Goal: Task Accomplishment & Management: Manage account settings

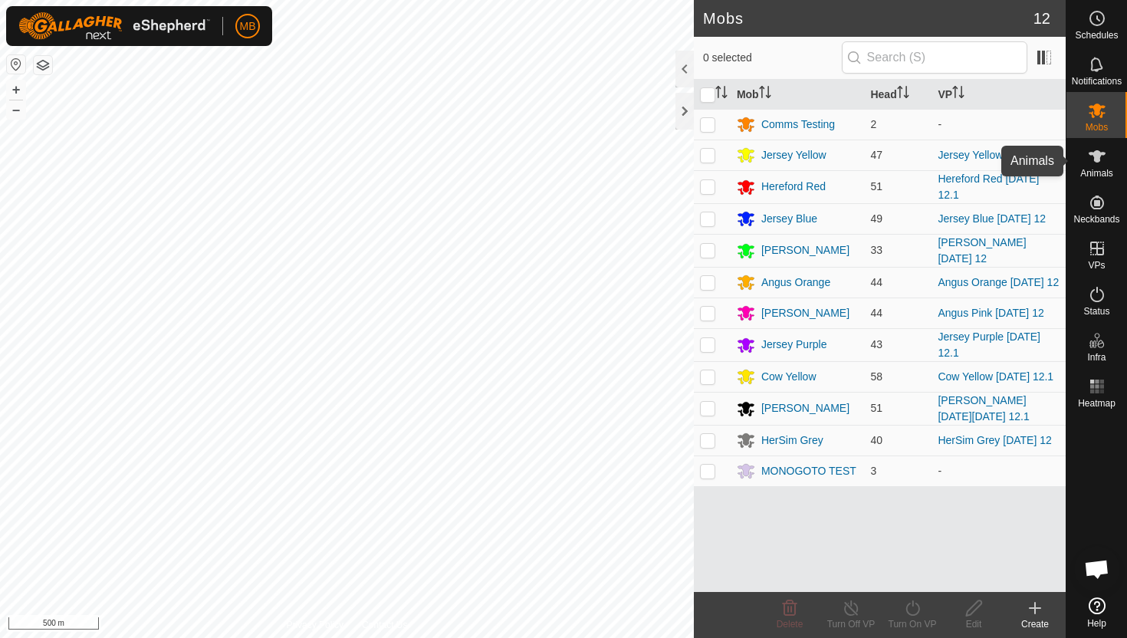
click at [1103, 159] on icon at bounding box center [1097, 156] width 18 height 18
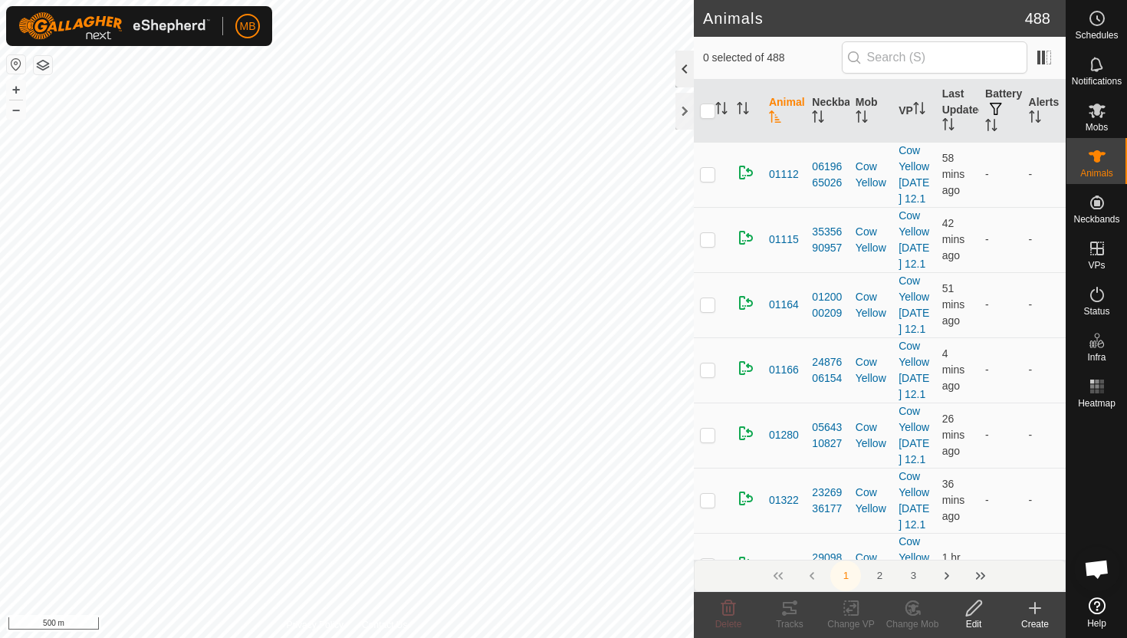
click at [684, 64] on div at bounding box center [685, 69] width 18 height 37
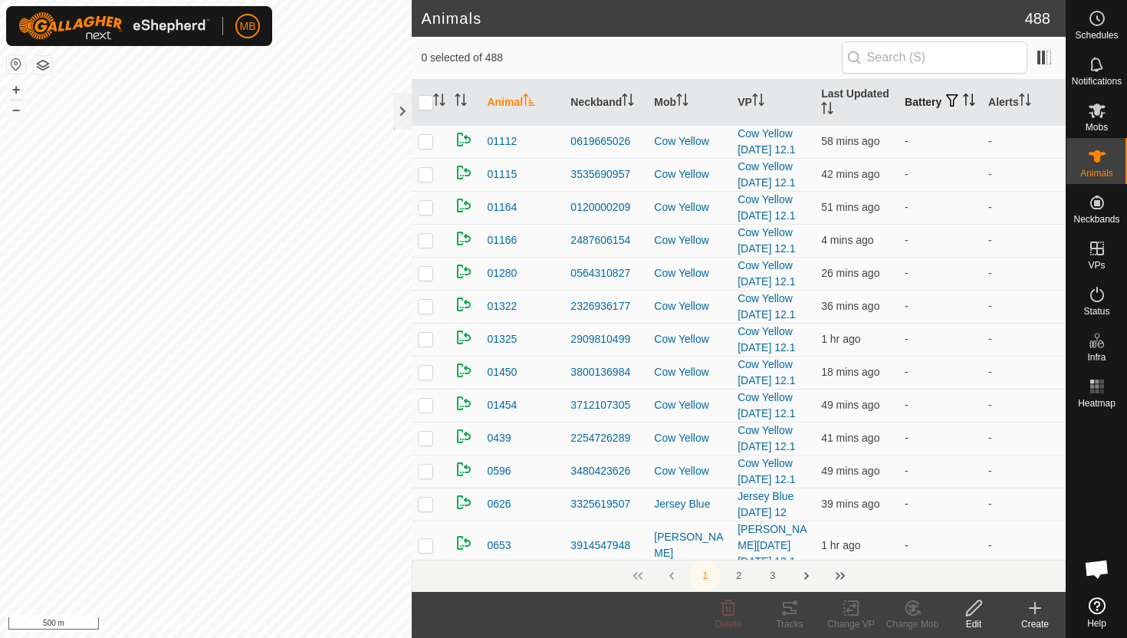
click at [963, 104] on icon "Activate to sort" at bounding box center [969, 100] width 12 height 12
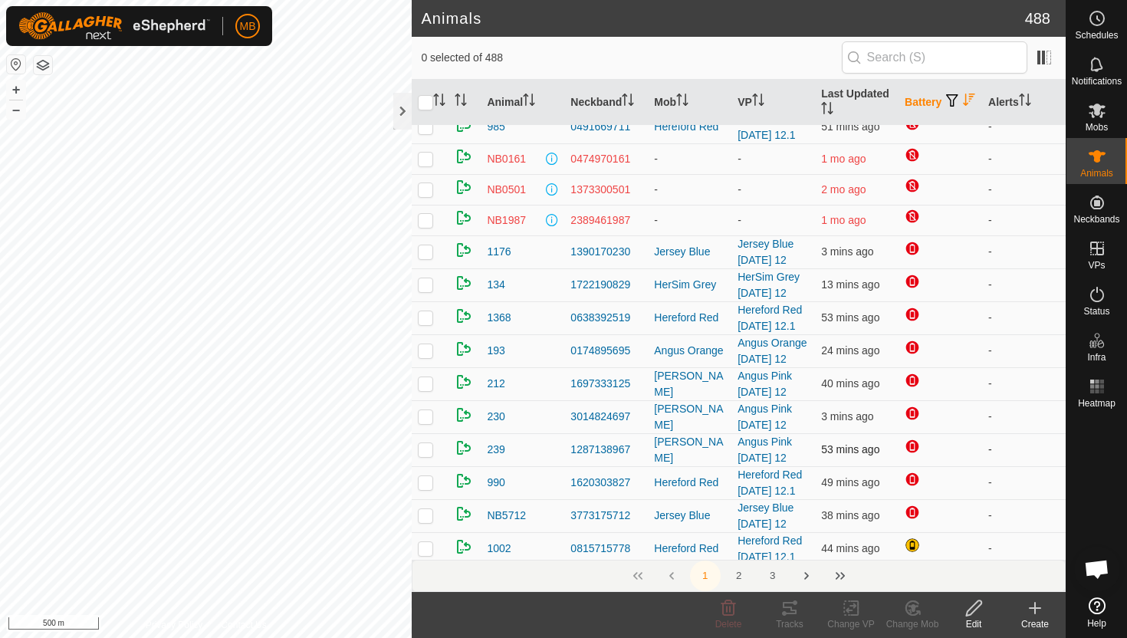
scroll to position [86, 0]
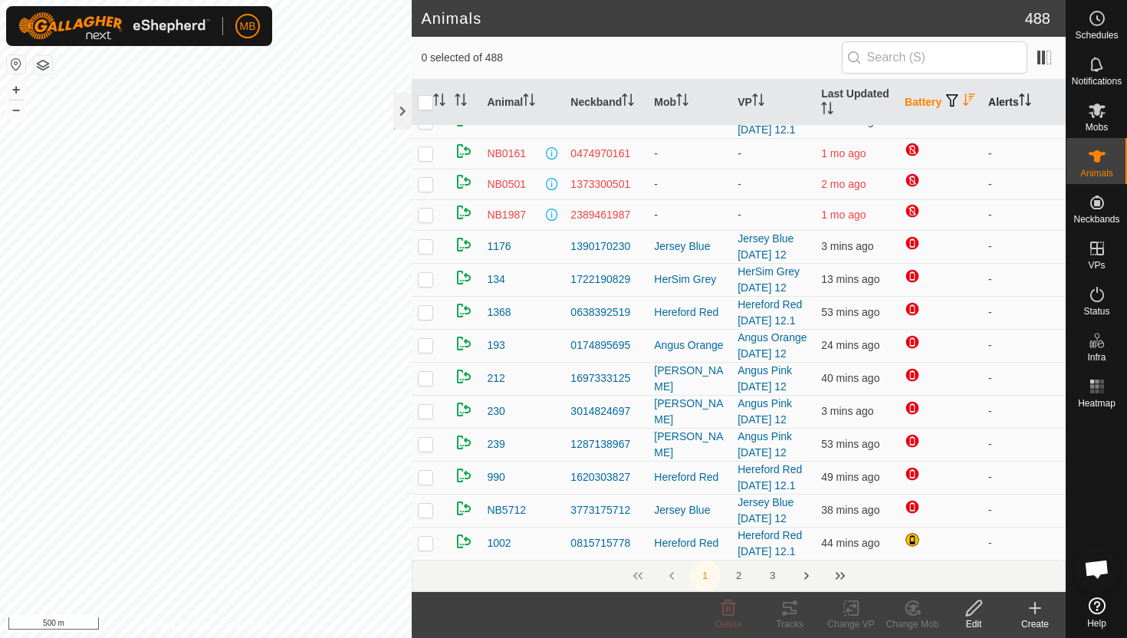
click at [1030, 101] on icon "Activate to sort" at bounding box center [1025, 100] width 12 height 12
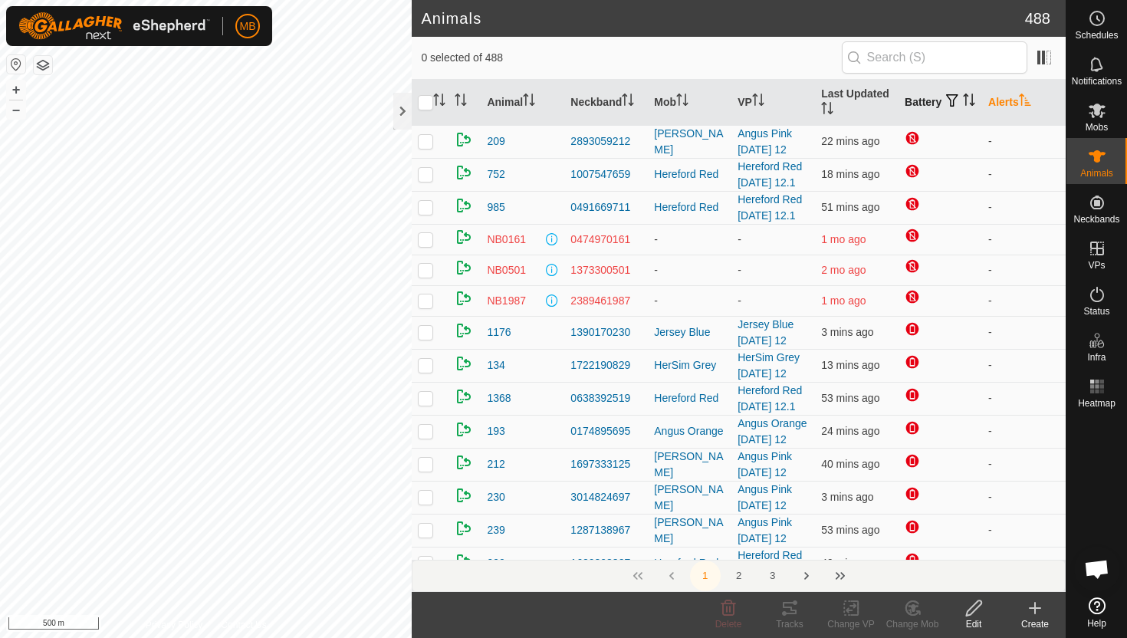
click at [1030, 101] on icon "Activate to sort" at bounding box center [1025, 100] width 12 height 12
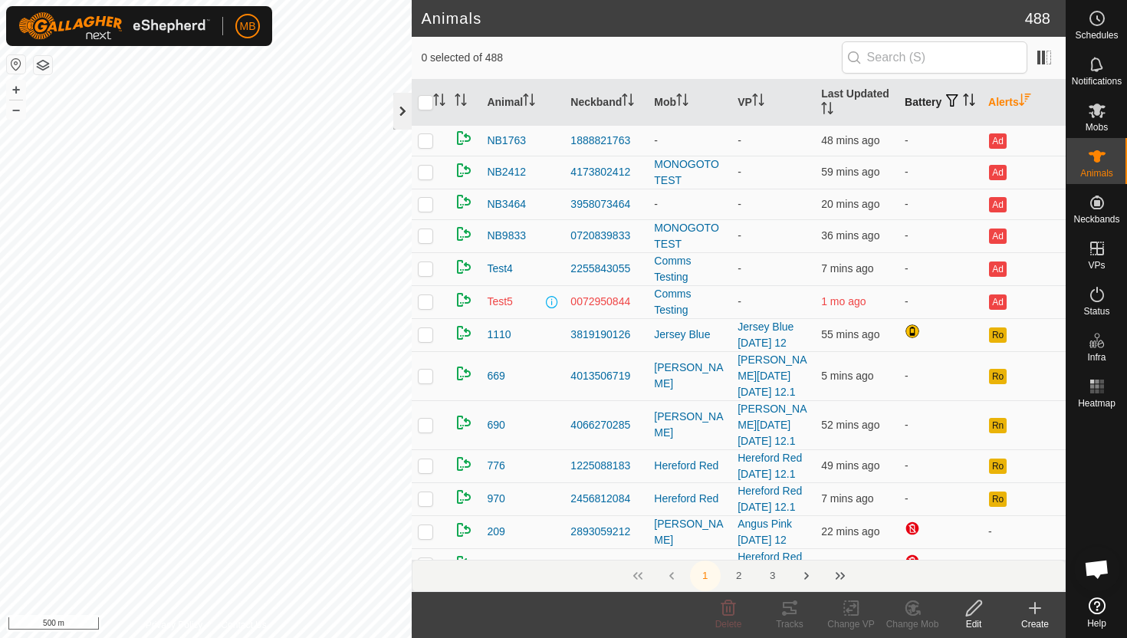
click at [400, 110] on div at bounding box center [402, 111] width 18 height 37
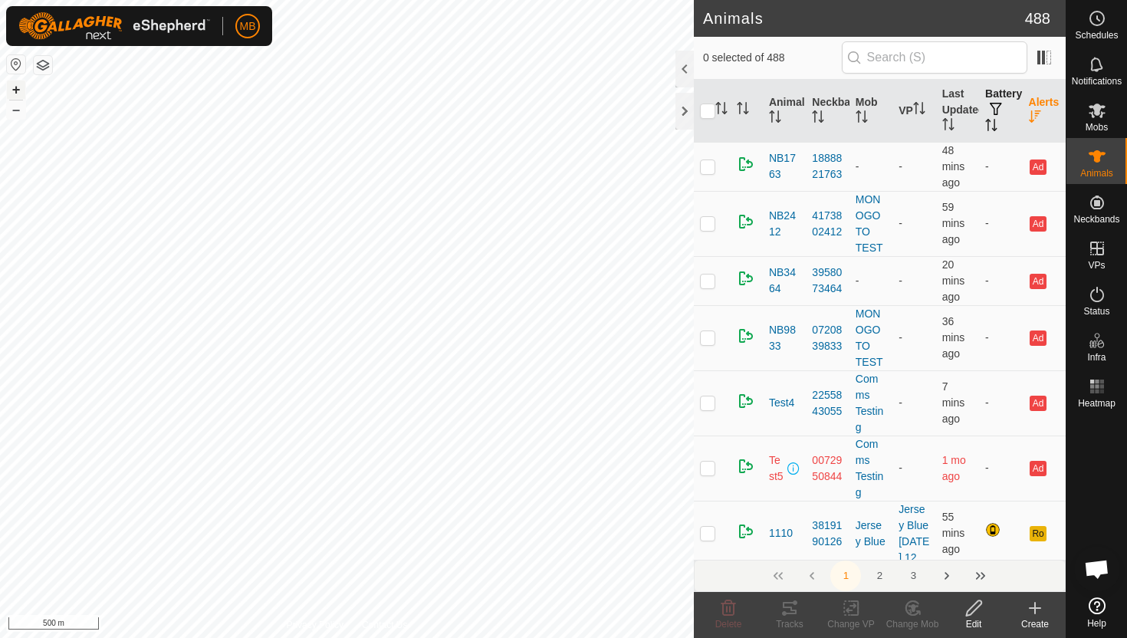
click at [15, 87] on button "+" at bounding box center [16, 90] width 18 height 18
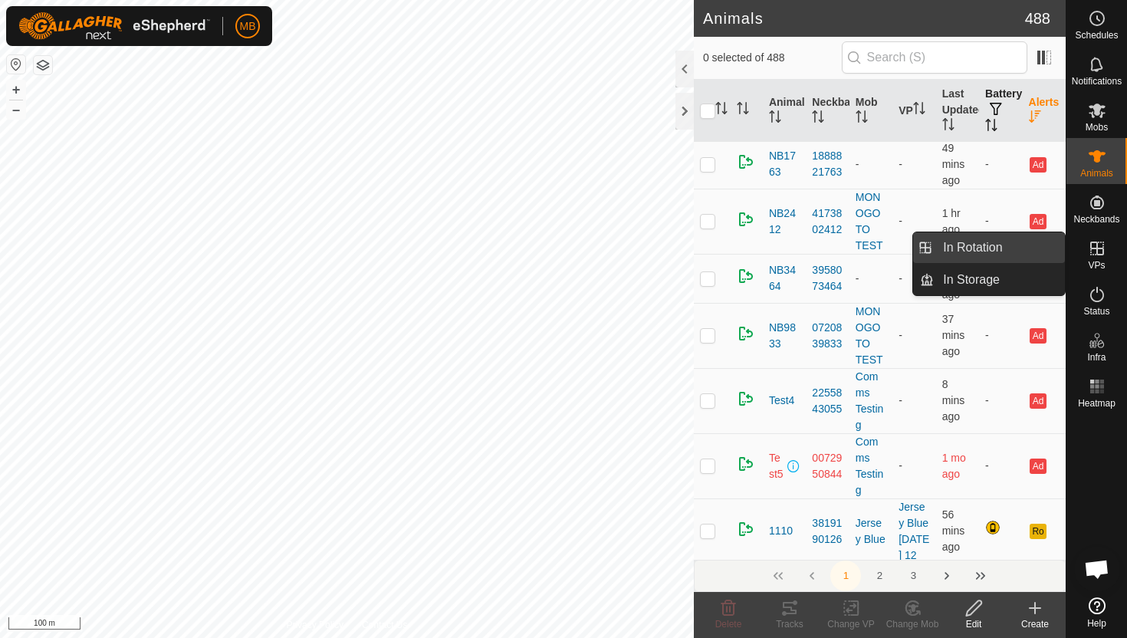
click at [959, 248] on link "In Rotation" at bounding box center [999, 247] width 131 height 31
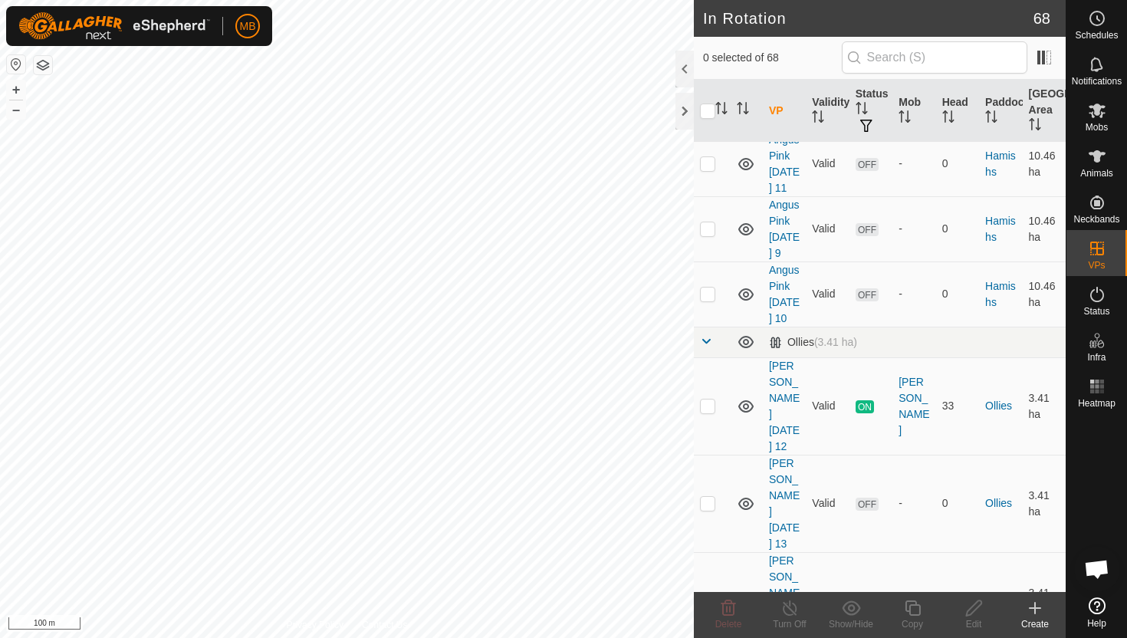
scroll to position [1996, 0]
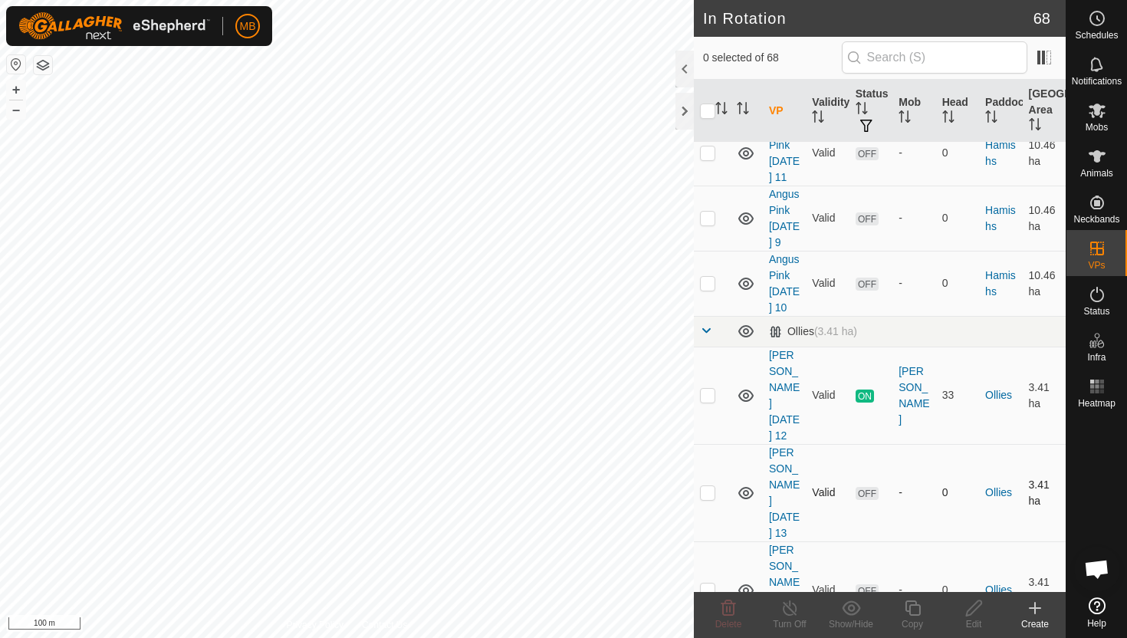
click at [706, 486] on p-checkbox at bounding box center [707, 492] width 15 height 12
checkbox input "true"
click at [975, 604] on icon at bounding box center [973, 608] width 15 height 15
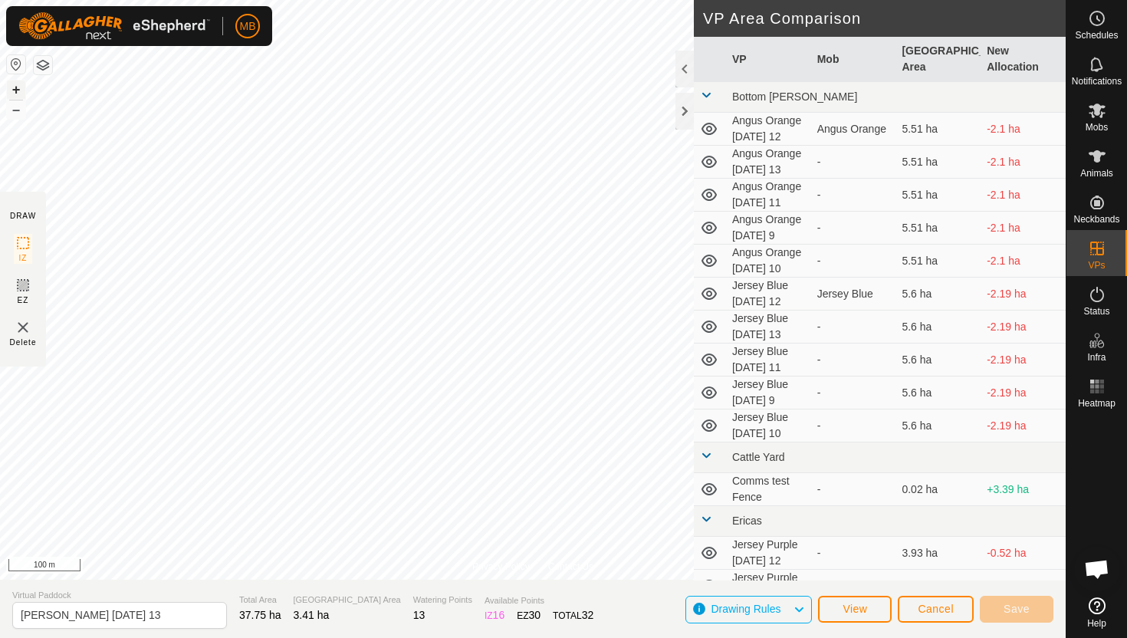
click at [18, 88] on button "+" at bounding box center [16, 90] width 18 height 18
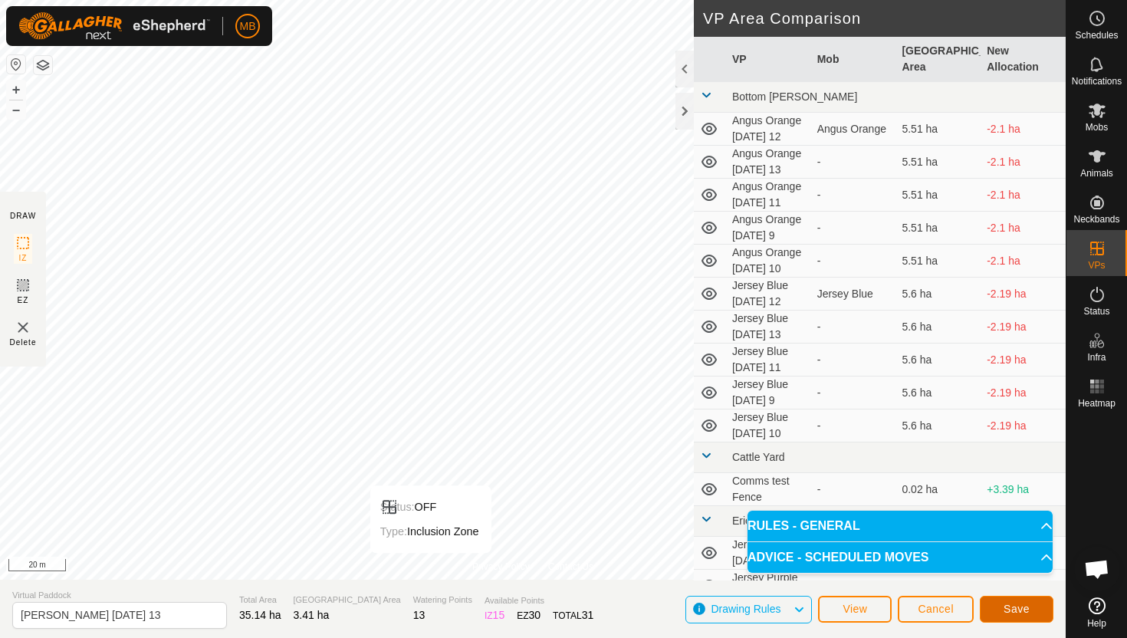
click at [1043, 608] on button "Save" at bounding box center [1017, 609] width 74 height 27
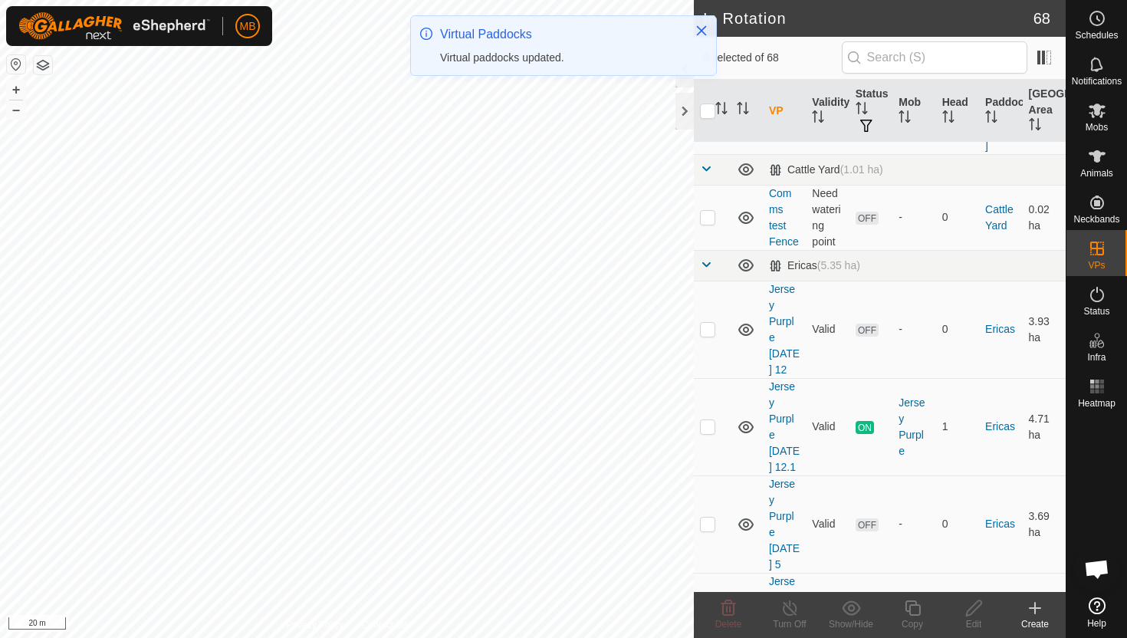
scroll to position [998, 0]
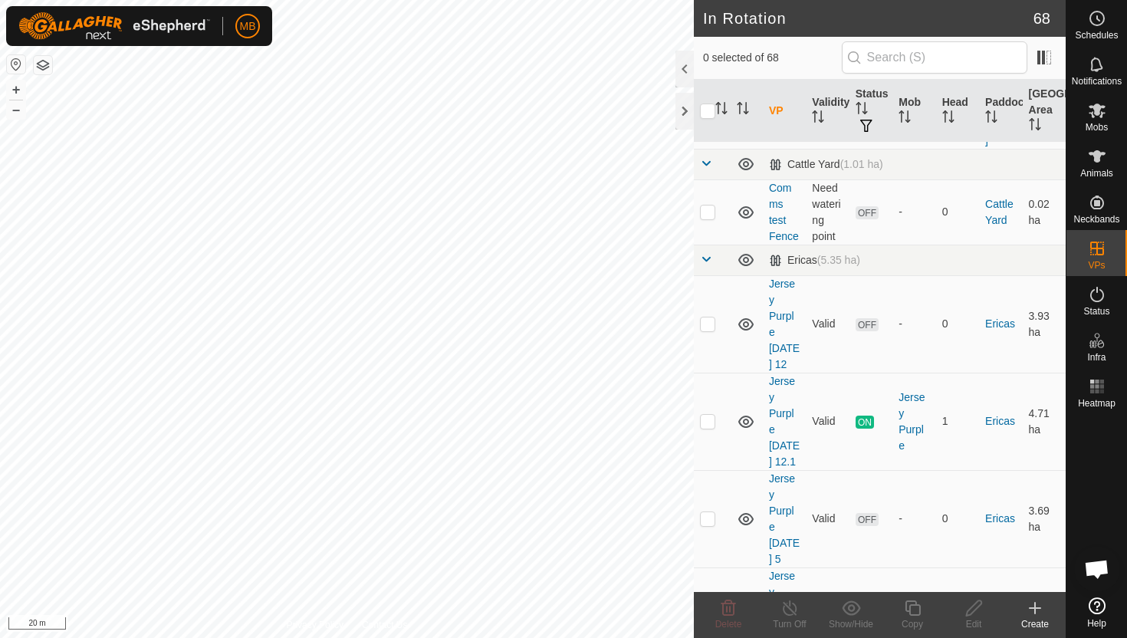
click at [712, 610] on p-checkbox at bounding box center [707, 616] width 15 height 12
checkbox input "true"
click at [977, 606] on icon at bounding box center [974, 608] width 19 height 18
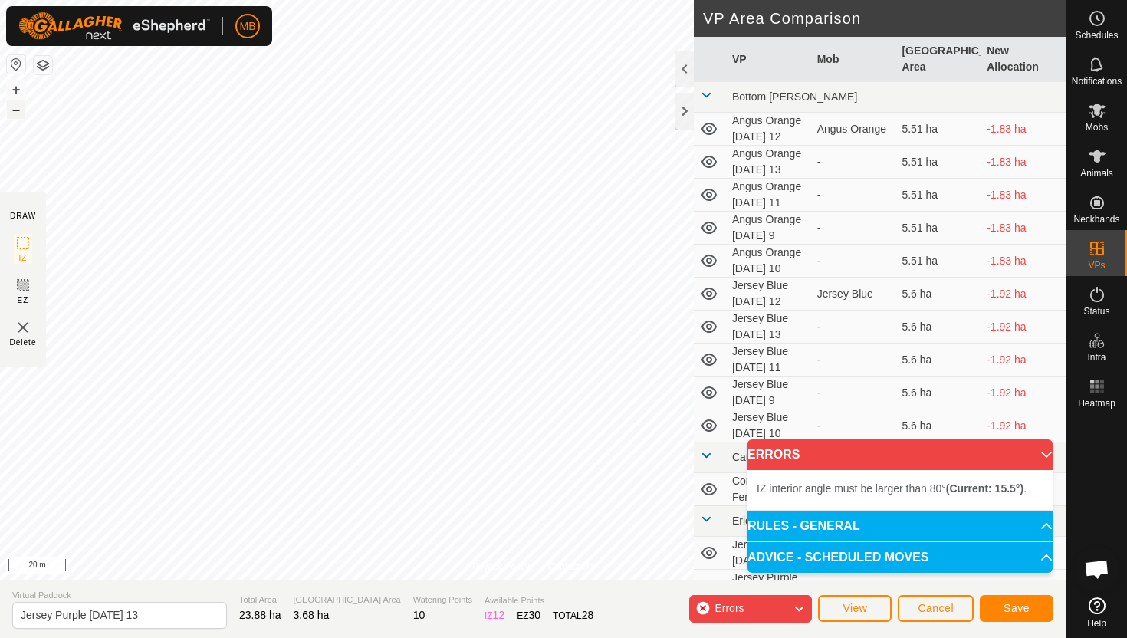
click at [16, 113] on button "–" at bounding box center [16, 109] width 18 height 18
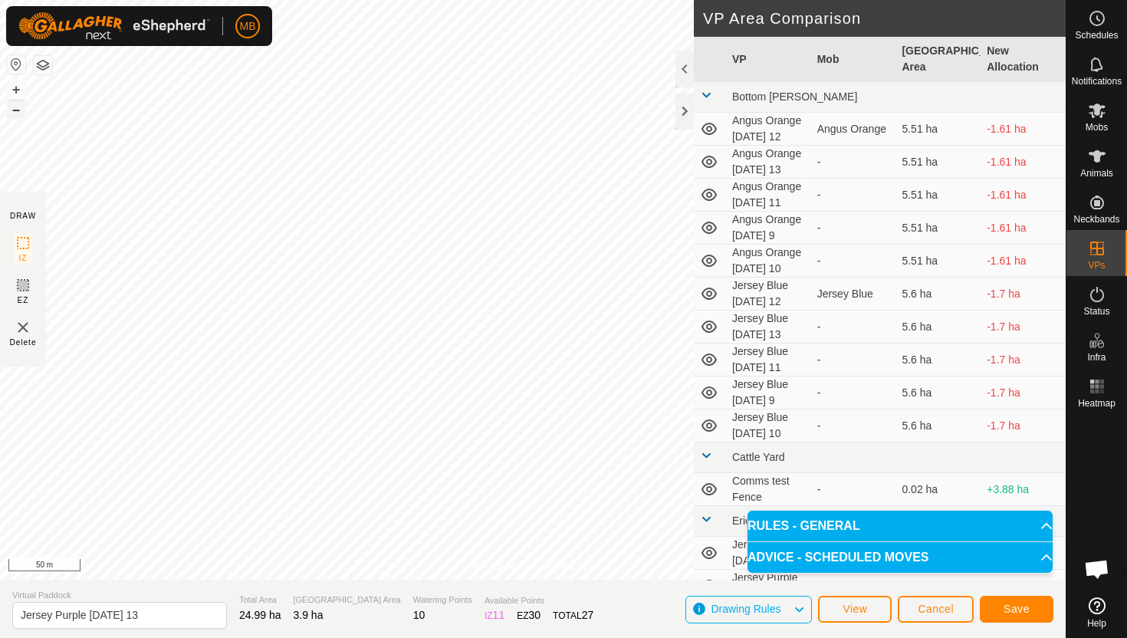
click at [18, 110] on button "–" at bounding box center [16, 109] width 18 height 18
click at [1035, 611] on button "Save" at bounding box center [1017, 609] width 74 height 27
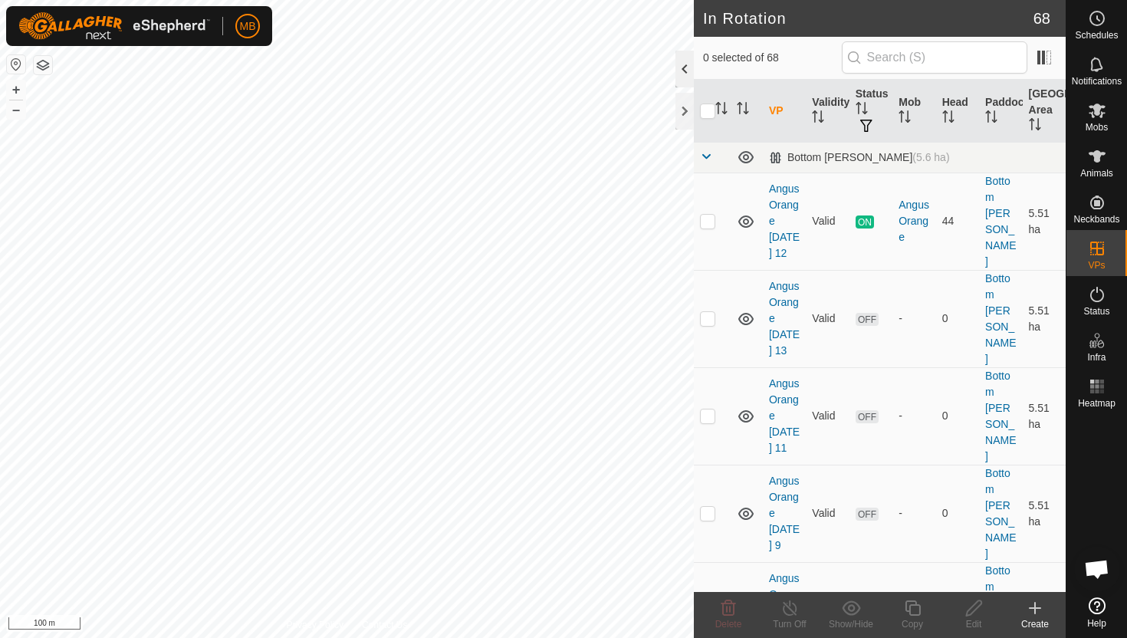
click at [686, 67] on div at bounding box center [685, 69] width 18 height 37
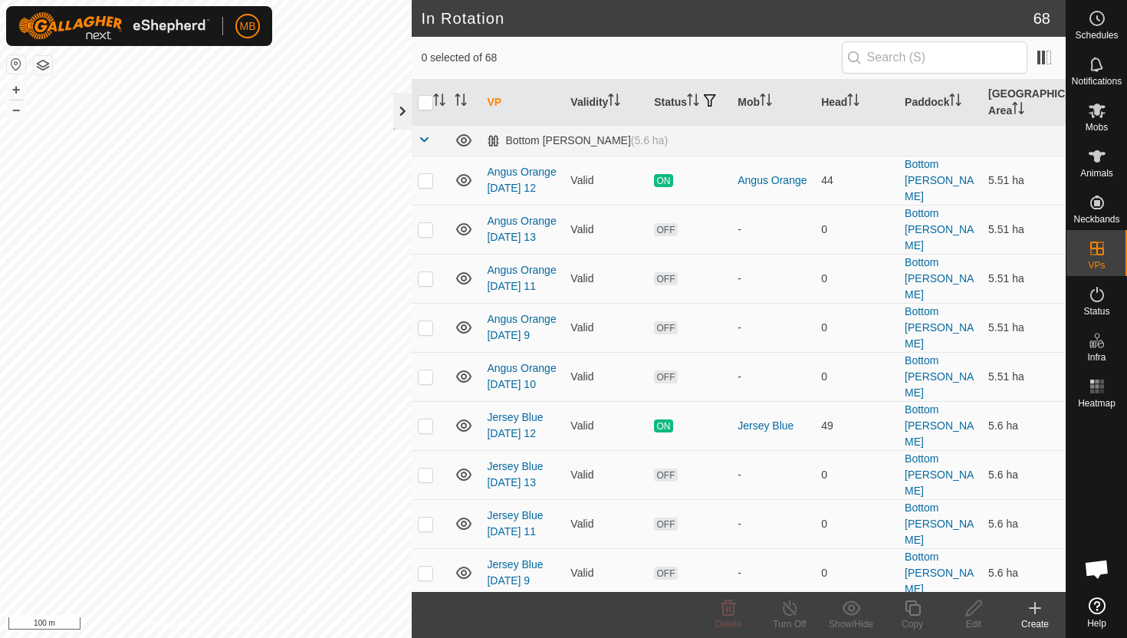
click at [400, 112] on div at bounding box center [402, 111] width 18 height 37
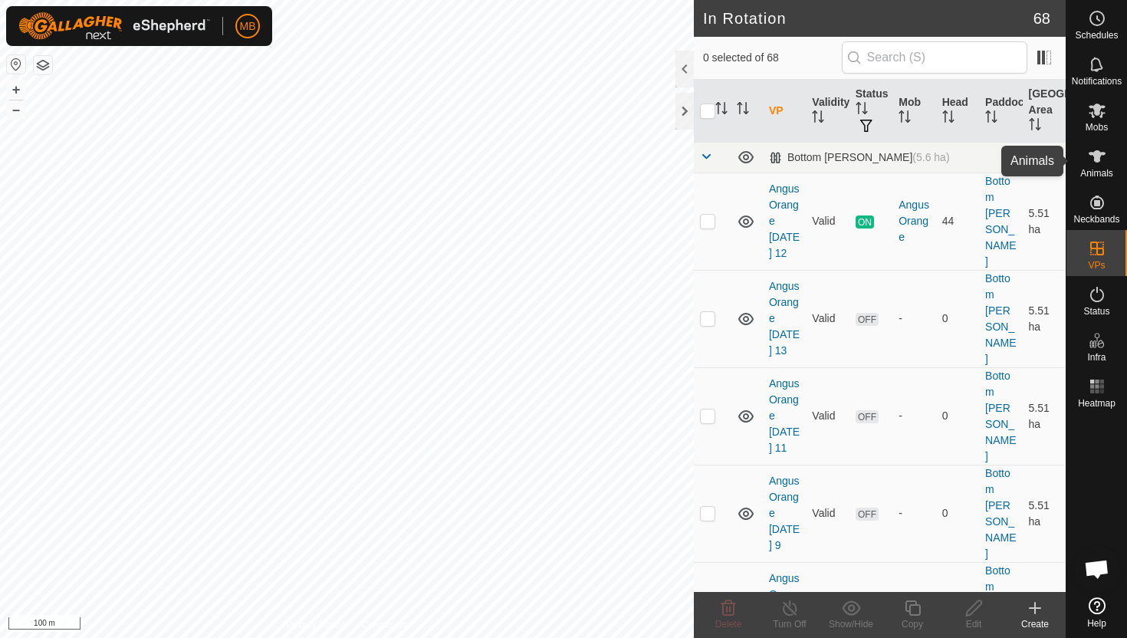
click at [1098, 155] on icon at bounding box center [1097, 156] width 17 height 12
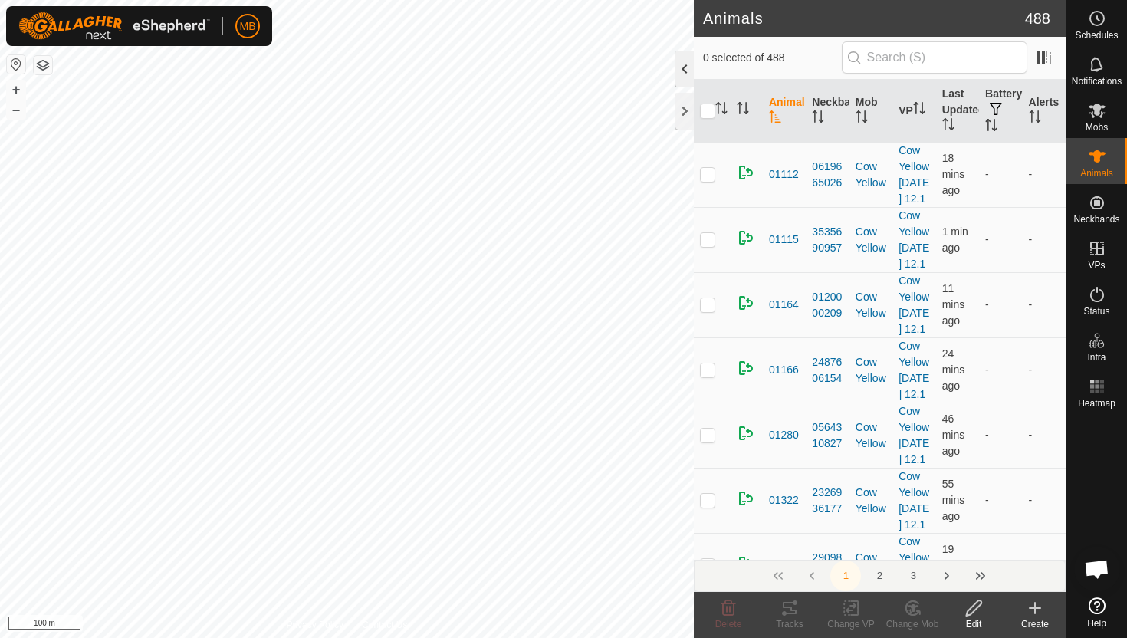
click at [684, 62] on div at bounding box center [685, 69] width 18 height 37
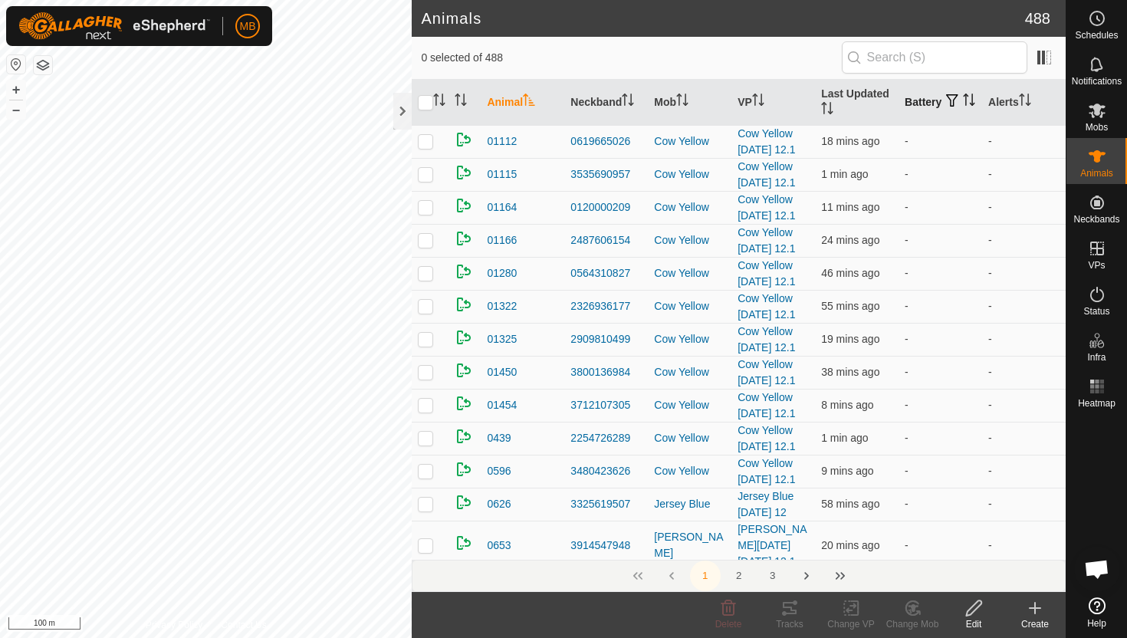
click at [963, 104] on icon "Activate to sort" at bounding box center [969, 100] width 12 height 12
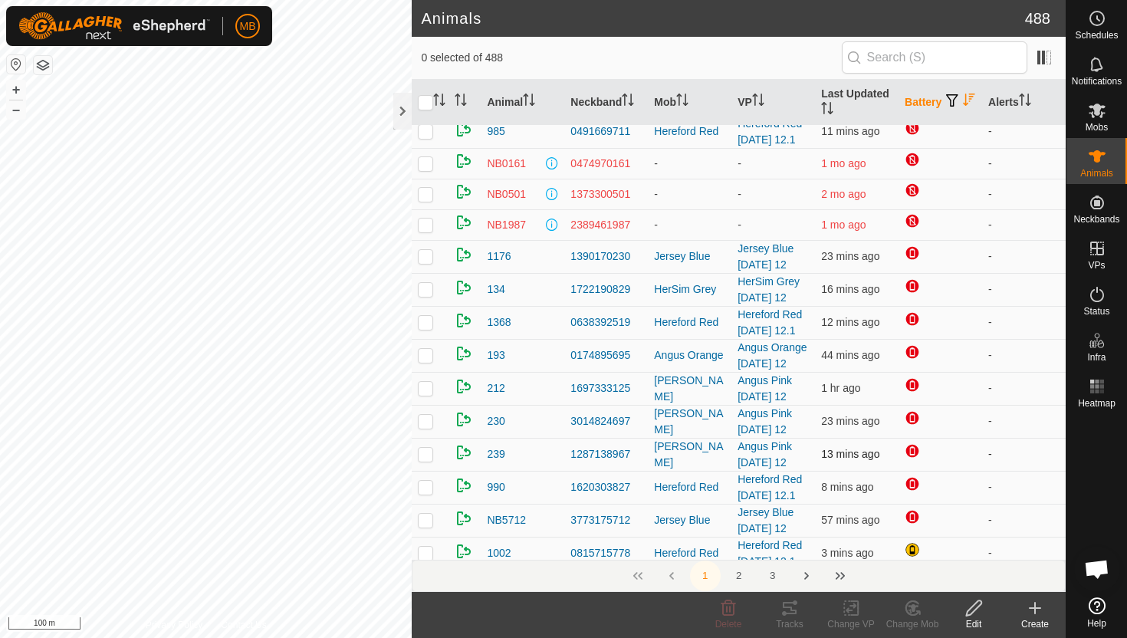
scroll to position [91, 0]
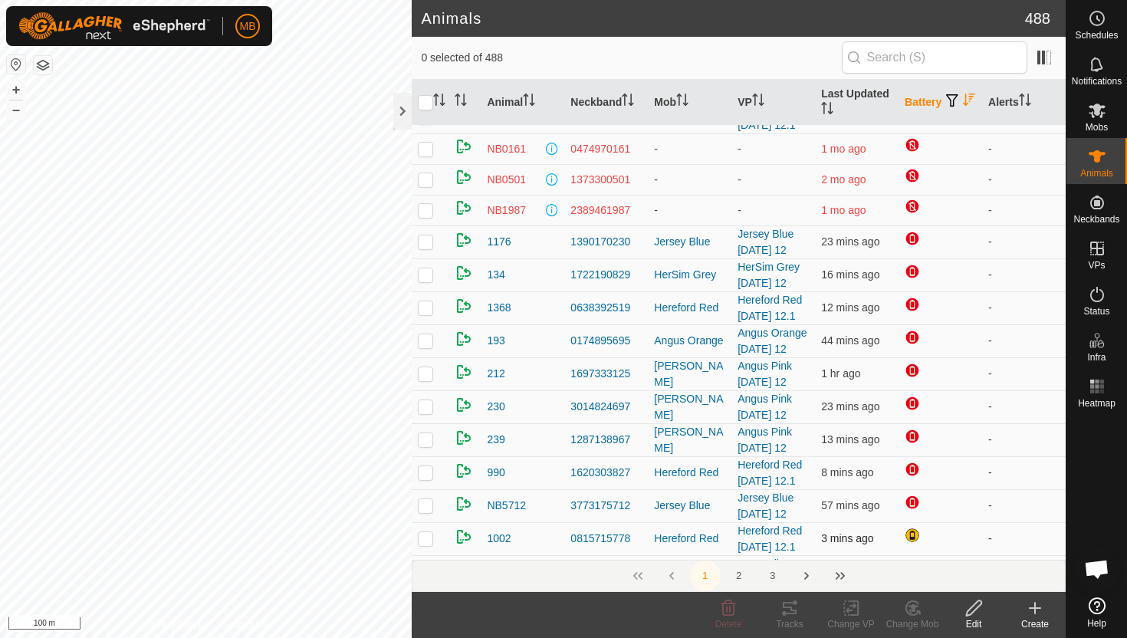
click at [428, 541] on p-checkbox at bounding box center [425, 538] width 15 height 12
checkbox input "false"
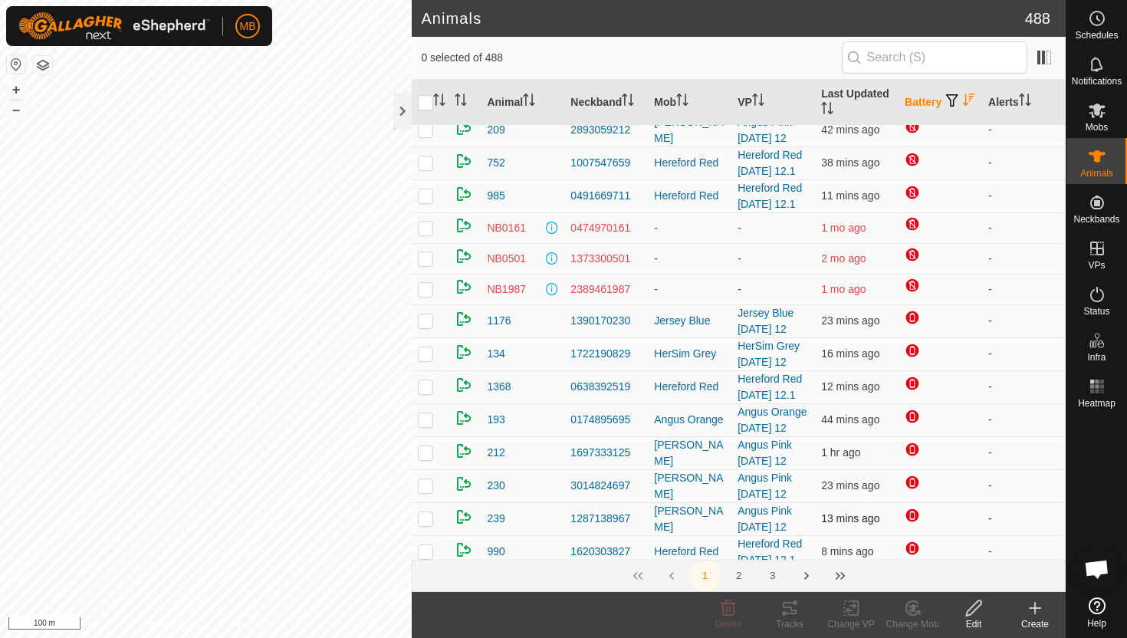
scroll to position [0, 0]
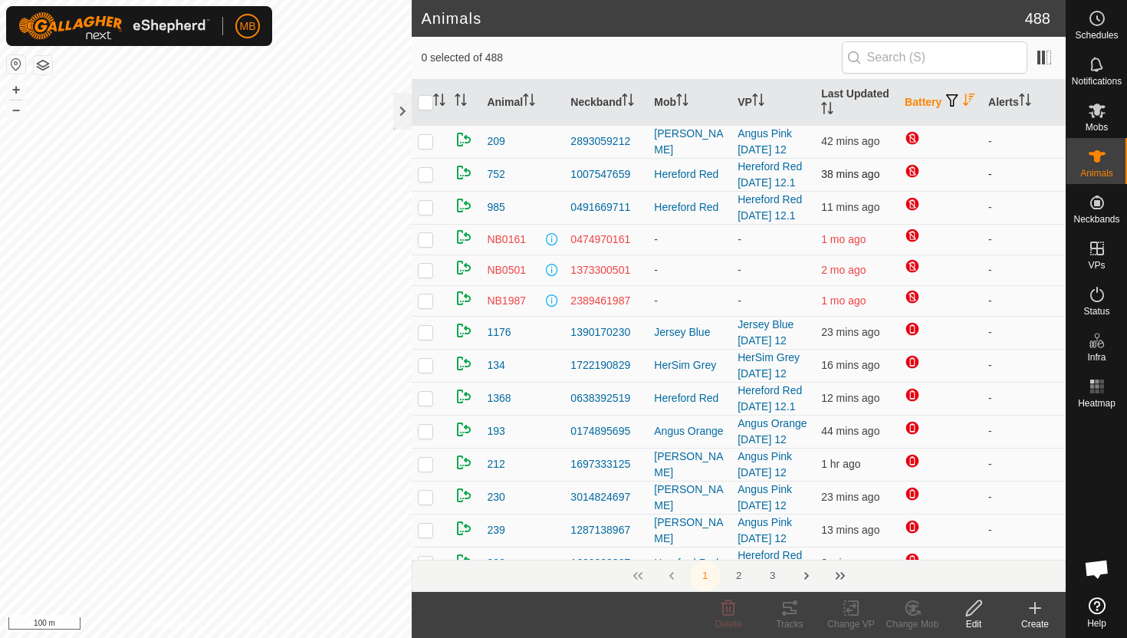
click at [426, 179] on p-checkbox at bounding box center [425, 174] width 15 height 12
checkbox input "false"
click at [426, 207] on p-checkbox at bounding box center [425, 207] width 15 height 12
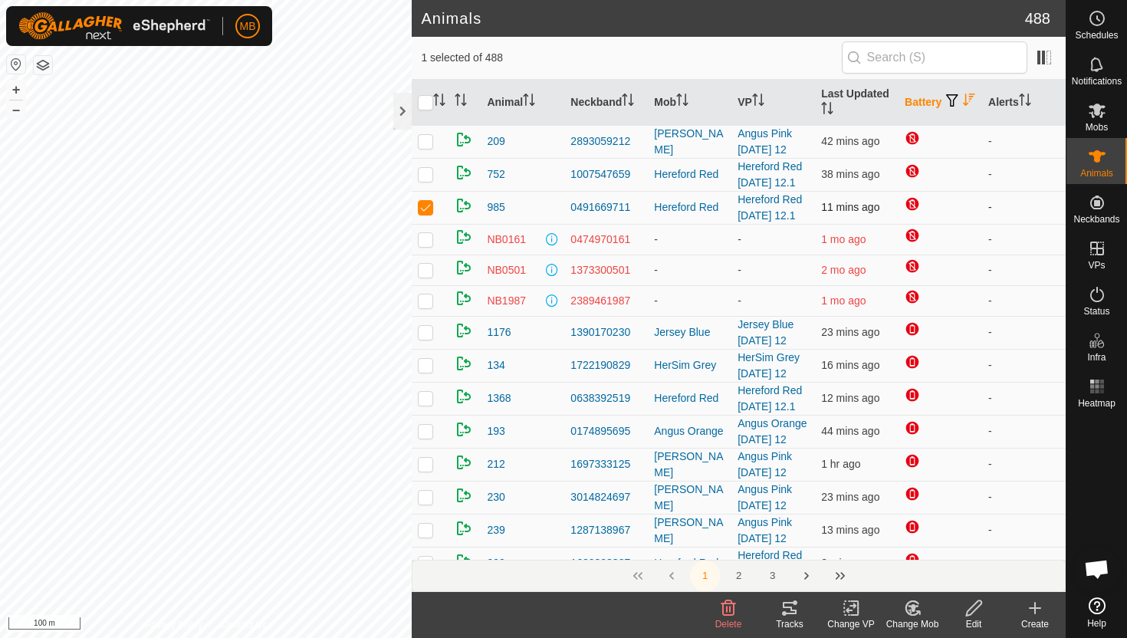
checkbox input "false"
click at [15, 86] on button "+" at bounding box center [16, 90] width 18 height 18
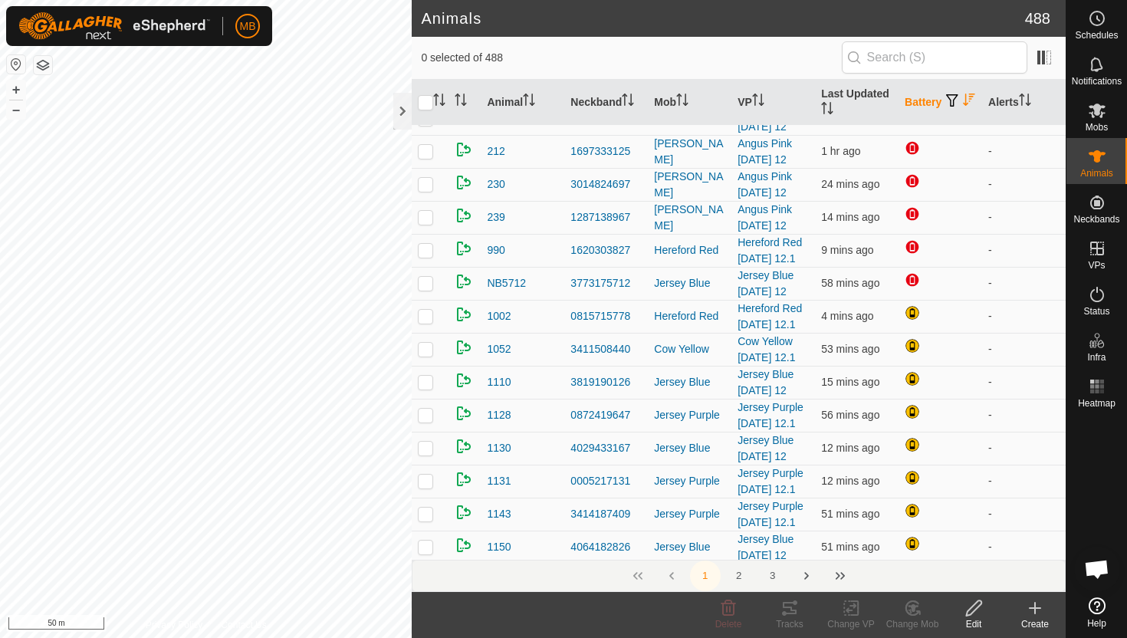
scroll to position [314, 0]
click at [426, 249] on p-checkbox at bounding box center [425, 248] width 15 height 12
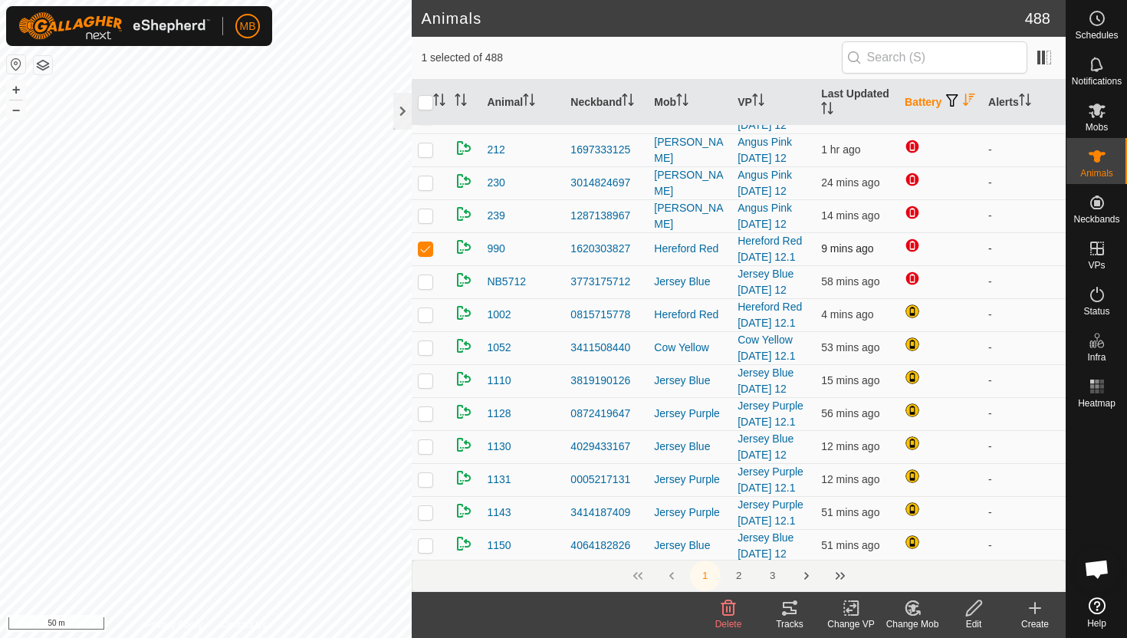
click at [429, 248] on p-checkbox at bounding box center [425, 248] width 15 height 12
checkbox input "false"
click at [1097, 299] on icon at bounding box center [1097, 294] width 18 height 18
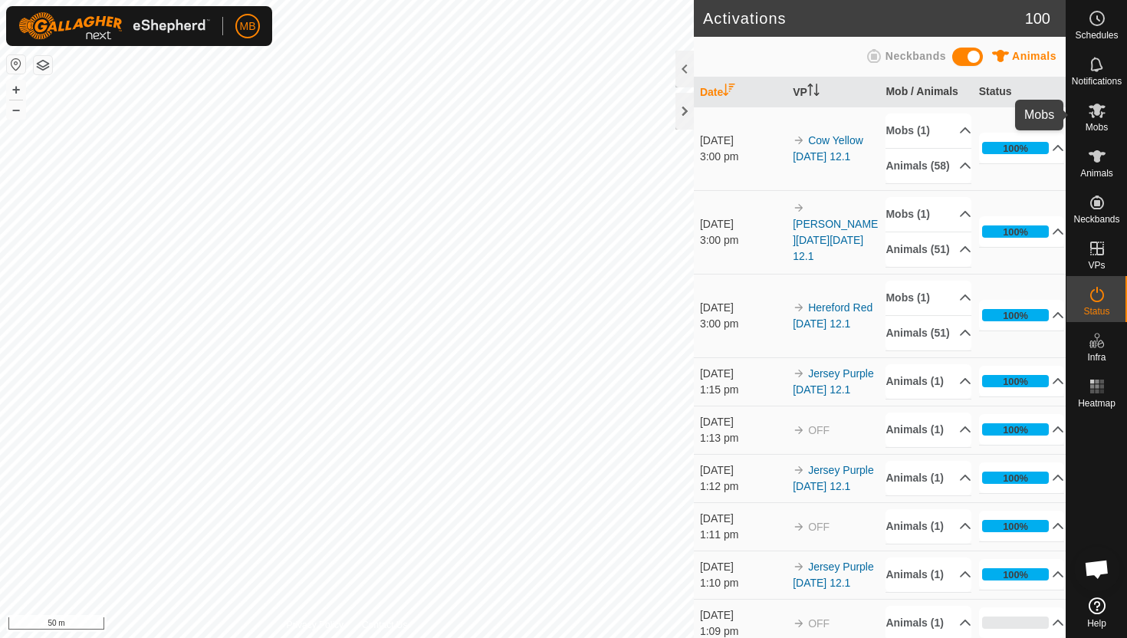
click at [1098, 123] on span "Mobs" at bounding box center [1097, 127] width 22 height 9
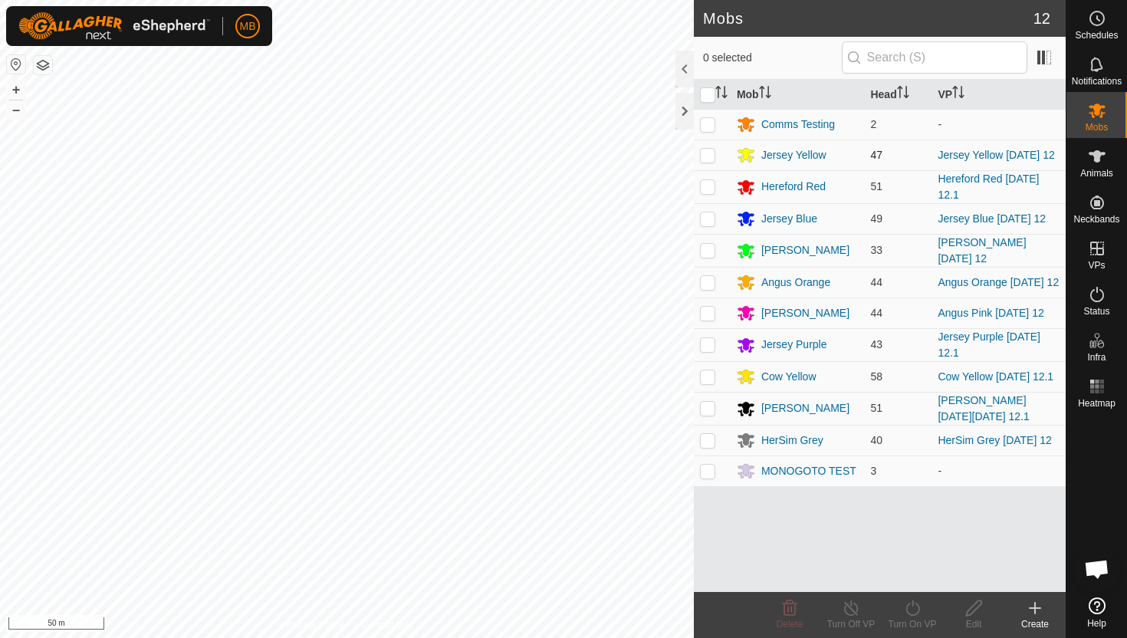
click at [710, 157] on p-checkbox at bounding box center [707, 155] width 15 height 12
checkbox input "true"
click at [916, 604] on icon at bounding box center [912, 608] width 19 height 18
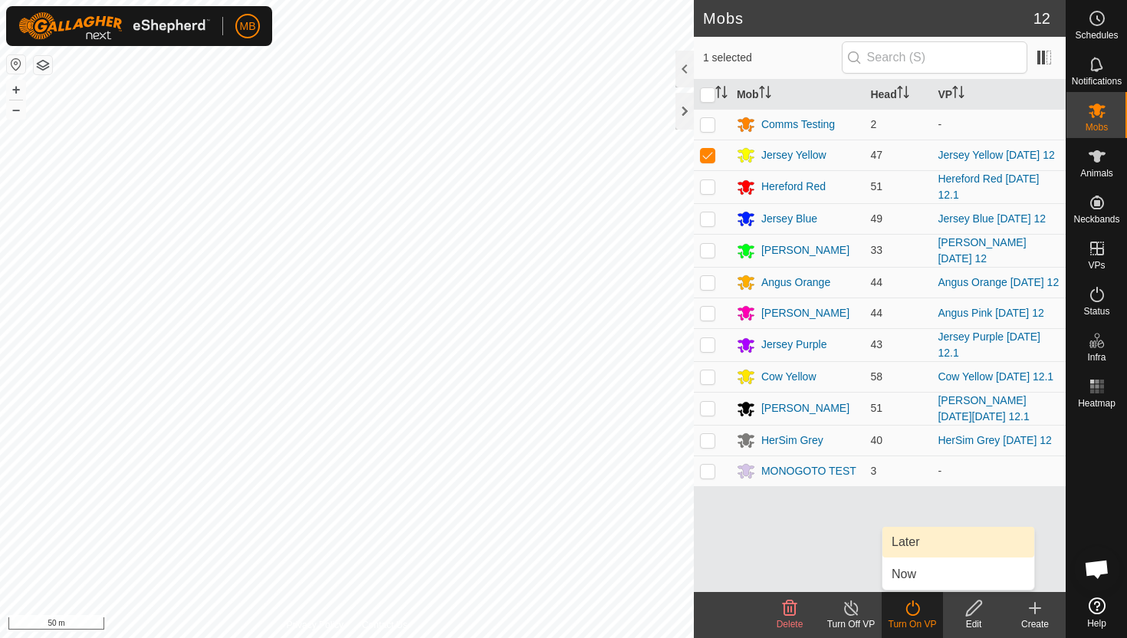
click at [919, 546] on link "Later" at bounding box center [959, 542] width 152 height 31
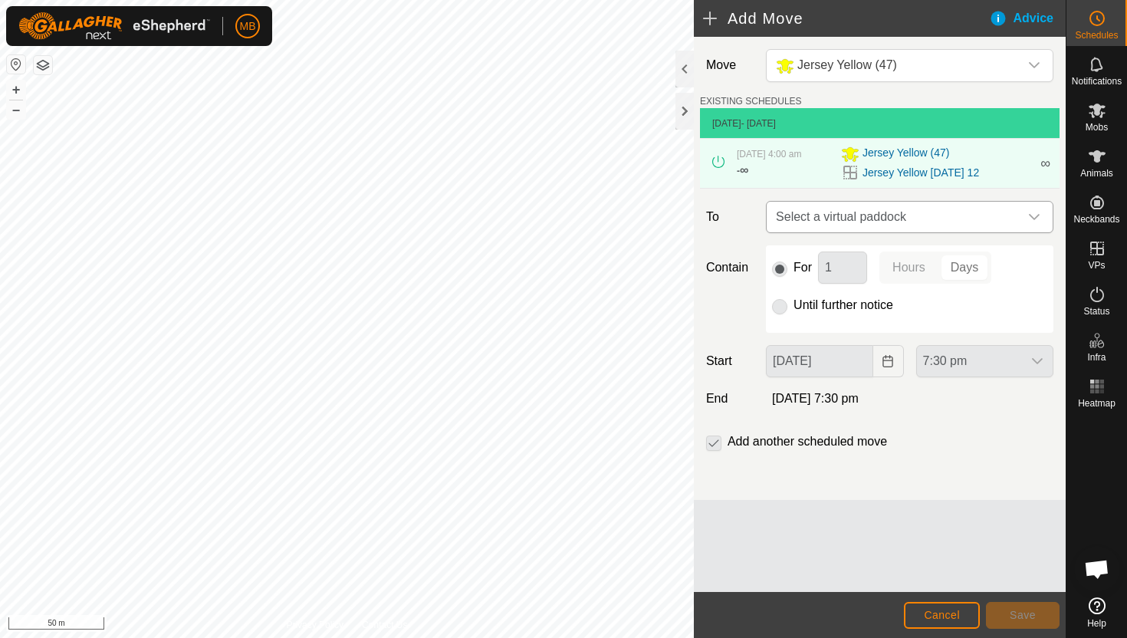
click at [1035, 216] on icon "dropdown trigger" at bounding box center [1035, 217] width 12 height 12
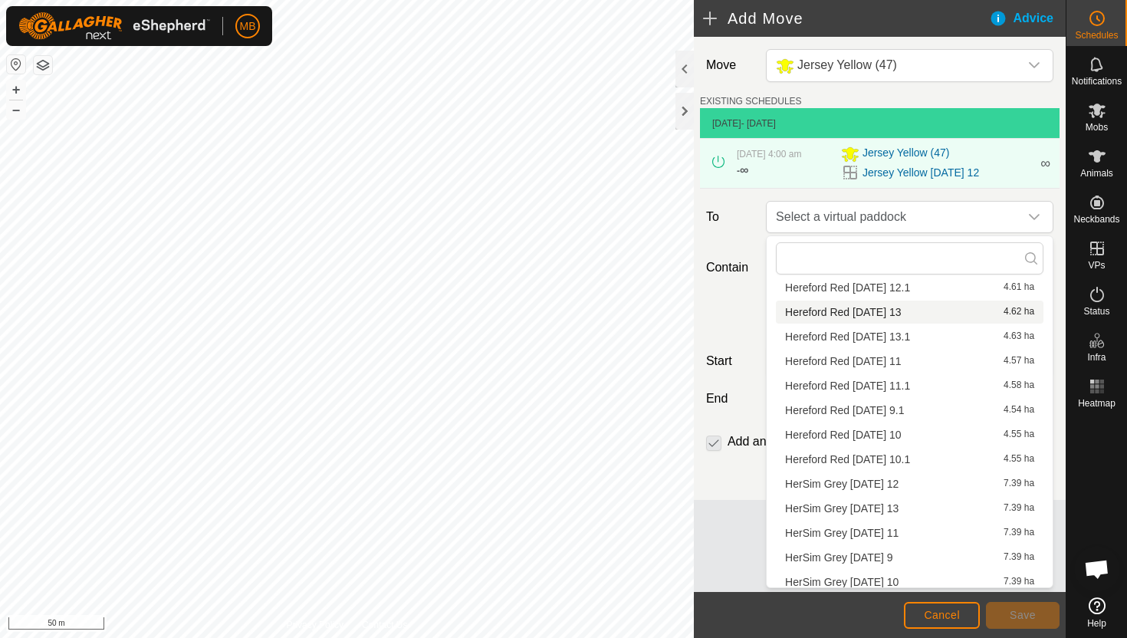
scroll to position [660, 0]
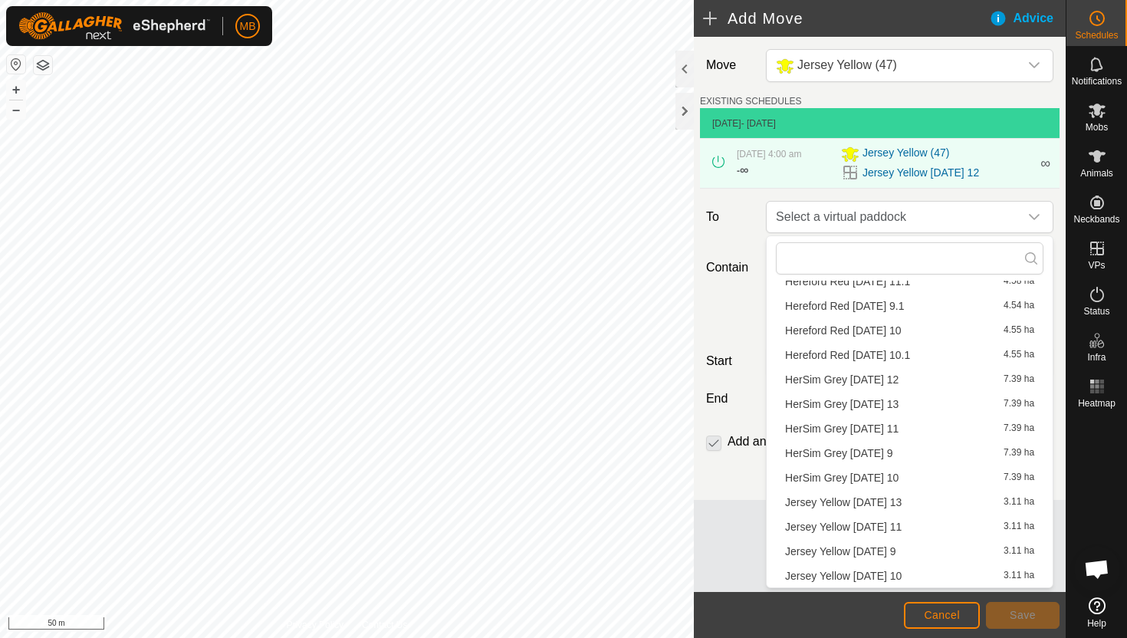
click at [910, 499] on li "Jersey Yellow [DATE] 13 3.11 ha" at bounding box center [910, 502] width 268 height 23
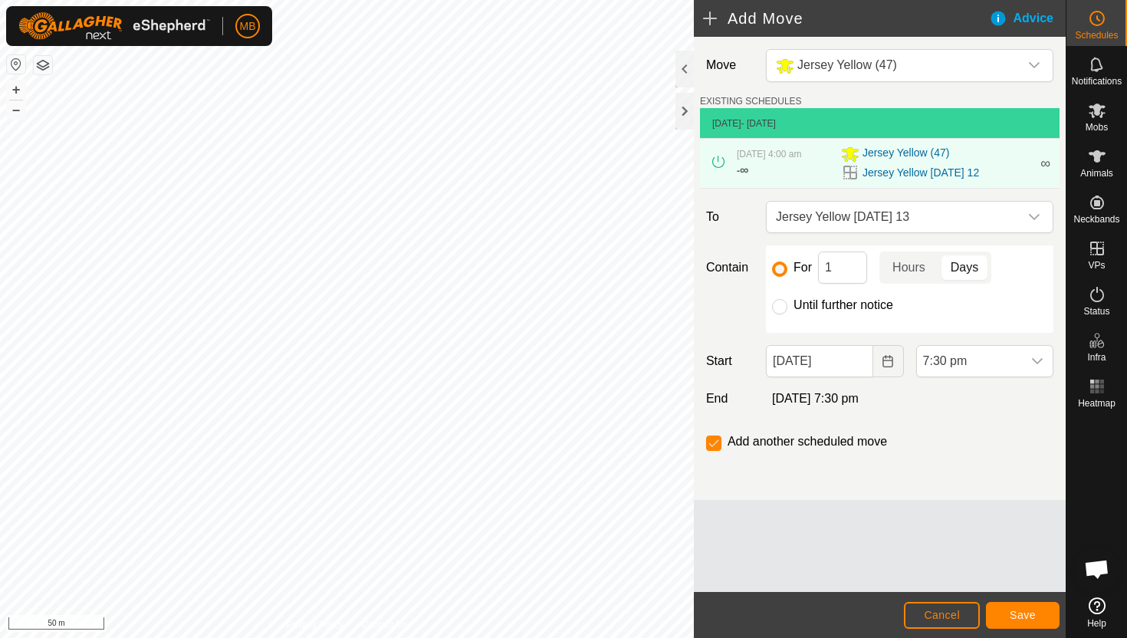
click at [858, 305] on label "Until further notice" at bounding box center [844, 305] width 100 height 12
click at [788, 305] on input "Until further notice" at bounding box center [779, 306] width 15 height 15
radio input "true"
checkbox input "false"
click at [860, 365] on input "[DATE]" at bounding box center [819, 361] width 107 height 32
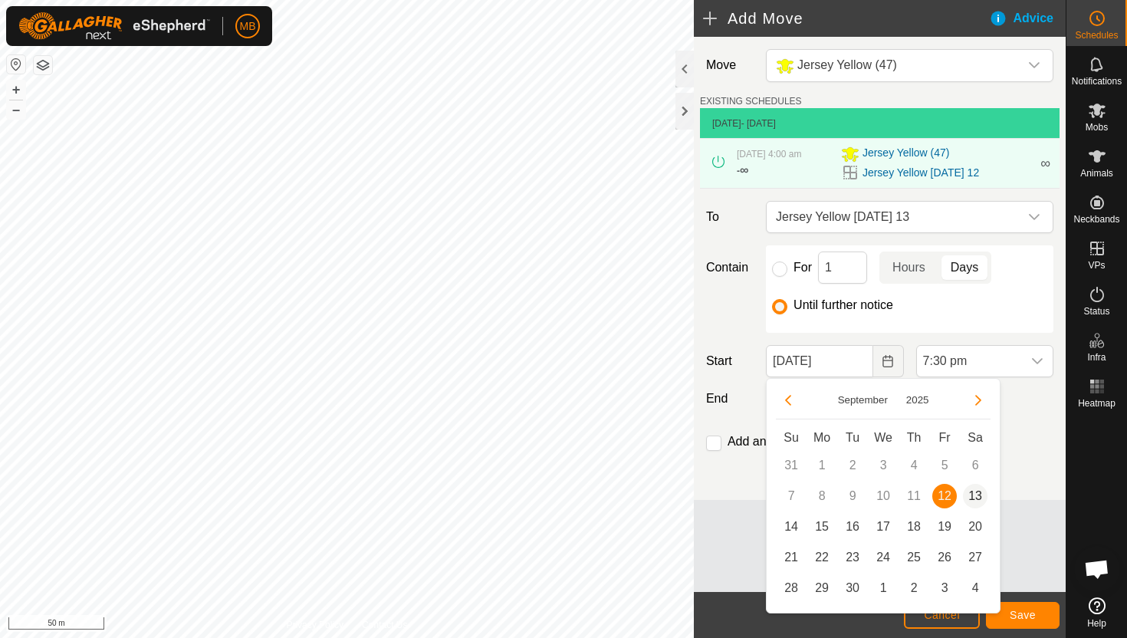
click at [973, 491] on span "13" at bounding box center [975, 496] width 25 height 25
type input "[DATE]"
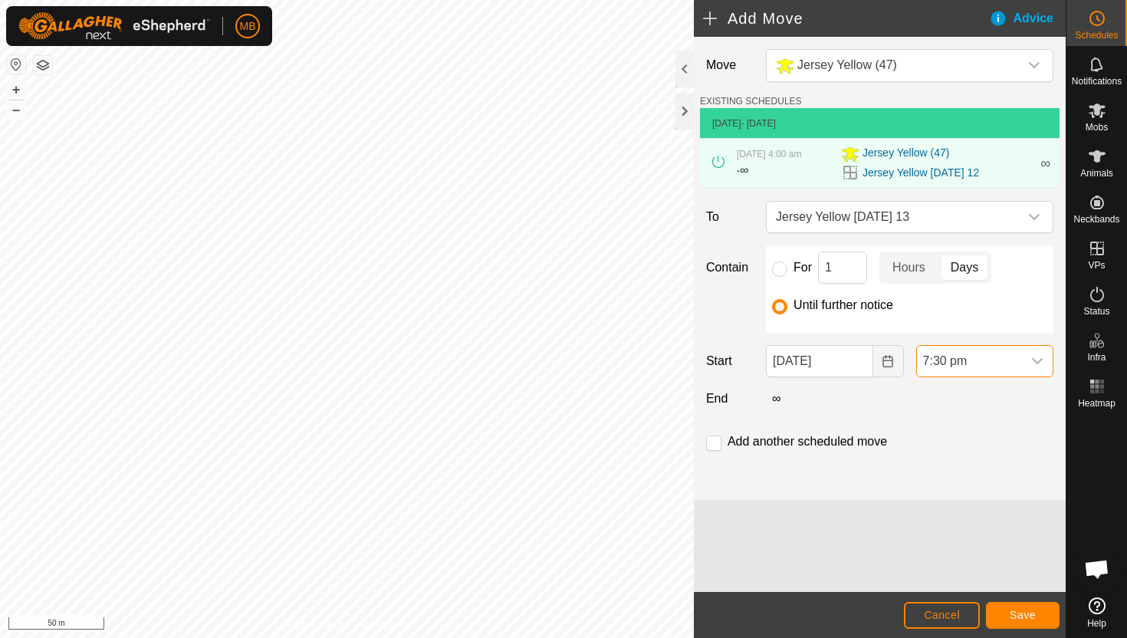
click at [1011, 363] on span "7:30 pm" at bounding box center [969, 361] width 105 height 31
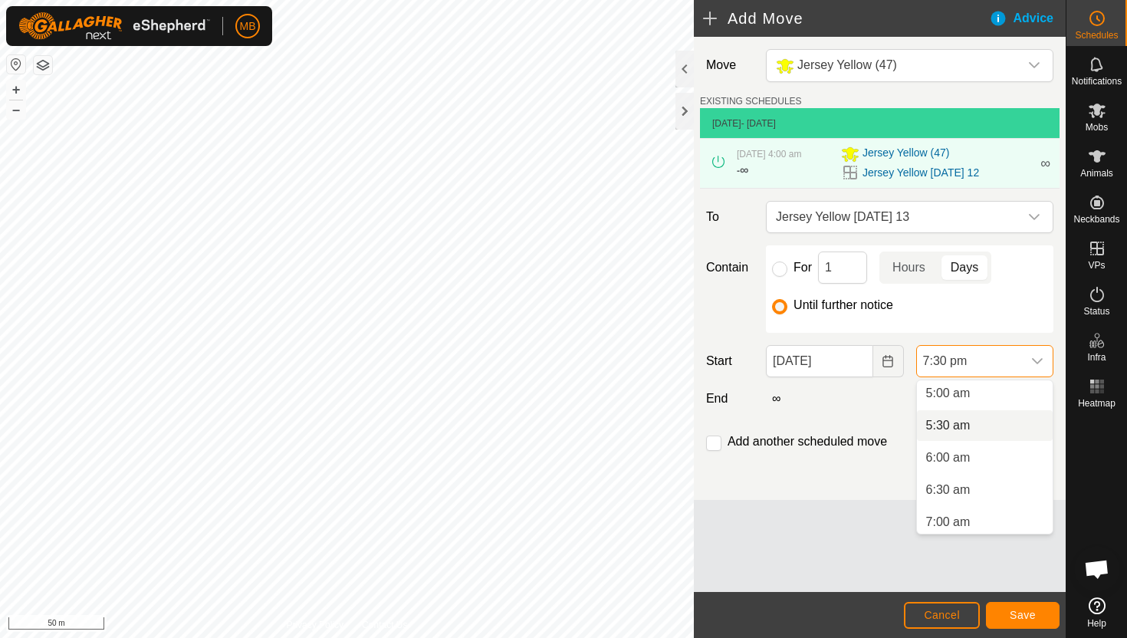
scroll to position [324, 0]
click at [1005, 430] on li "5:30 am" at bounding box center [985, 426] width 136 height 31
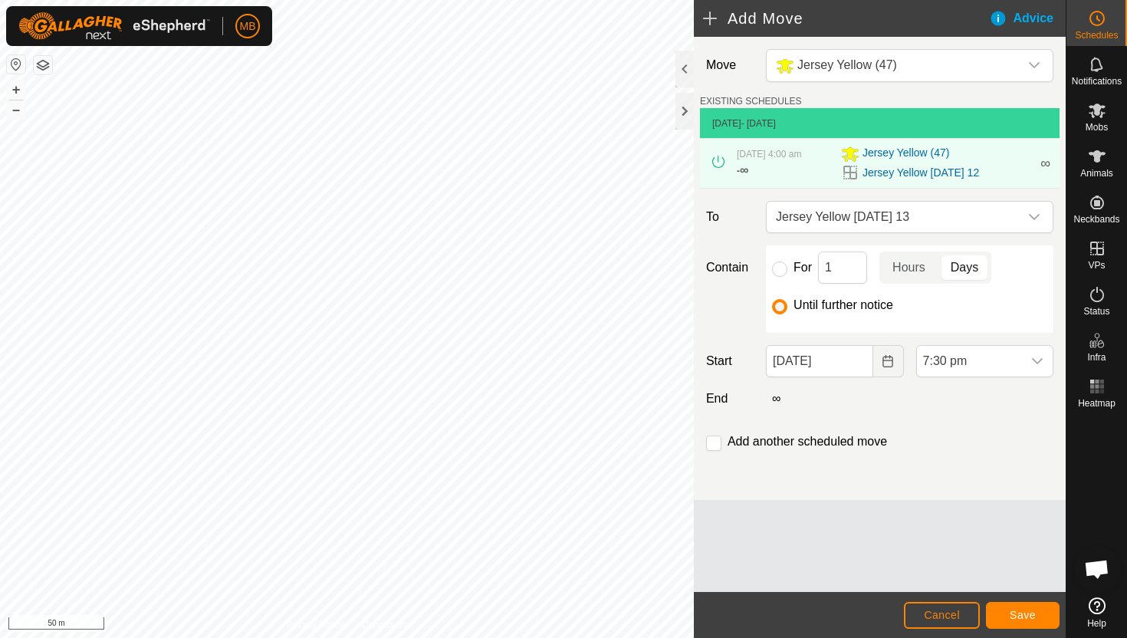
scroll to position [1134, 0]
click at [1029, 613] on span "Save" at bounding box center [1023, 615] width 26 height 12
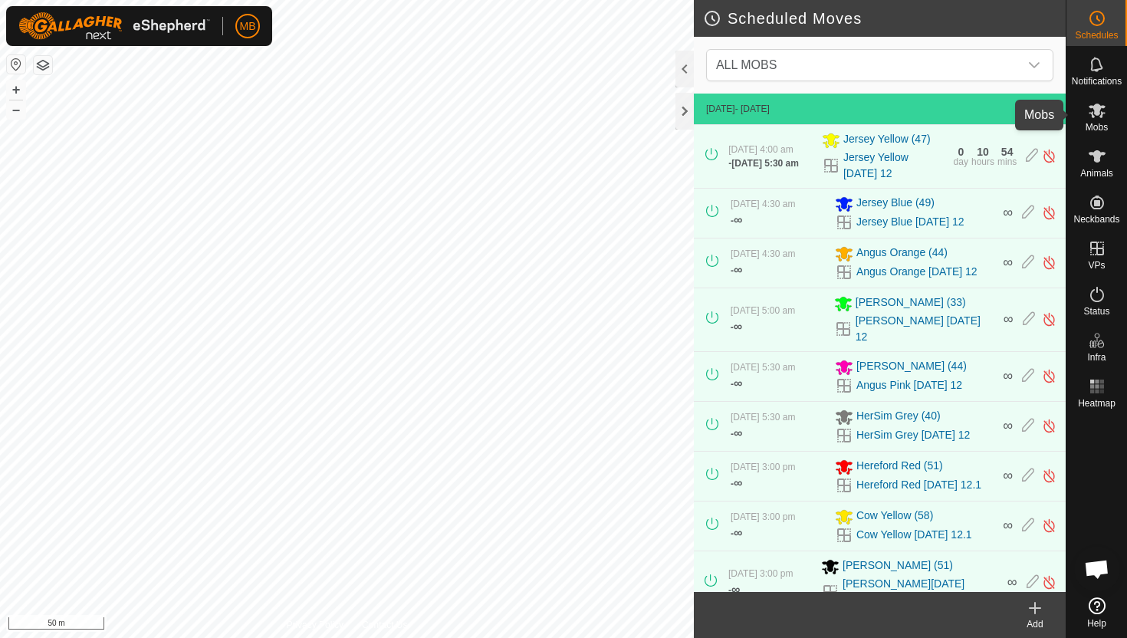
click at [1103, 115] on icon at bounding box center [1097, 110] width 18 height 18
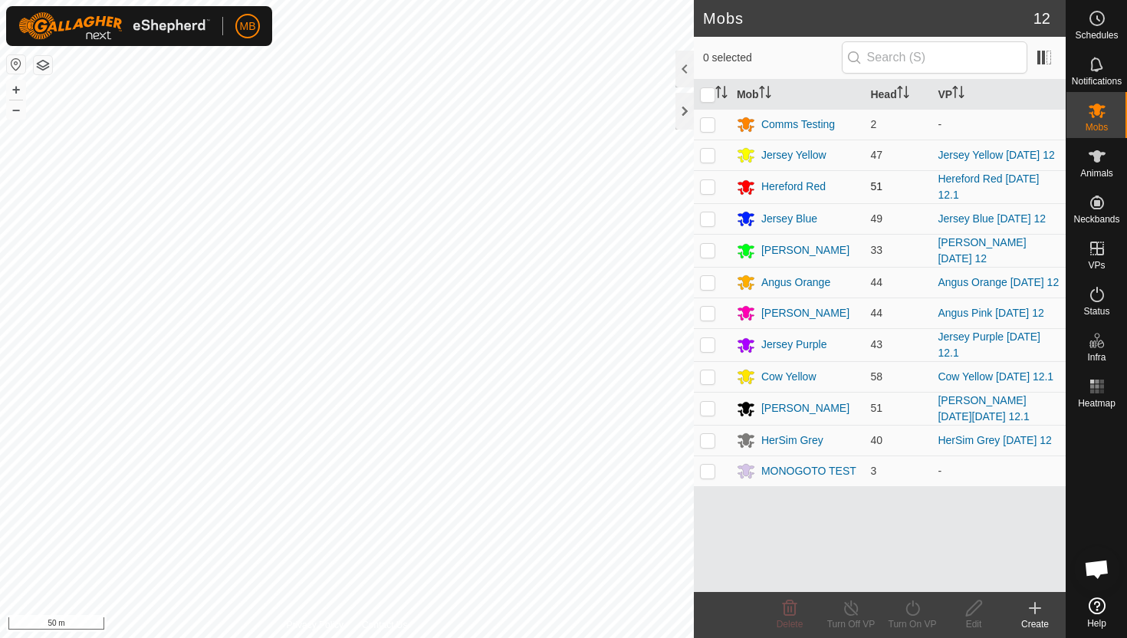
click at [713, 188] on p-checkbox at bounding box center [707, 186] width 15 height 12
checkbox input "true"
click at [914, 606] on icon at bounding box center [912, 608] width 19 height 18
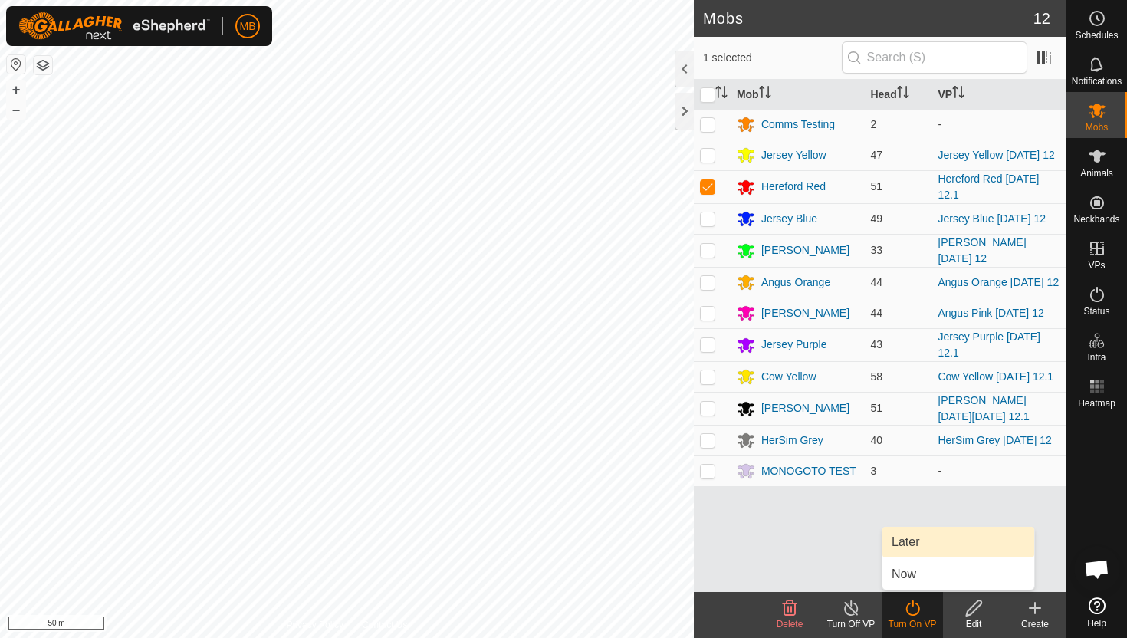
click at [913, 547] on link "Later" at bounding box center [959, 542] width 152 height 31
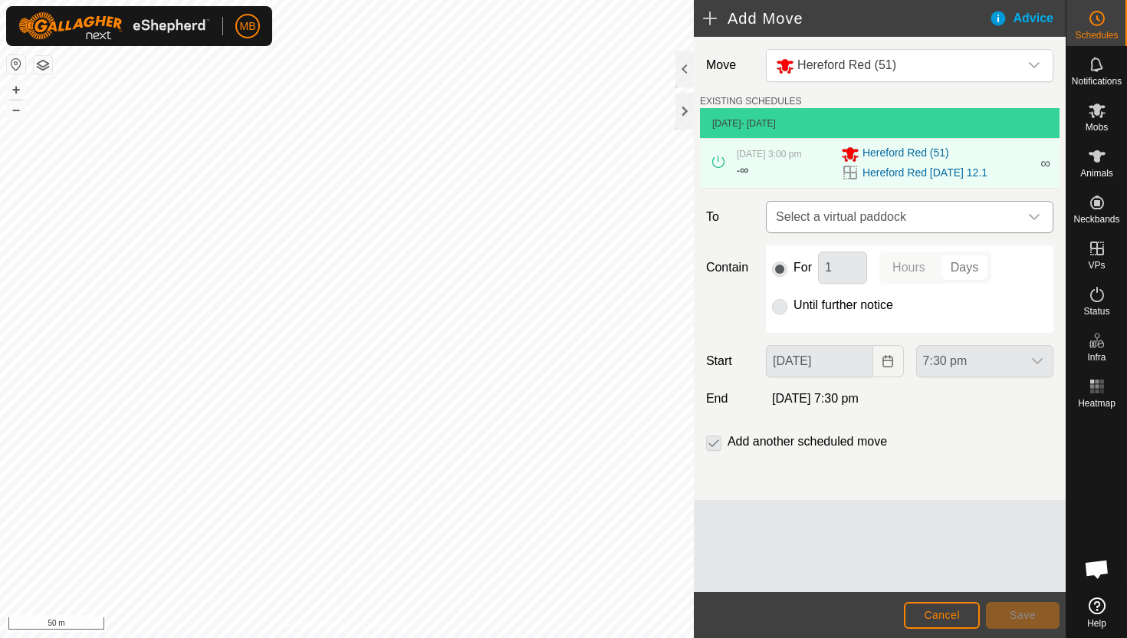
click at [1025, 214] on div "dropdown trigger" at bounding box center [1034, 217] width 31 height 31
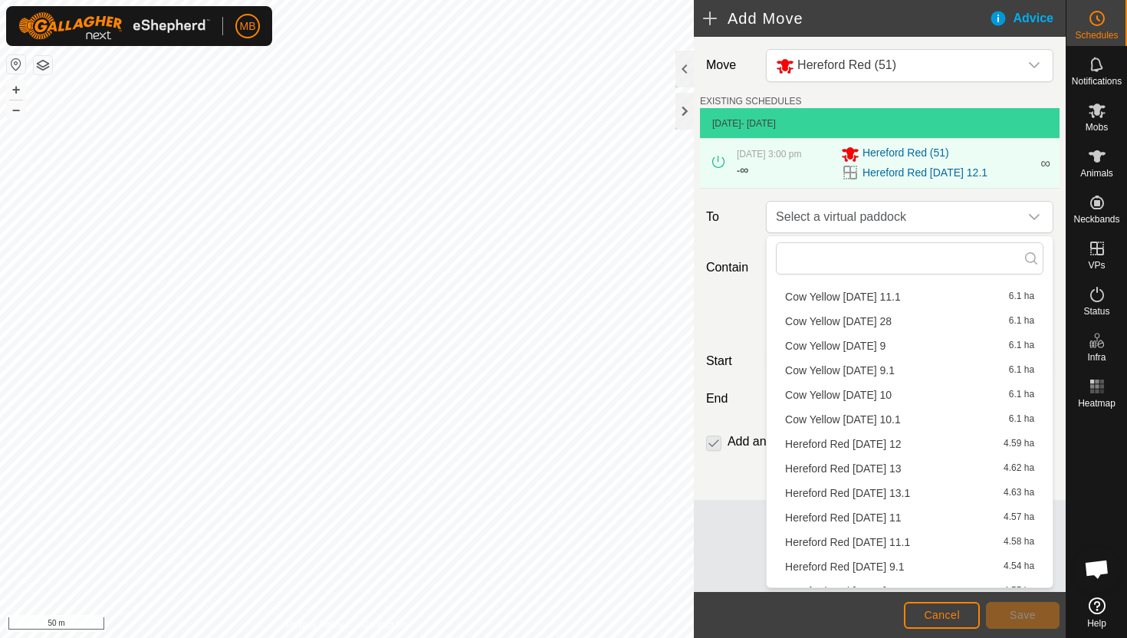
scroll to position [377, 0]
click at [910, 462] on li "Hereford Red [DATE] 13 4.62 ha" at bounding box center [910, 466] width 268 height 23
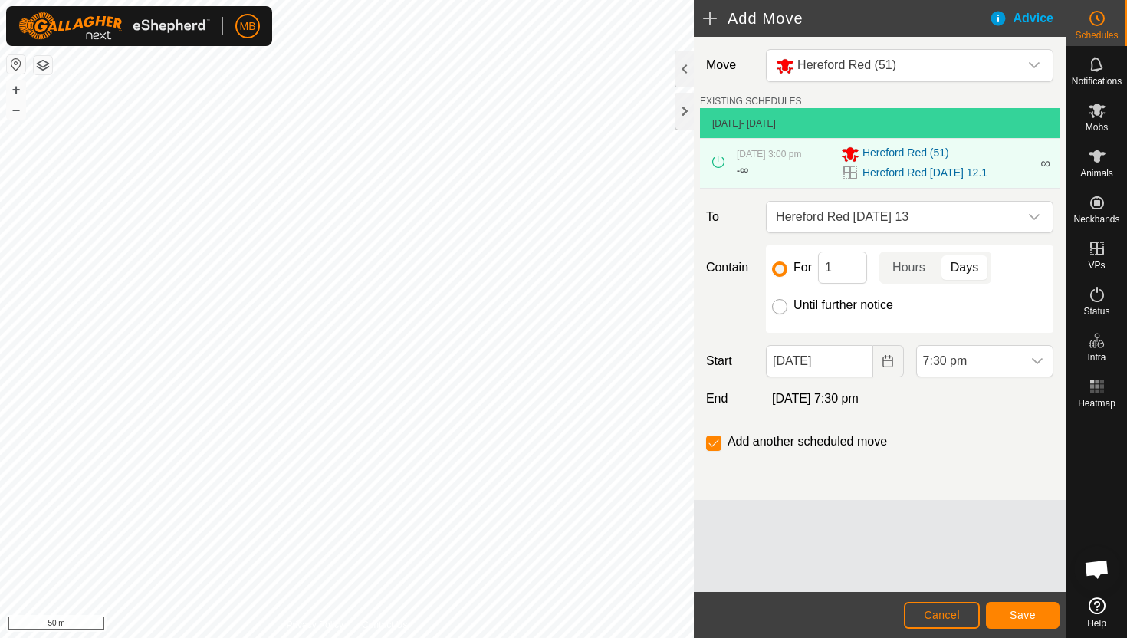
click at [778, 303] on input "Until further notice" at bounding box center [779, 306] width 15 height 15
radio input "true"
checkbox input "false"
click at [859, 364] on input "[DATE]" at bounding box center [819, 361] width 107 height 32
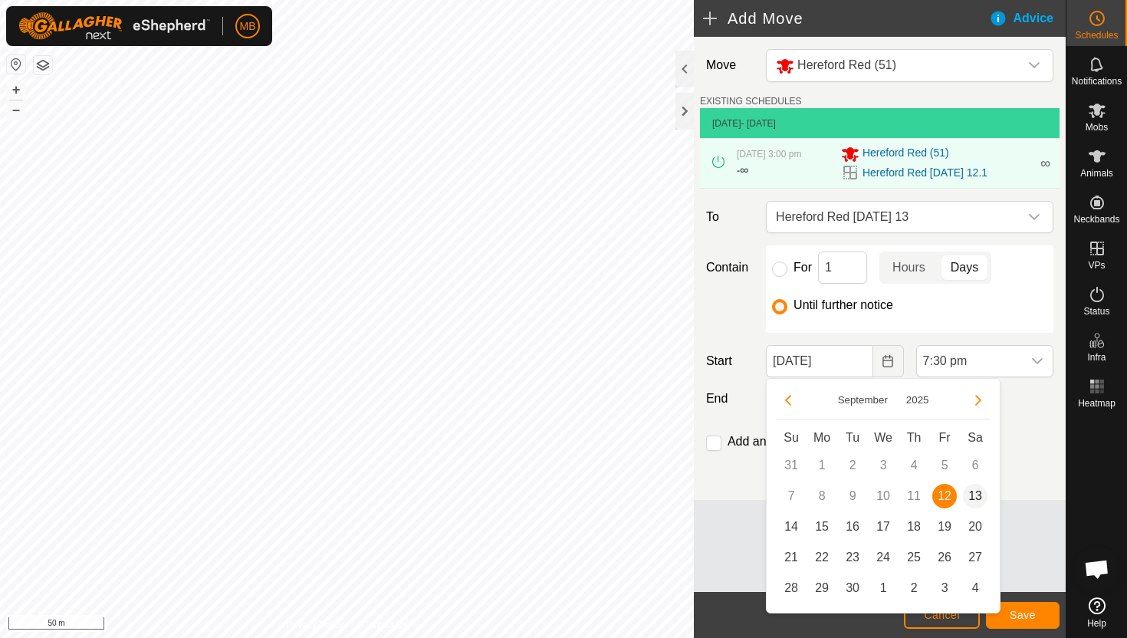
click at [975, 494] on span "13" at bounding box center [975, 496] width 25 height 25
type input "[DATE]"
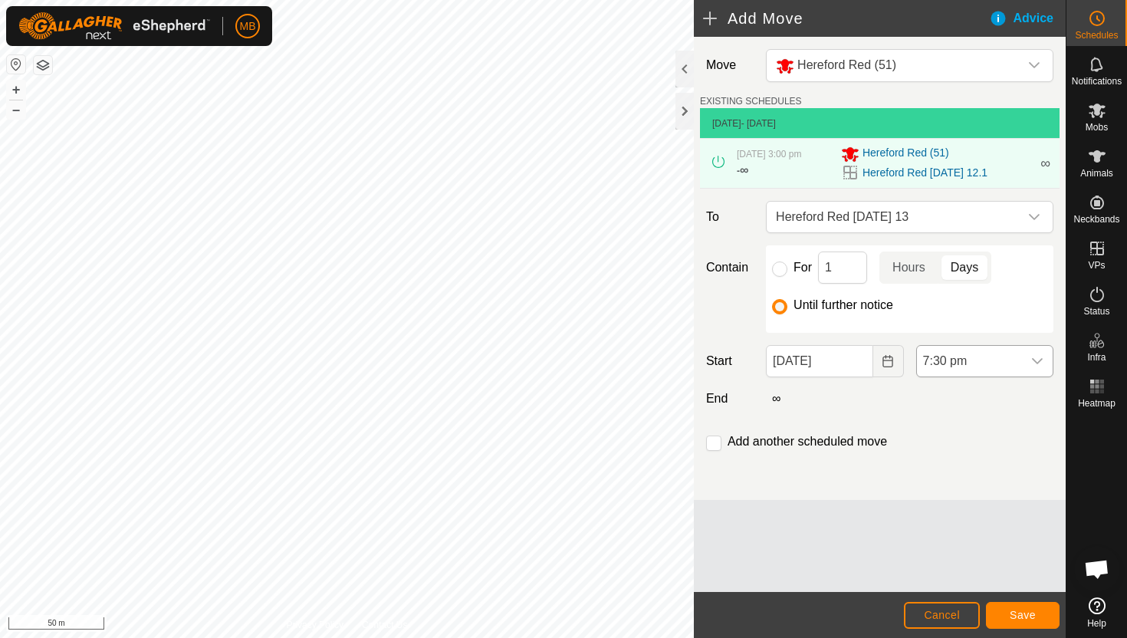
click at [996, 365] on span "7:30 pm" at bounding box center [969, 361] width 105 height 31
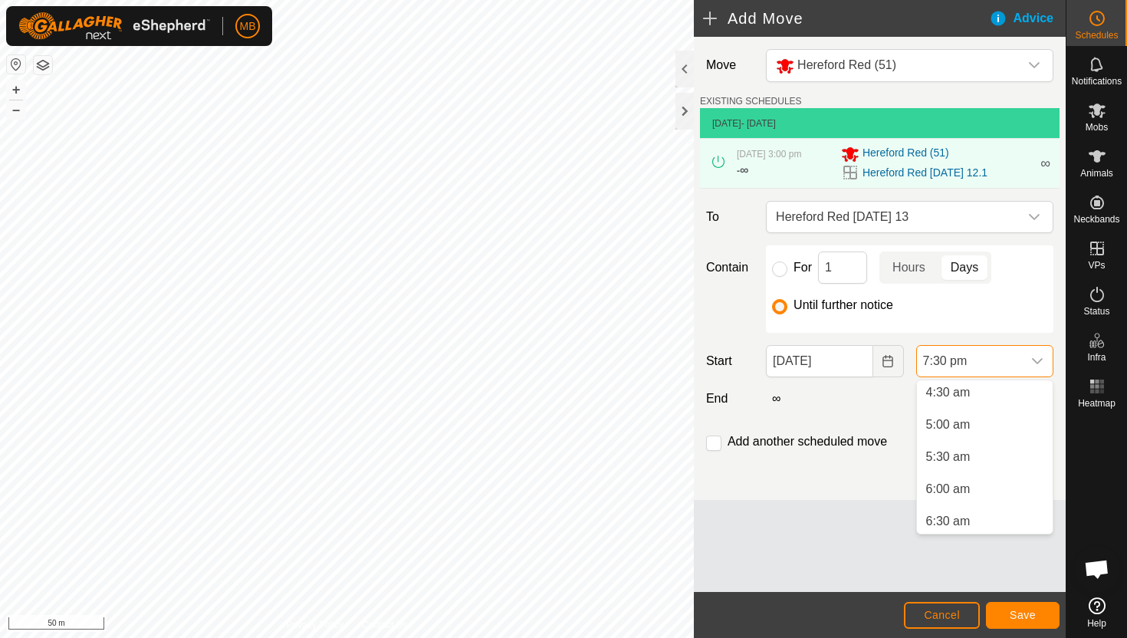
scroll to position [291, 0]
click at [977, 459] on li "5:30 am" at bounding box center [985, 459] width 136 height 31
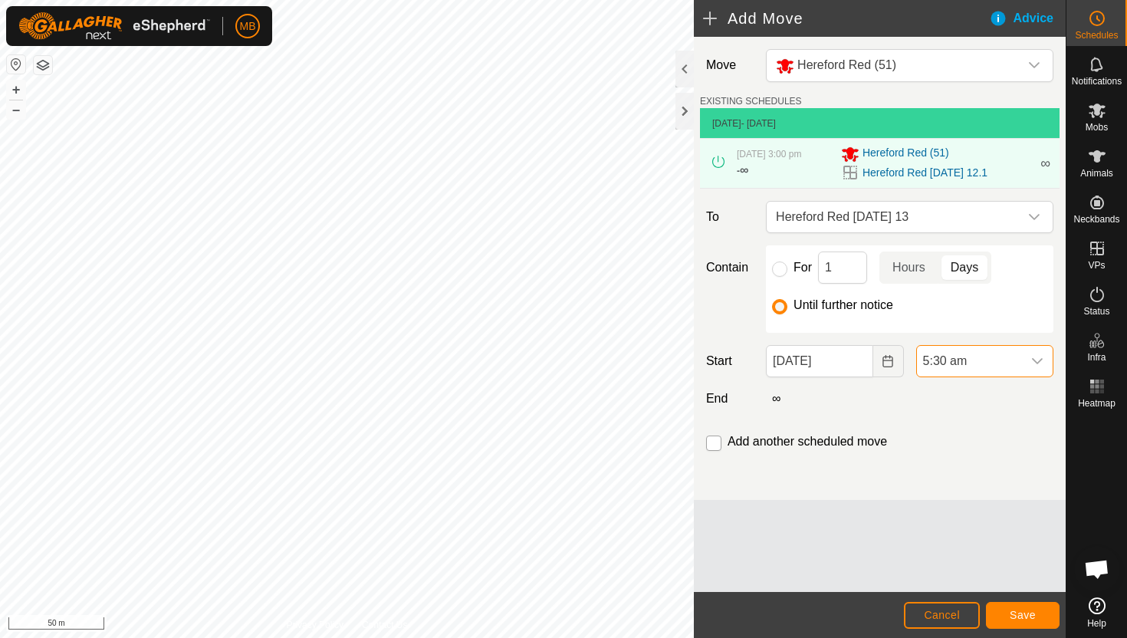
click at [716, 446] on input "checkbox" at bounding box center [713, 443] width 15 height 15
checkbox input "true"
click at [1034, 615] on span "Save" at bounding box center [1023, 615] width 26 height 12
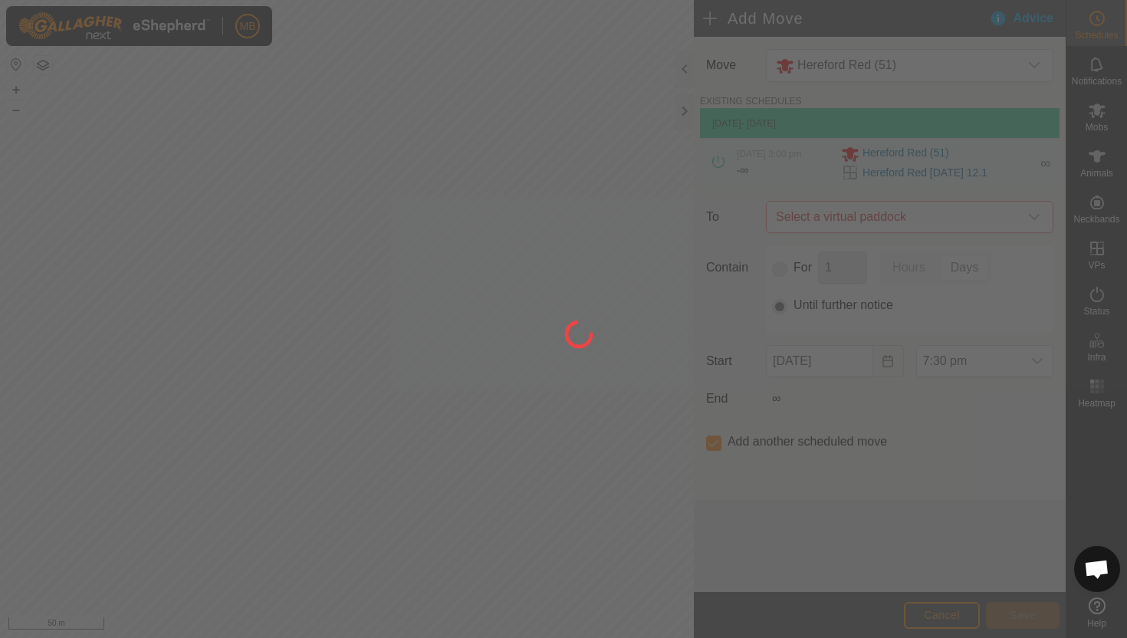
type input "[DATE]"
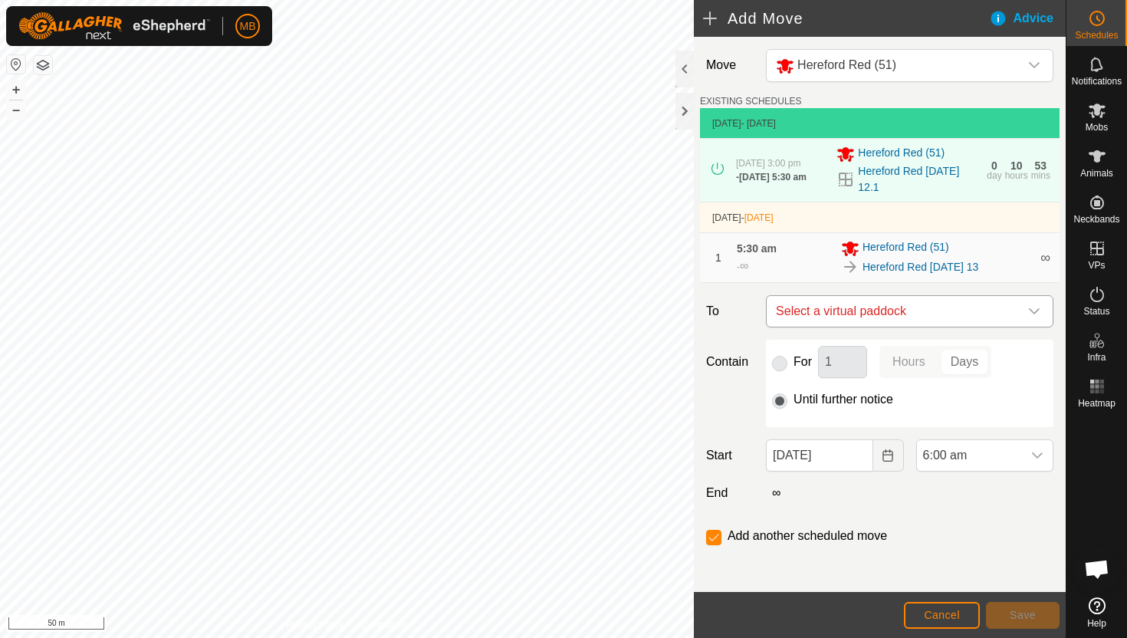
click at [1035, 313] on icon "dropdown trigger" at bounding box center [1035, 311] width 12 height 12
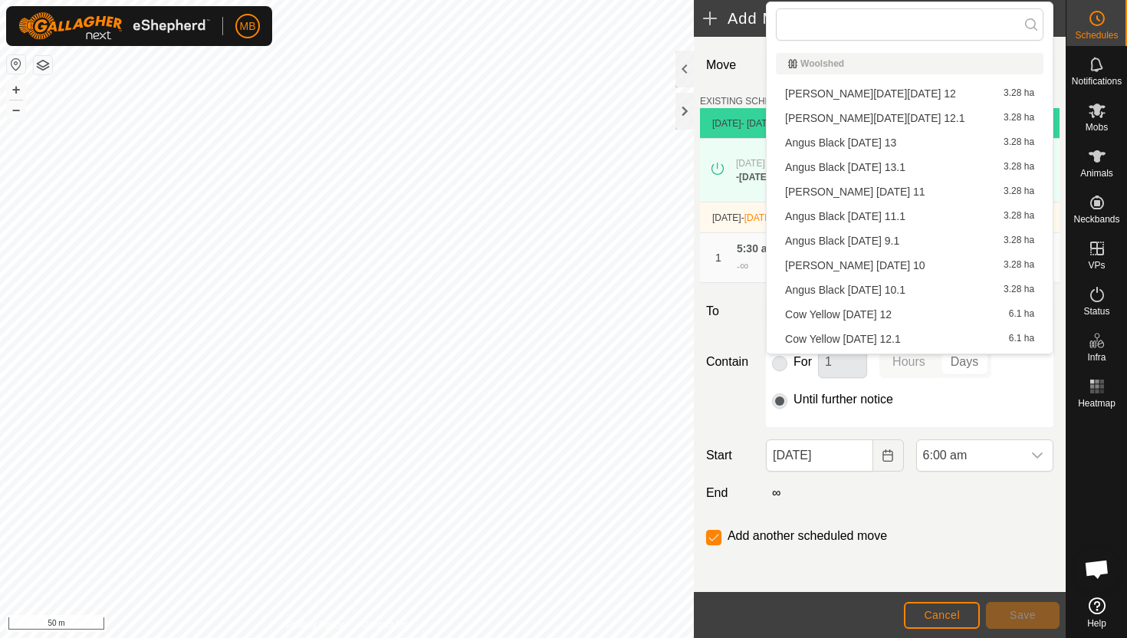
click at [737, 327] on label "To" at bounding box center [730, 311] width 60 height 32
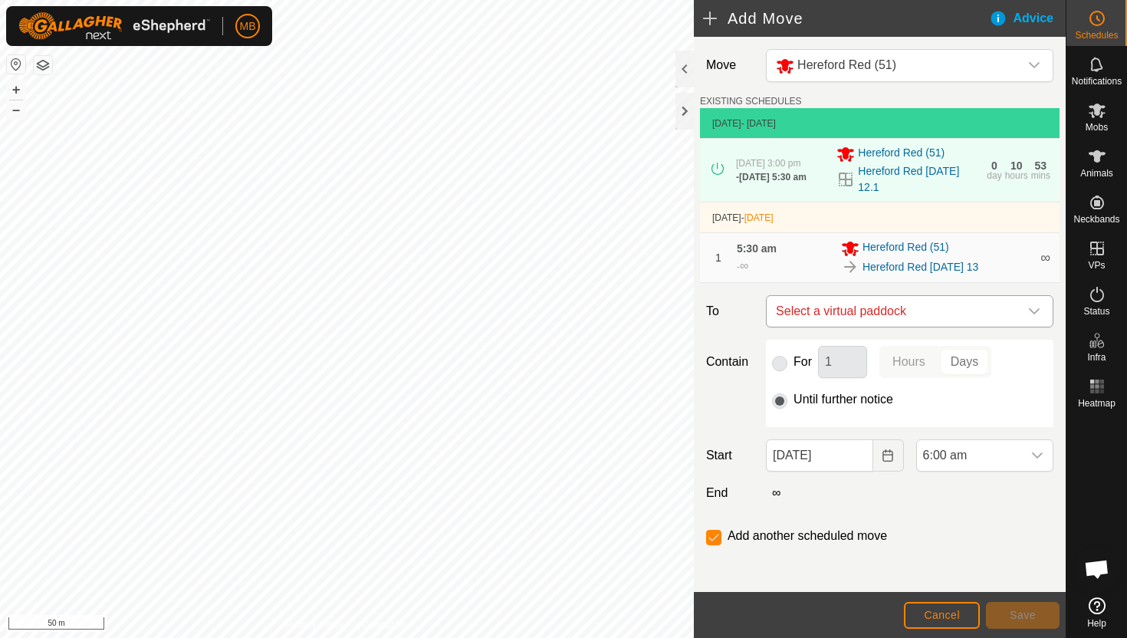
click at [1040, 317] on icon "dropdown trigger" at bounding box center [1035, 311] width 12 height 12
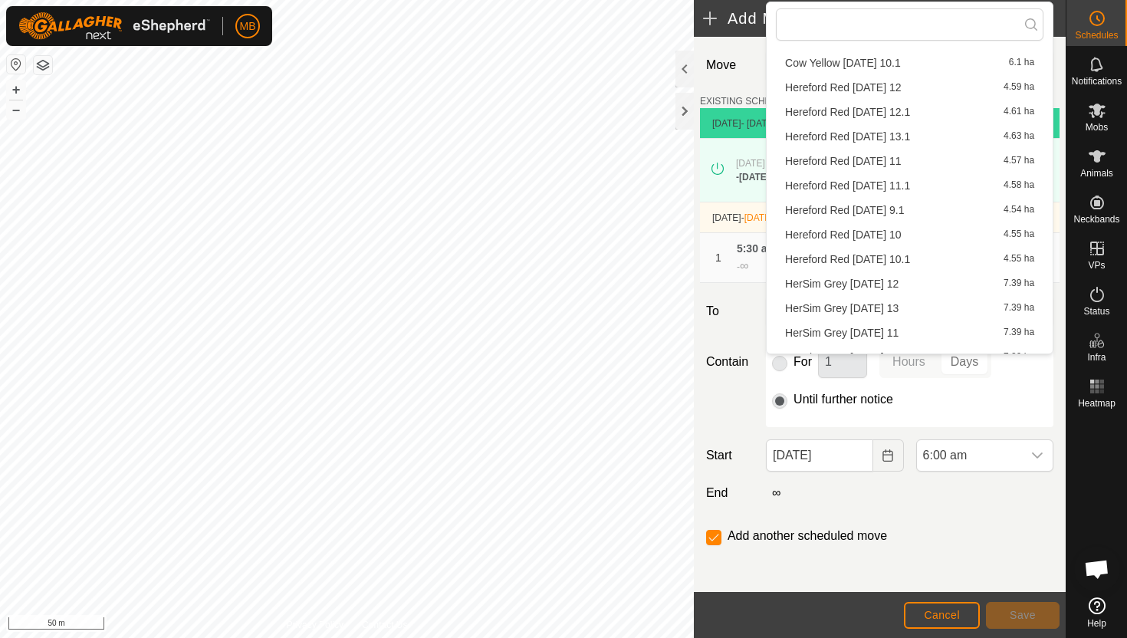
scroll to position [500, 0]
click at [907, 137] on li "Hereford Red [DATE] 13.1 4.63 ha" at bounding box center [910, 133] width 268 height 23
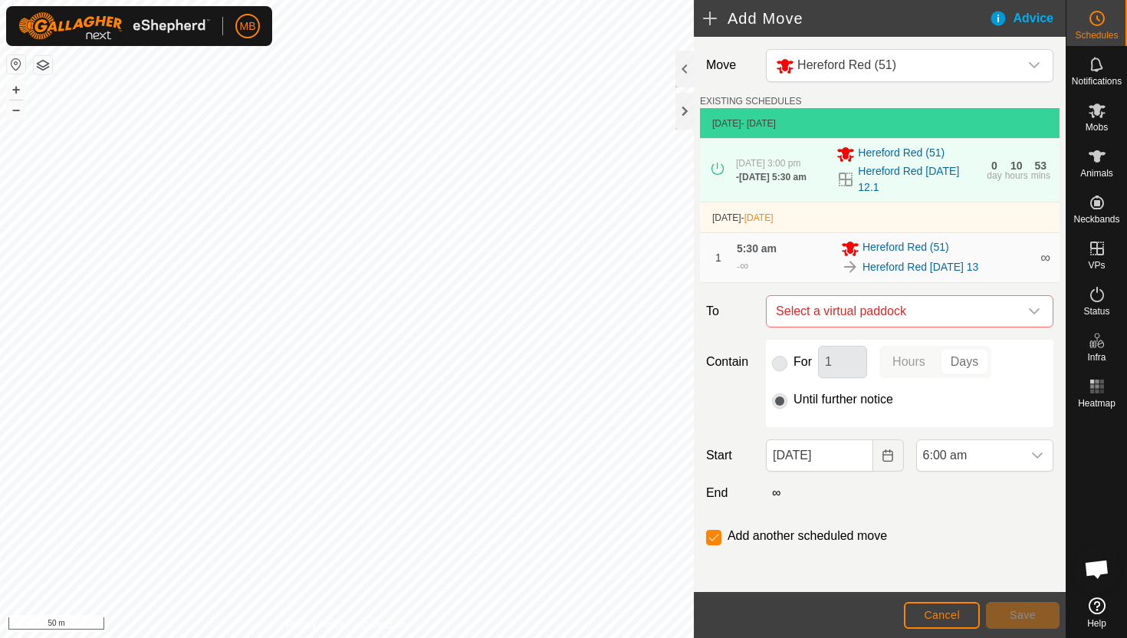
checkbox input "false"
click at [992, 457] on span "6:00 am" at bounding box center [969, 455] width 105 height 31
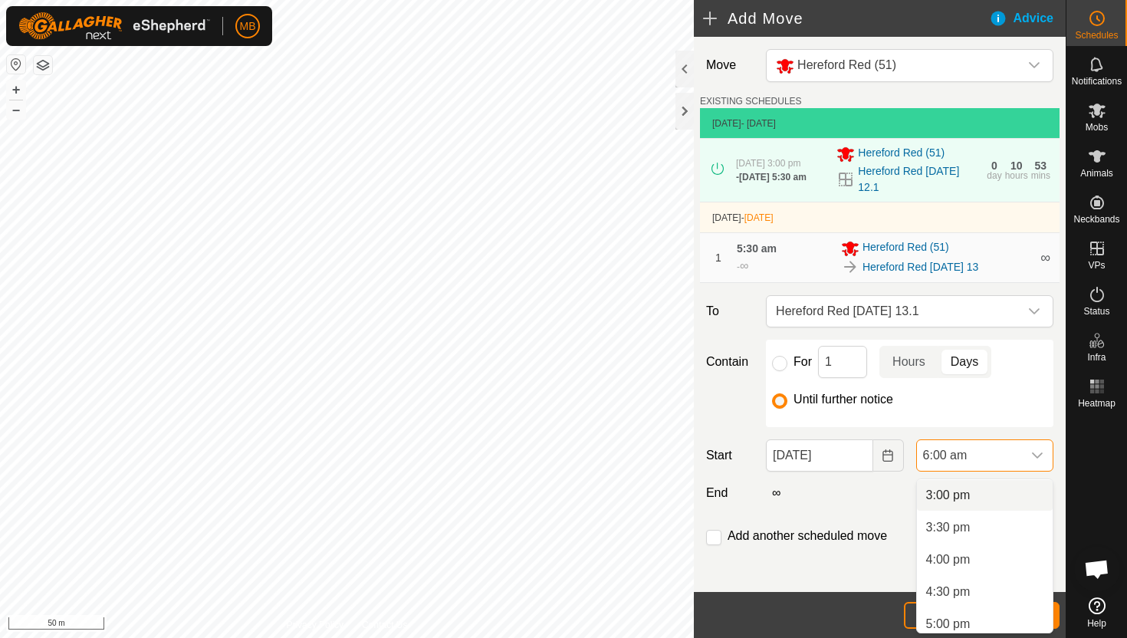
click at [994, 497] on li "3:00 pm" at bounding box center [985, 495] width 136 height 31
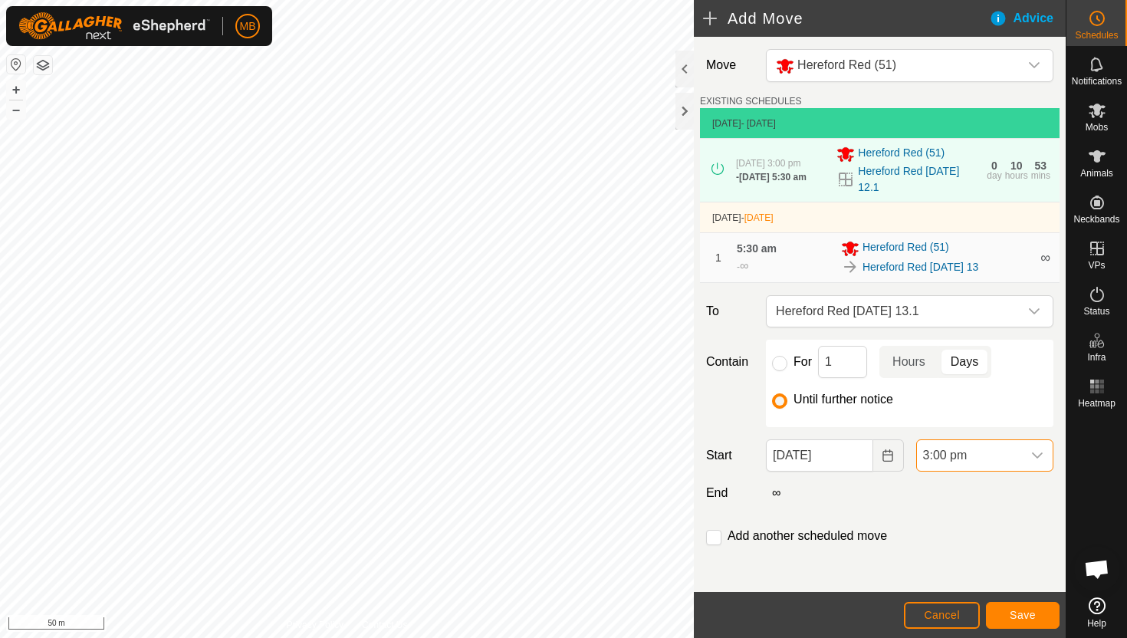
scroll to position [387, 0]
click at [1032, 620] on span "Save" at bounding box center [1023, 615] width 26 height 12
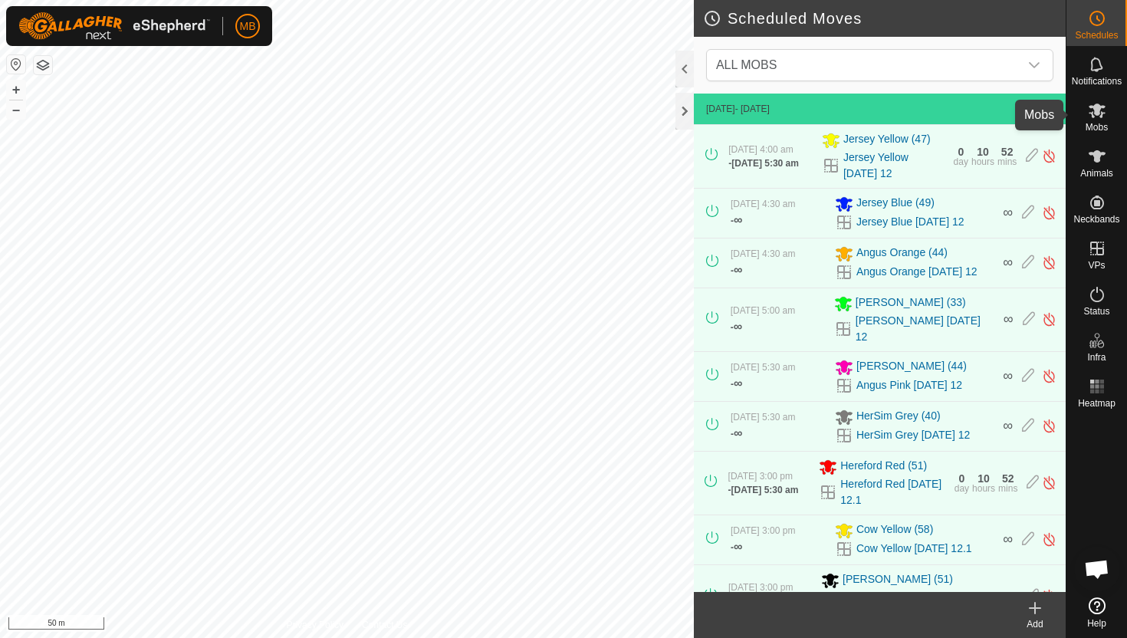
click at [1095, 111] on icon at bounding box center [1097, 111] width 17 height 15
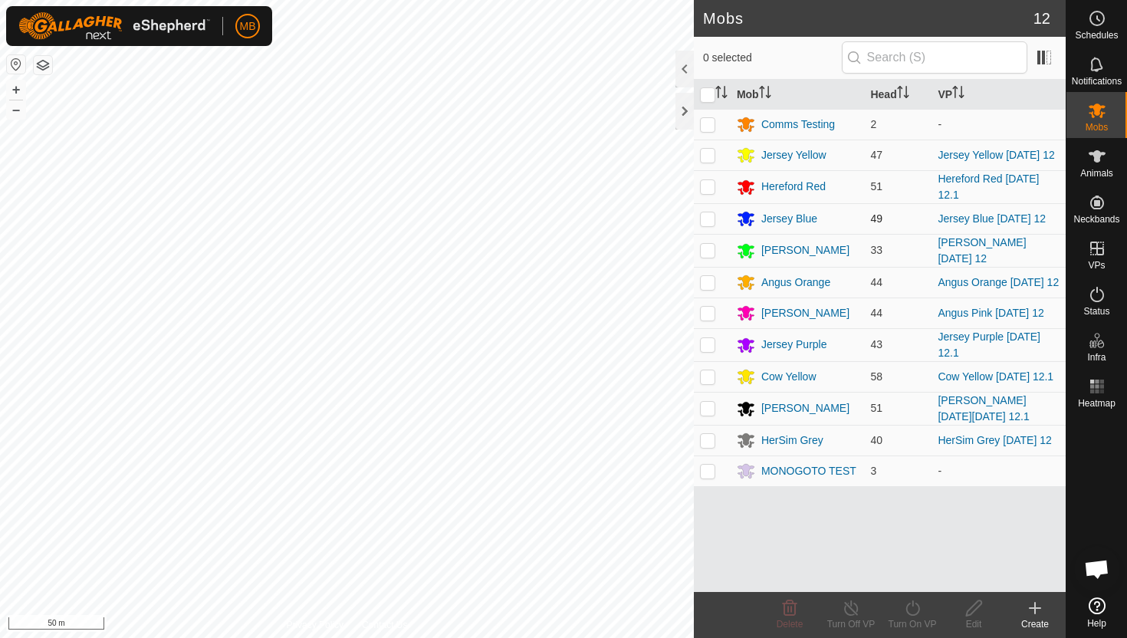
click at [708, 219] on p-checkbox at bounding box center [707, 218] width 15 height 12
checkbox input "true"
click at [911, 607] on icon at bounding box center [912, 608] width 19 height 18
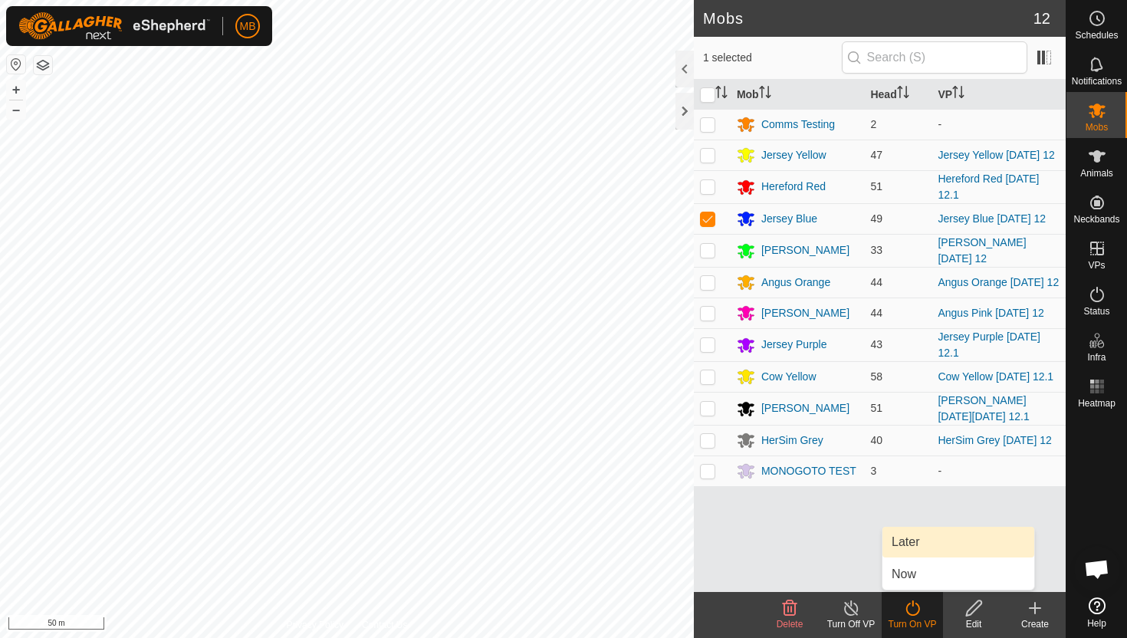
click at [917, 540] on link "Later" at bounding box center [959, 542] width 152 height 31
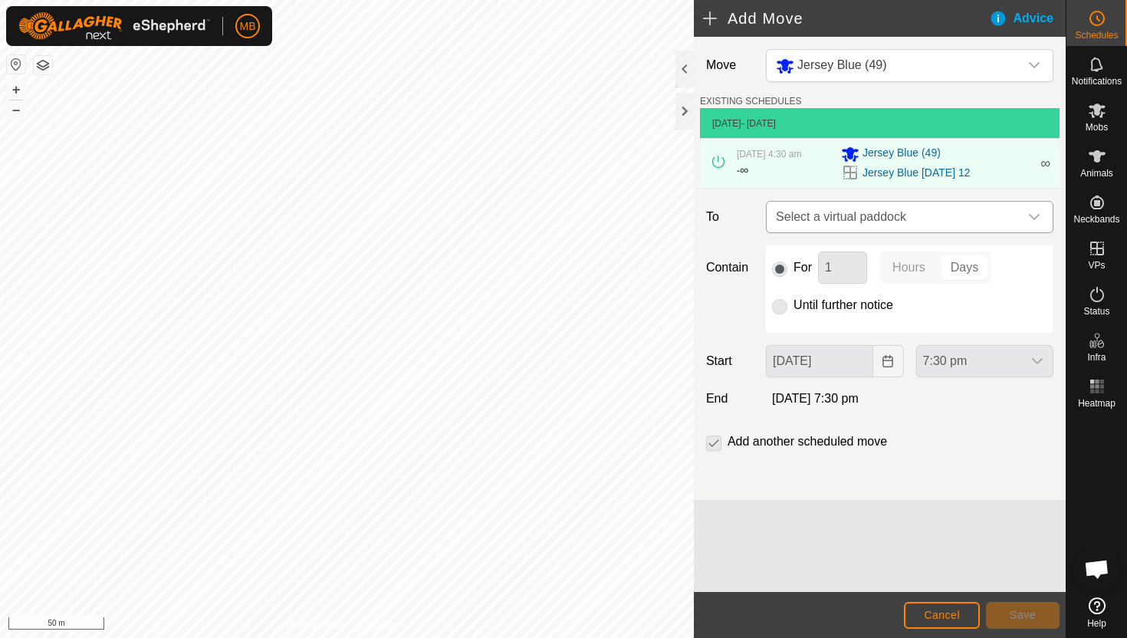
click at [1033, 212] on icon "dropdown trigger" at bounding box center [1035, 217] width 12 height 12
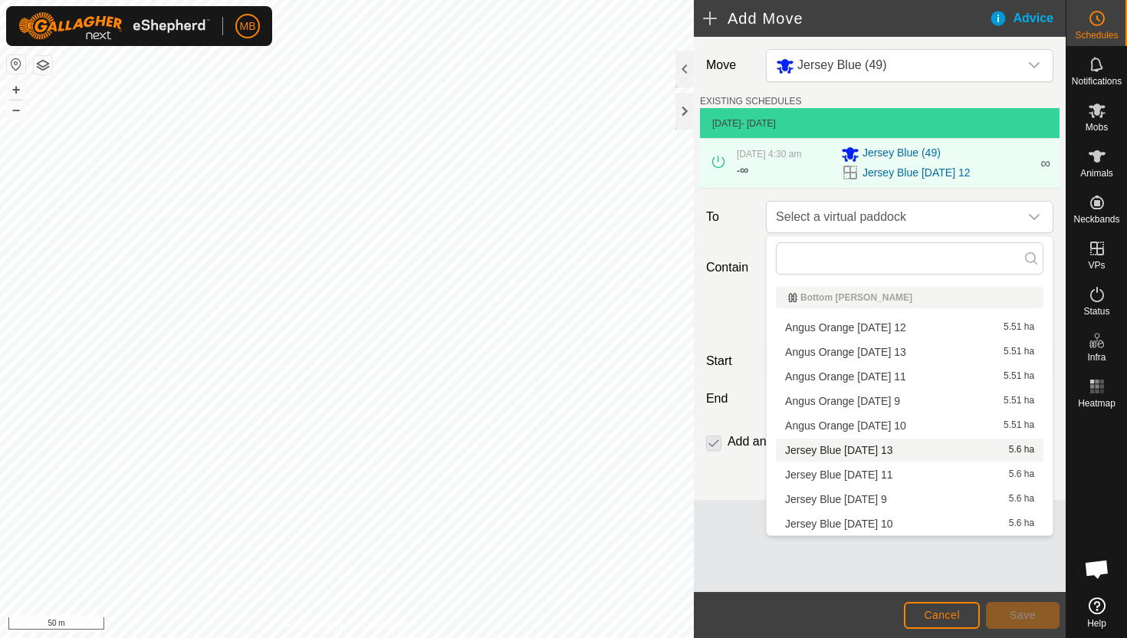
click at [890, 449] on li "Jersey Blue [DATE] 13 5.6 ha" at bounding box center [910, 450] width 268 height 23
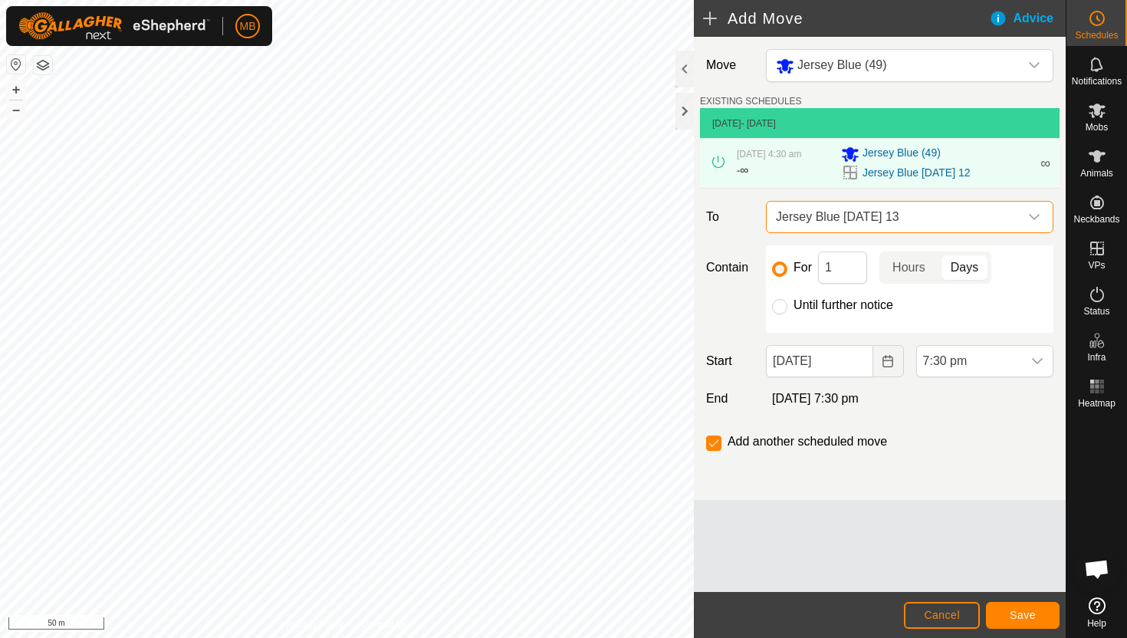
click at [821, 304] on label "Until further notice" at bounding box center [844, 305] width 100 height 12
click at [788, 304] on input "Until further notice" at bounding box center [779, 306] width 15 height 15
radio input "true"
checkbox input "false"
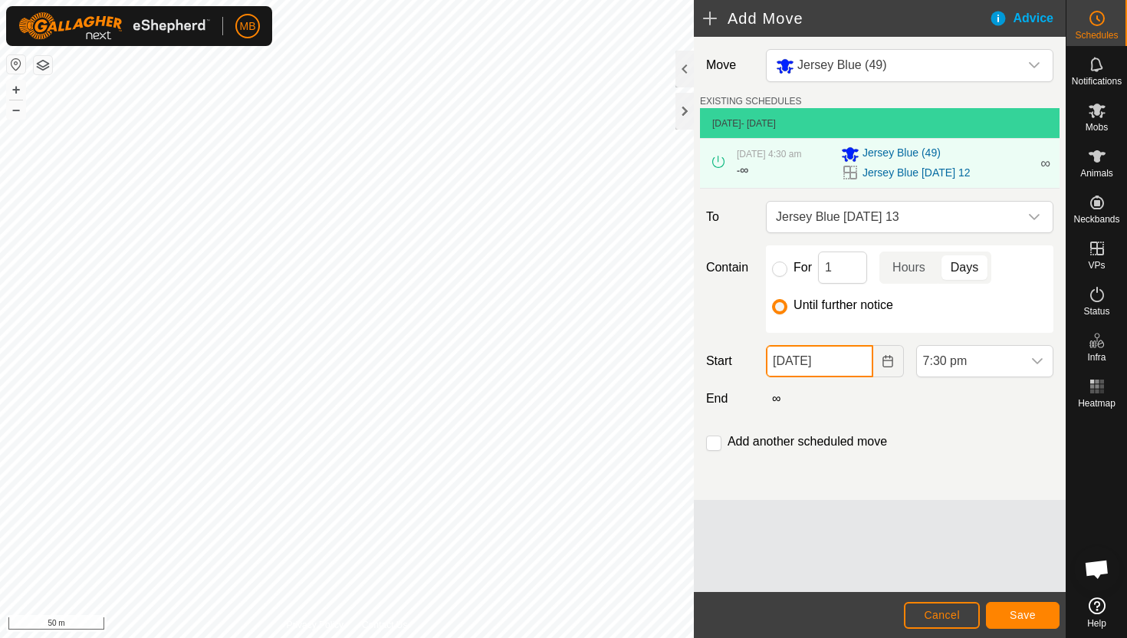
click at [855, 366] on input "[DATE]" at bounding box center [819, 361] width 107 height 32
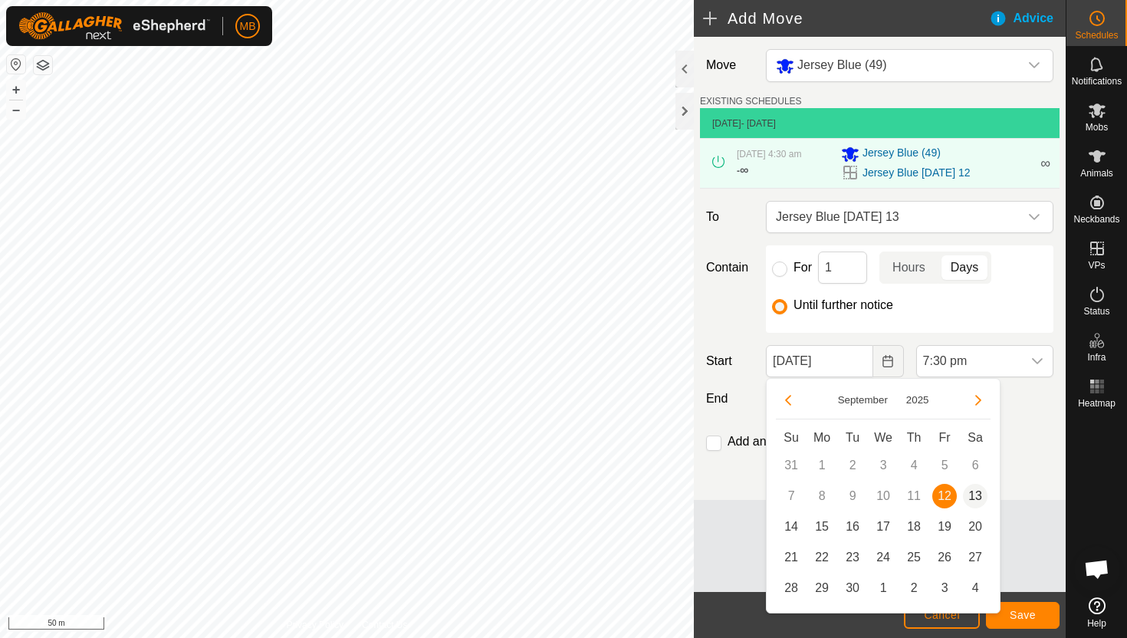
click at [973, 493] on span "13" at bounding box center [975, 496] width 25 height 25
type input "[DATE]"
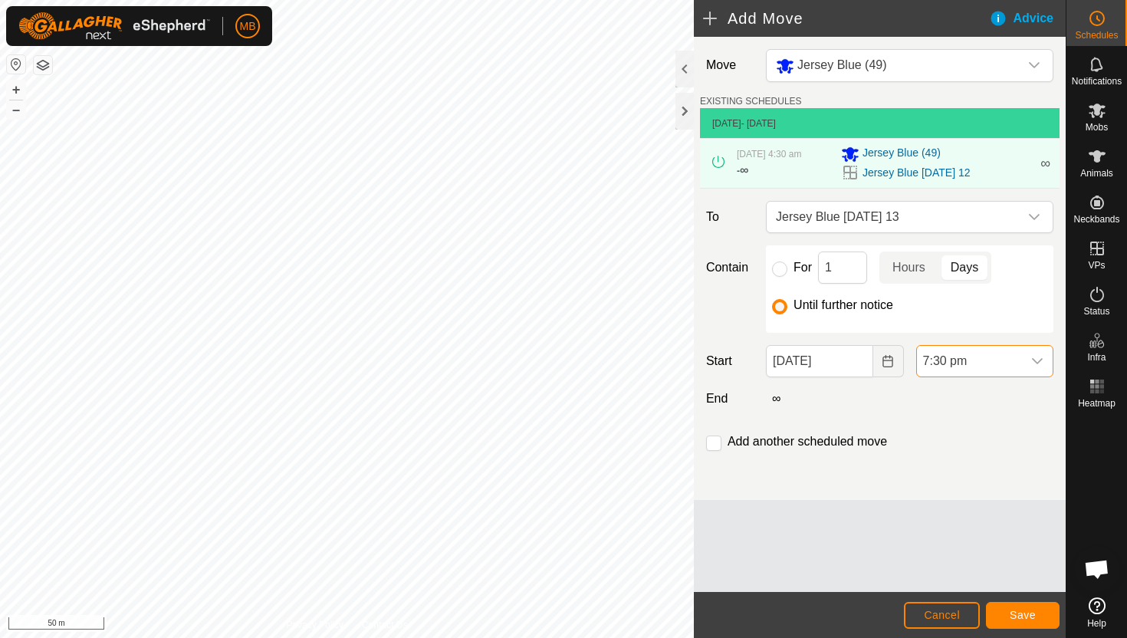
click at [1018, 365] on span "7:30 pm" at bounding box center [969, 361] width 105 height 31
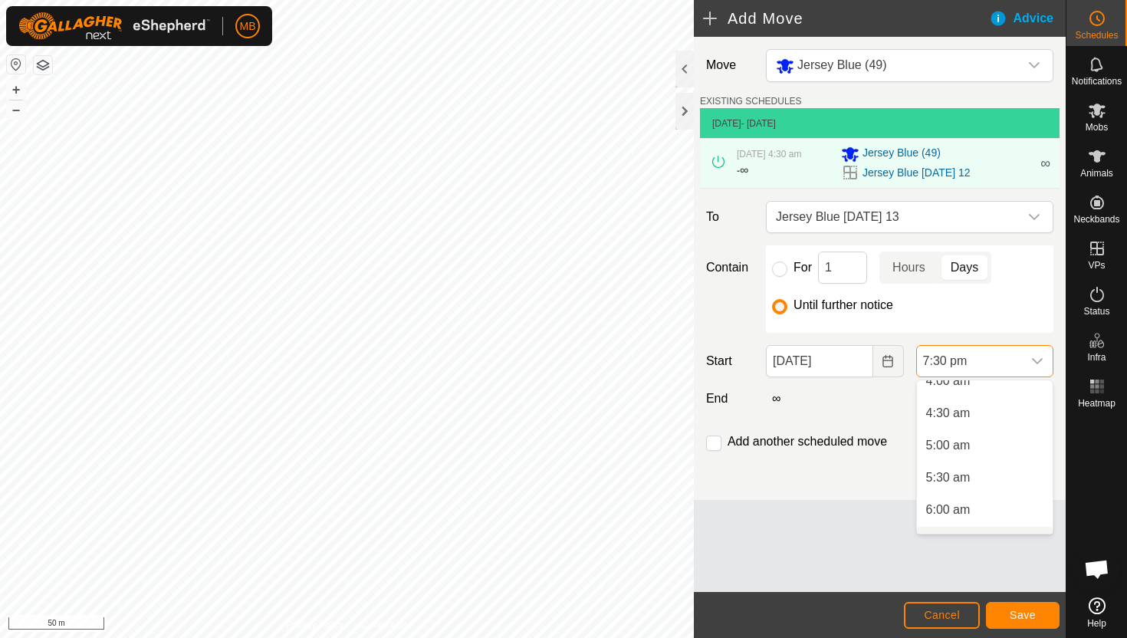
scroll to position [267, 0]
click at [988, 415] on li "4:30 am" at bounding box center [985, 418] width 136 height 31
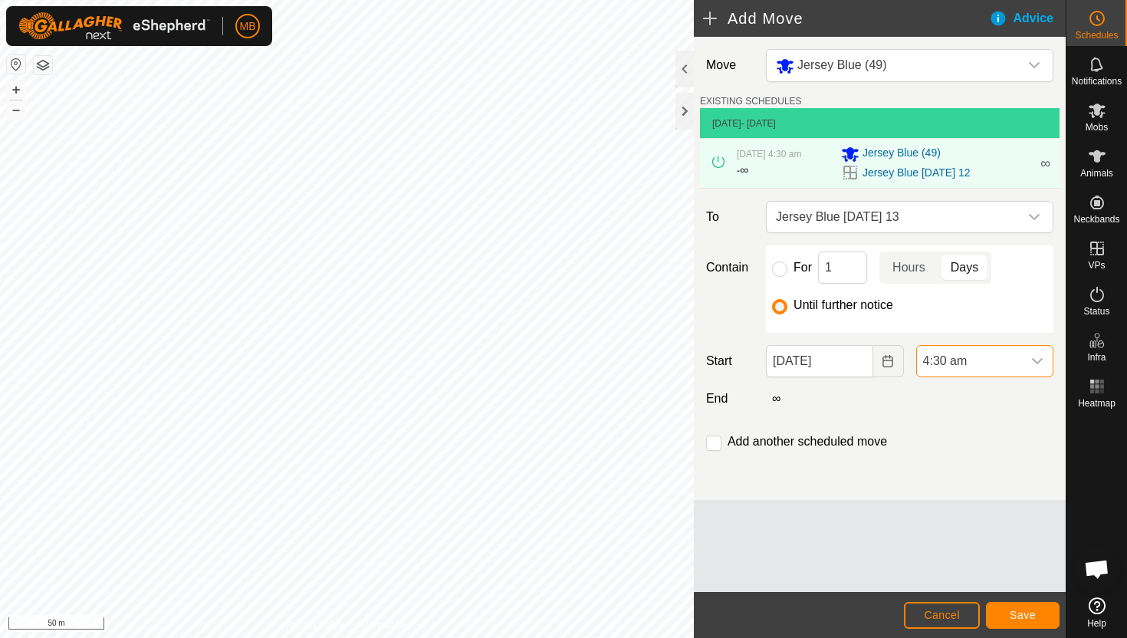
scroll to position [1134, 0]
click at [1024, 610] on span "Save" at bounding box center [1023, 615] width 26 height 12
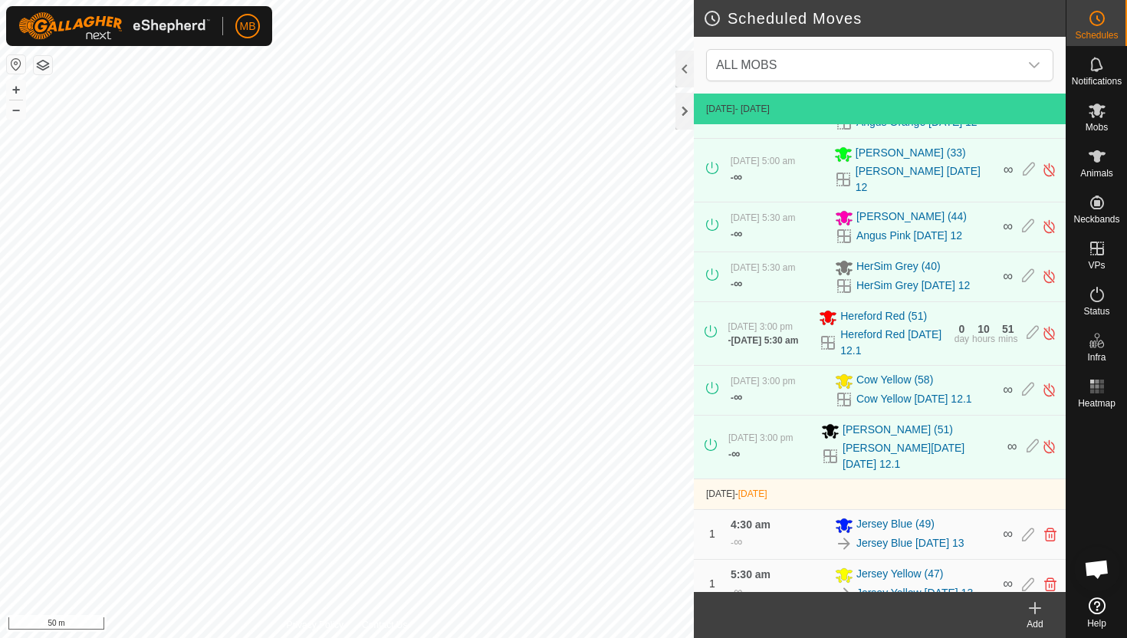
scroll to position [280, 0]
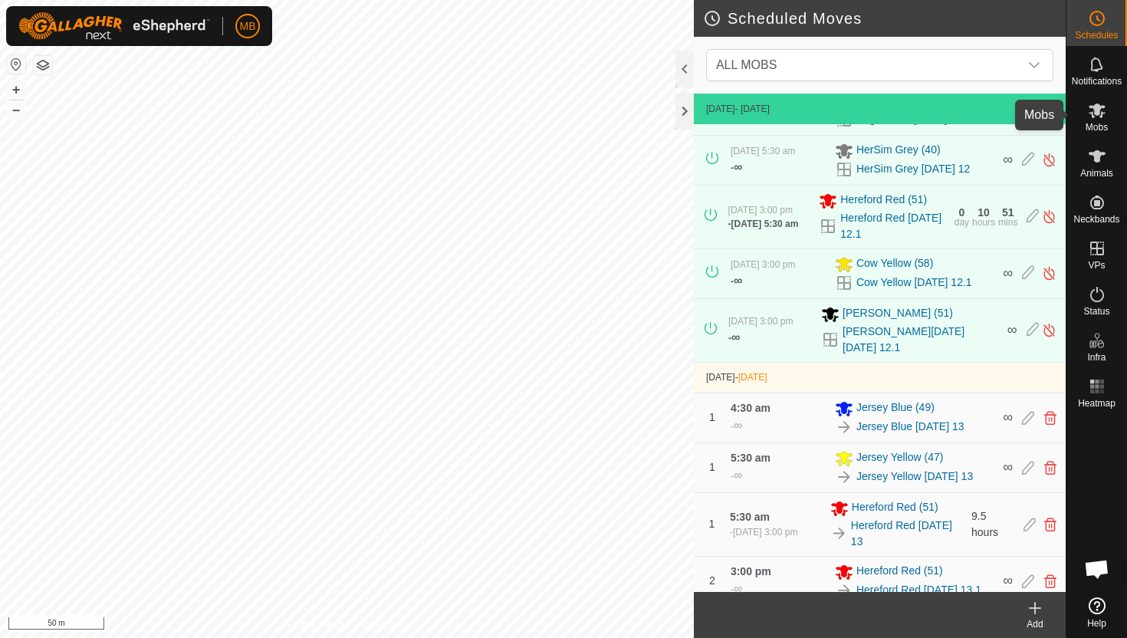
click at [1101, 115] on icon at bounding box center [1097, 111] width 17 height 15
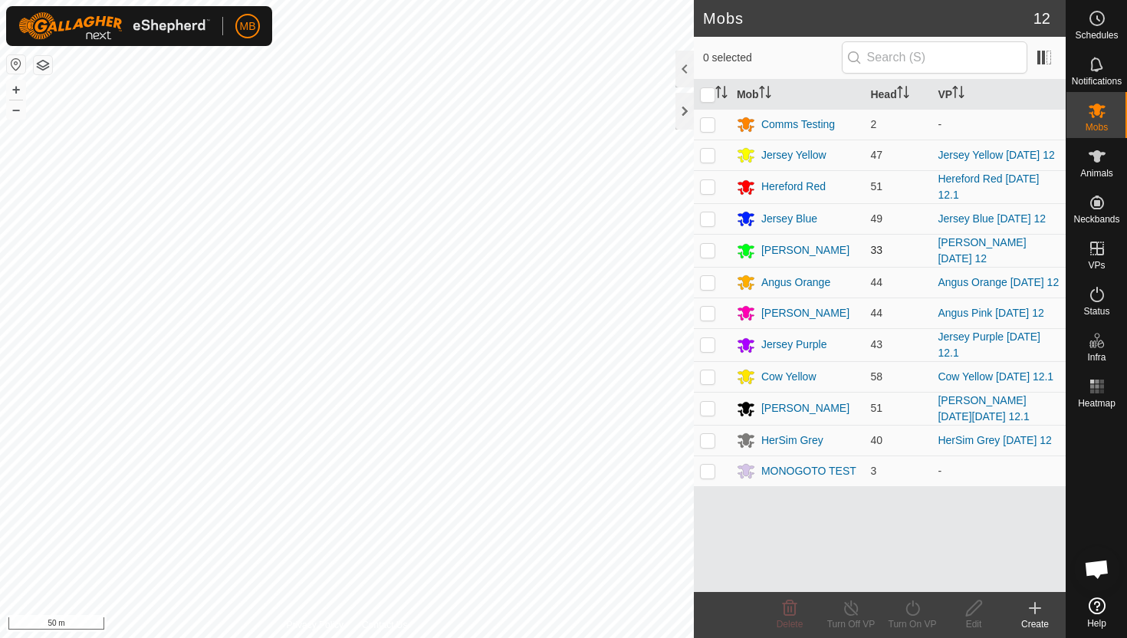
click at [709, 247] on p-checkbox at bounding box center [707, 250] width 15 height 12
checkbox input "true"
click at [914, 606] on icon at bounding box center [912, 608] width 19 height 18
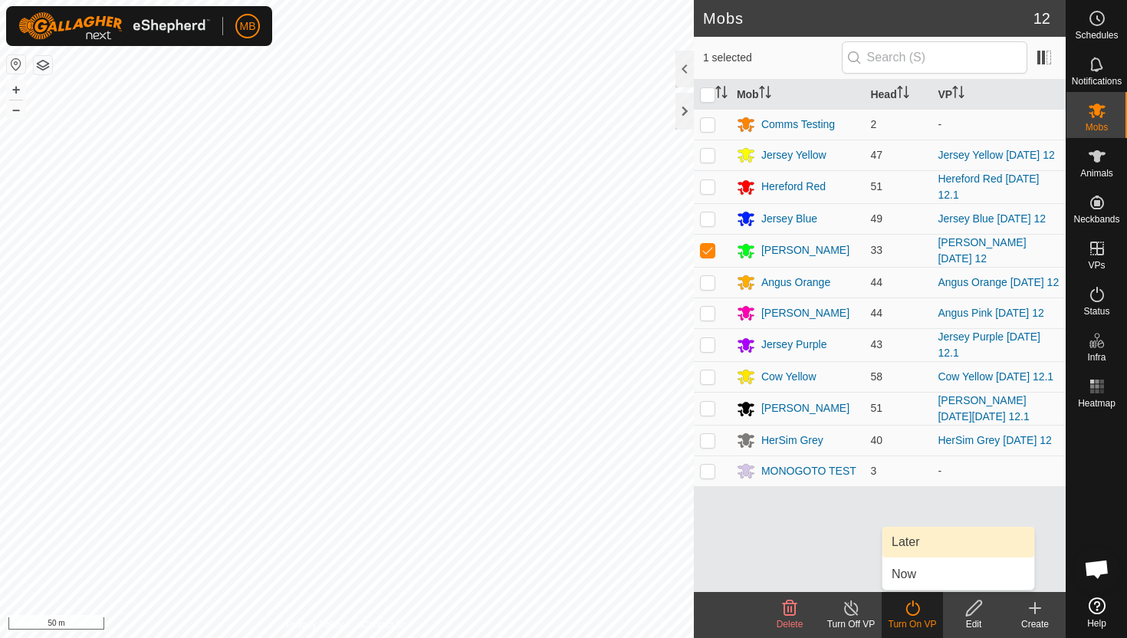
click at [917, 540] on link "Later" at bounding box center [959, 542] width 152 height 31
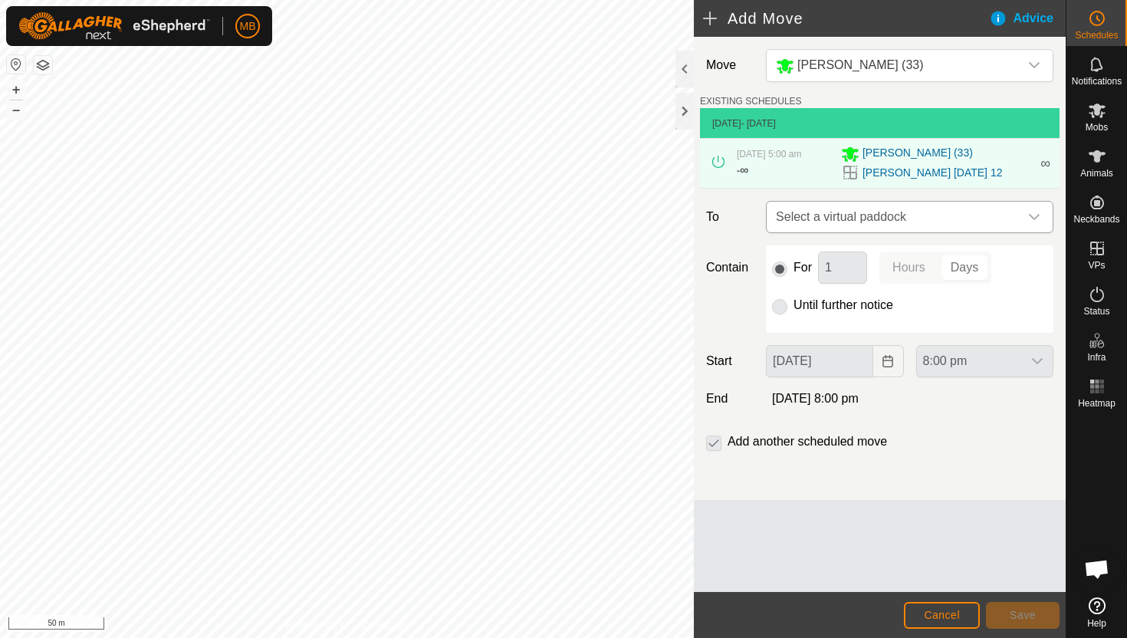
click at [1036, 218] on icon "dropdown trigger" at bounding box center [1034, 217] width 11 height 6
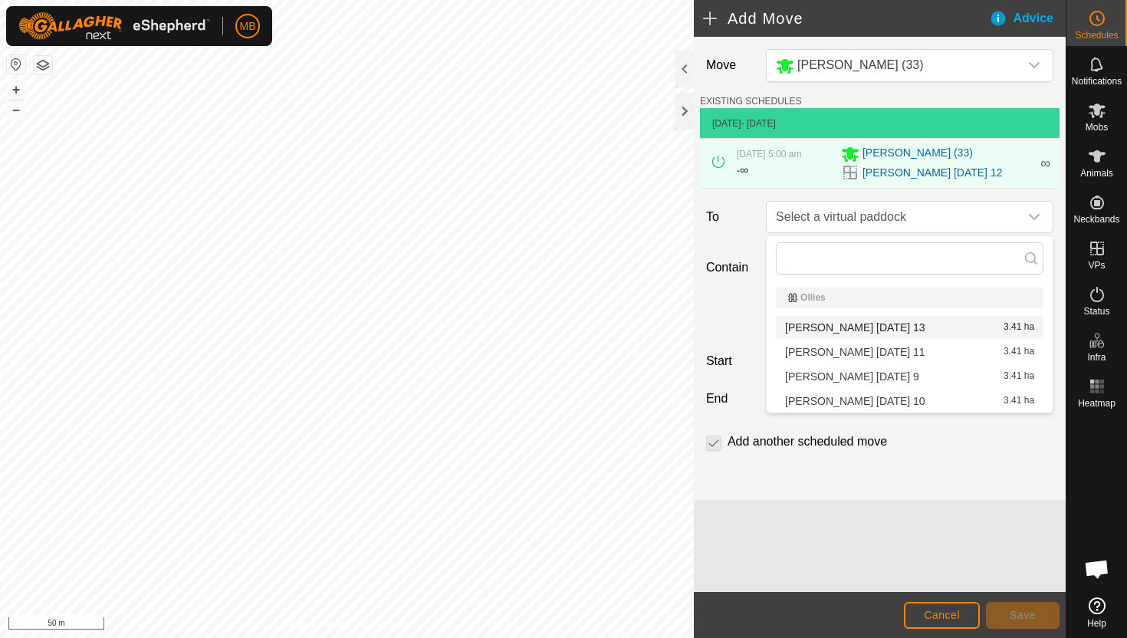
click at [914, 332] on li "[PERSON_NAME] [DATE] 13 3.41 ha" at bounding box center [910, 327] width 268 height 23
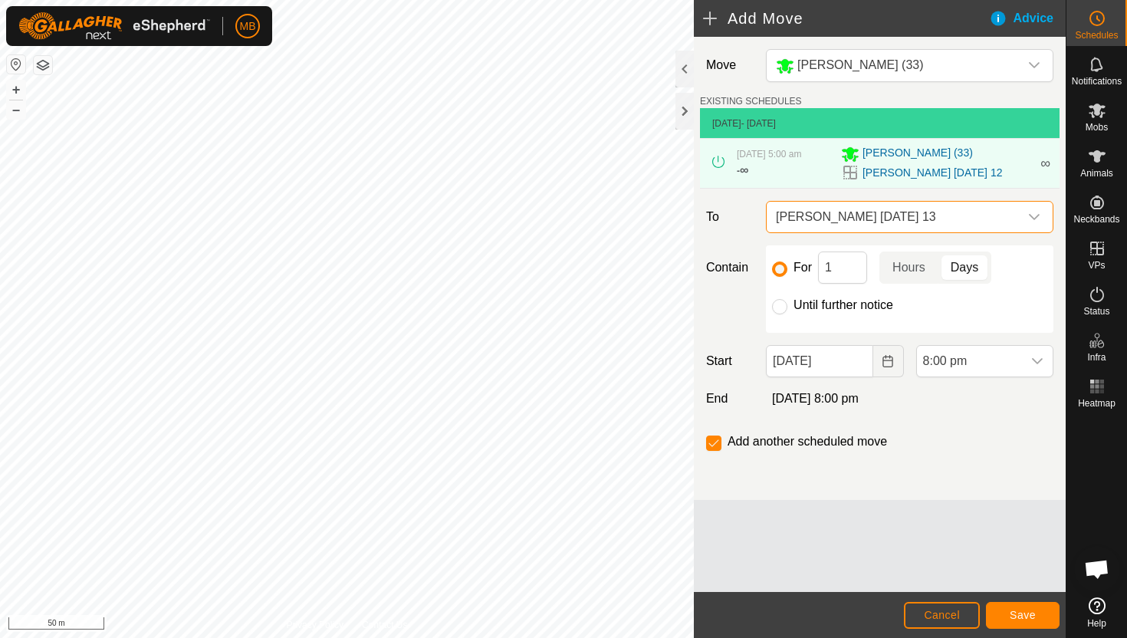
click at [796, 302] on label "Until further notice" at bounding box center [844, 305] width 100 height 12
click at [788, 302] on input "Until further notice" at bounding box center [779, 306] width 15 height 15
radio input "true"
checkbox input "false"
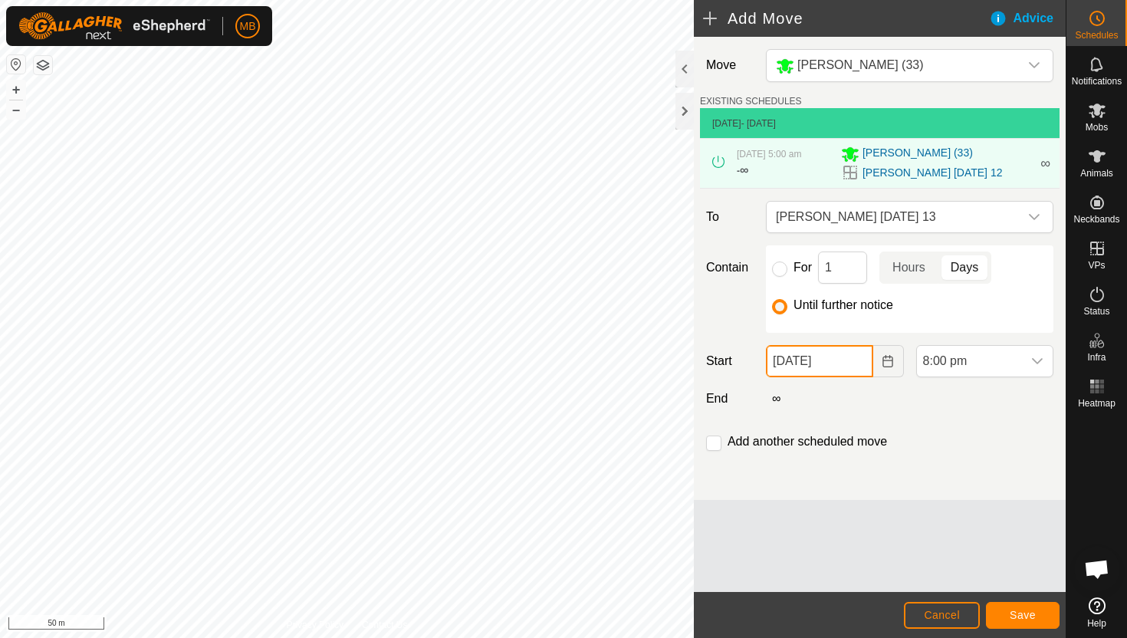
click at [860, 361] on input "[DATE]" at bounding box center [819, 361] width 107 height 32
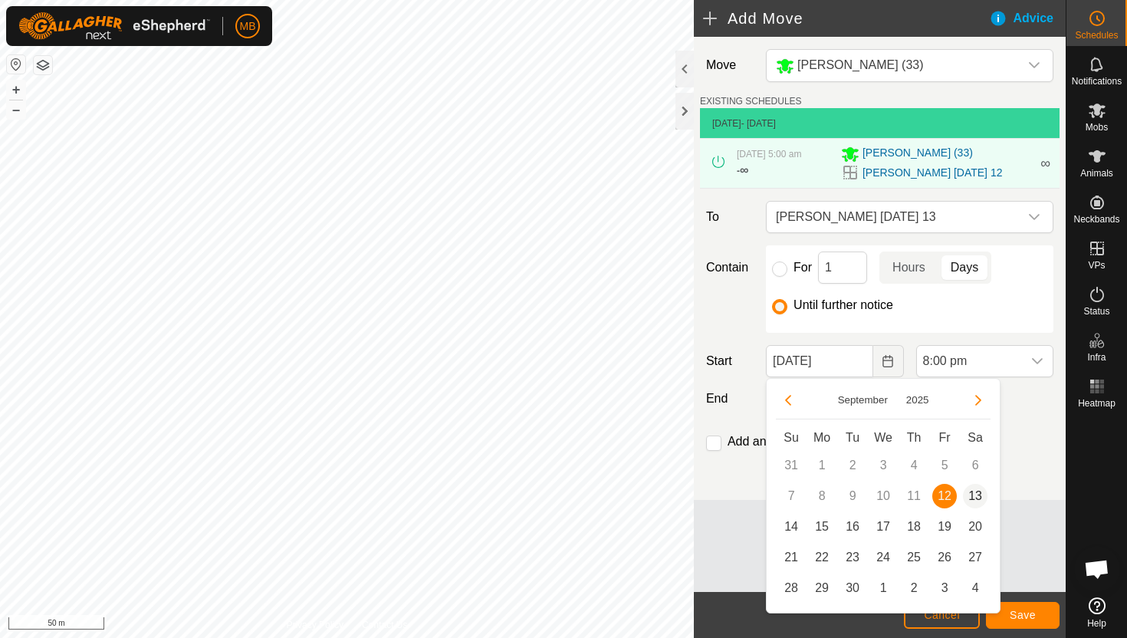
click at [980, 497] on span "13" at bounding box center [975, 496] width 25 height 25
type input "[DATE]"
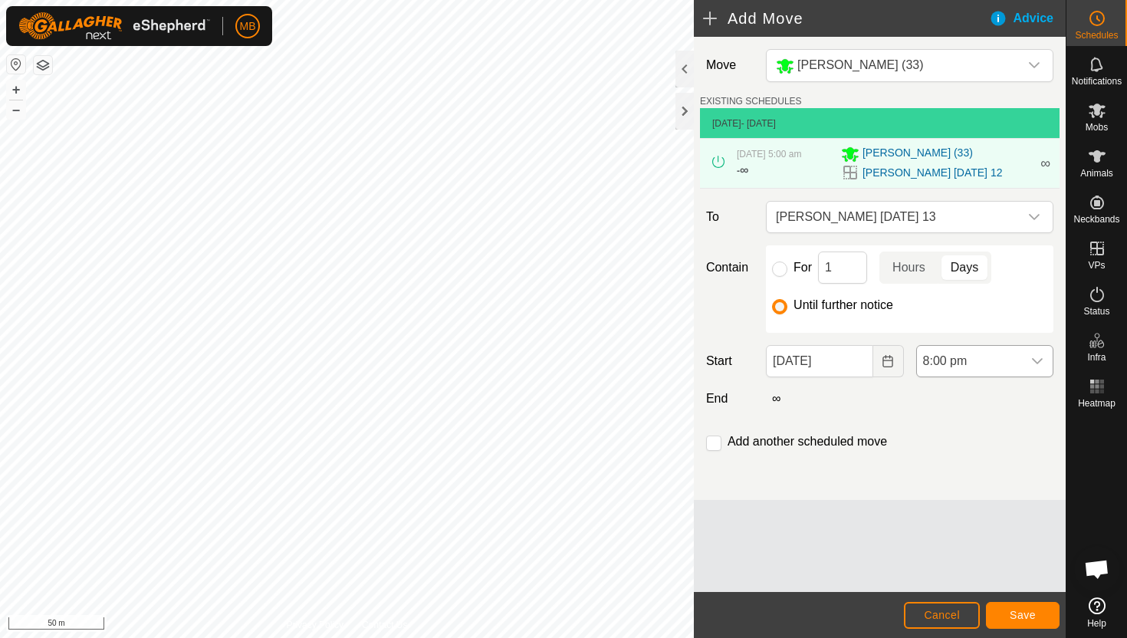
click at [1034, 357] on icon "dropdown trigger" at bounding box center [1038, 361] width 12 height 12
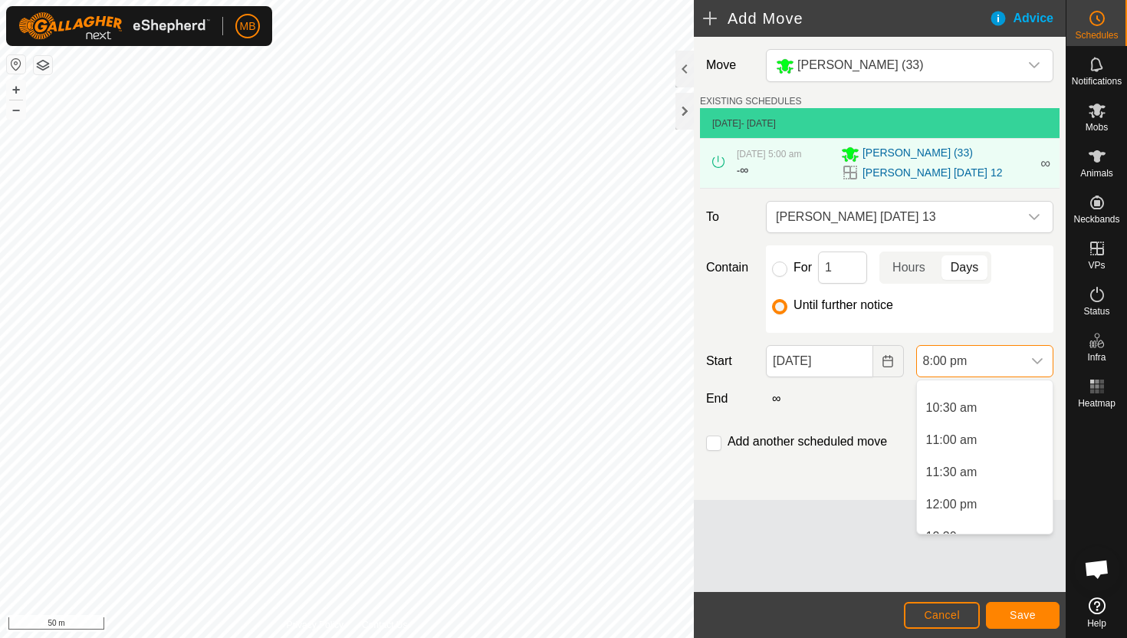
scroll to position [663, 0]
click at [992, 485] on li "5:00 am" at bounding box center [985, 484] width 136 height 31
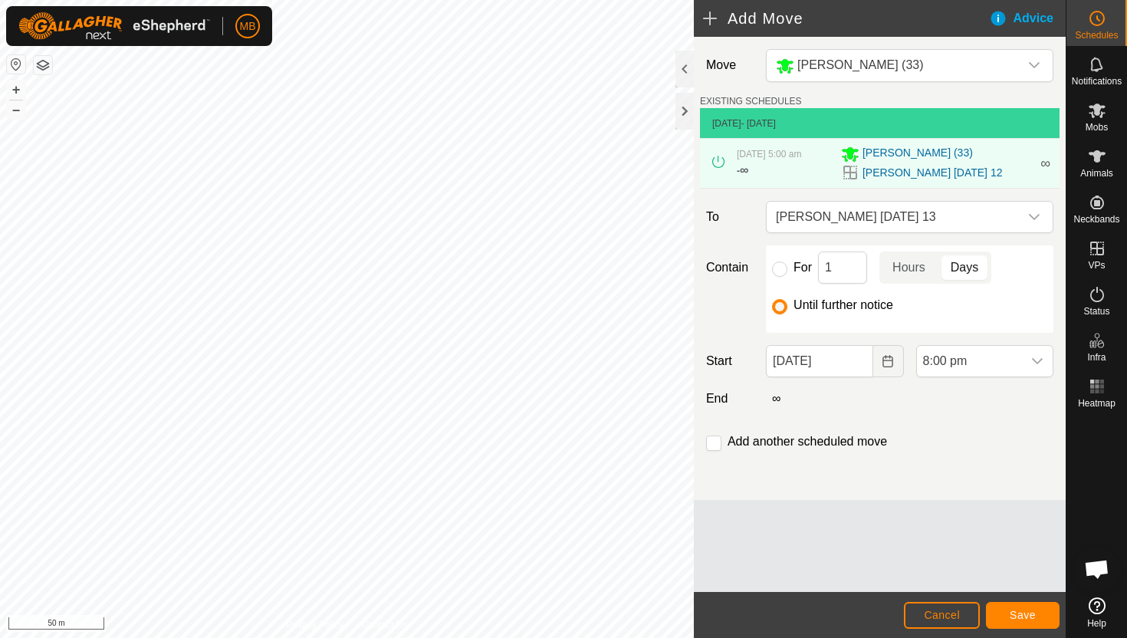
scroll to position [1166, 0]
click at [1020, 615] on span "Save" at bounding box center [1023, 615] width 26 height 12
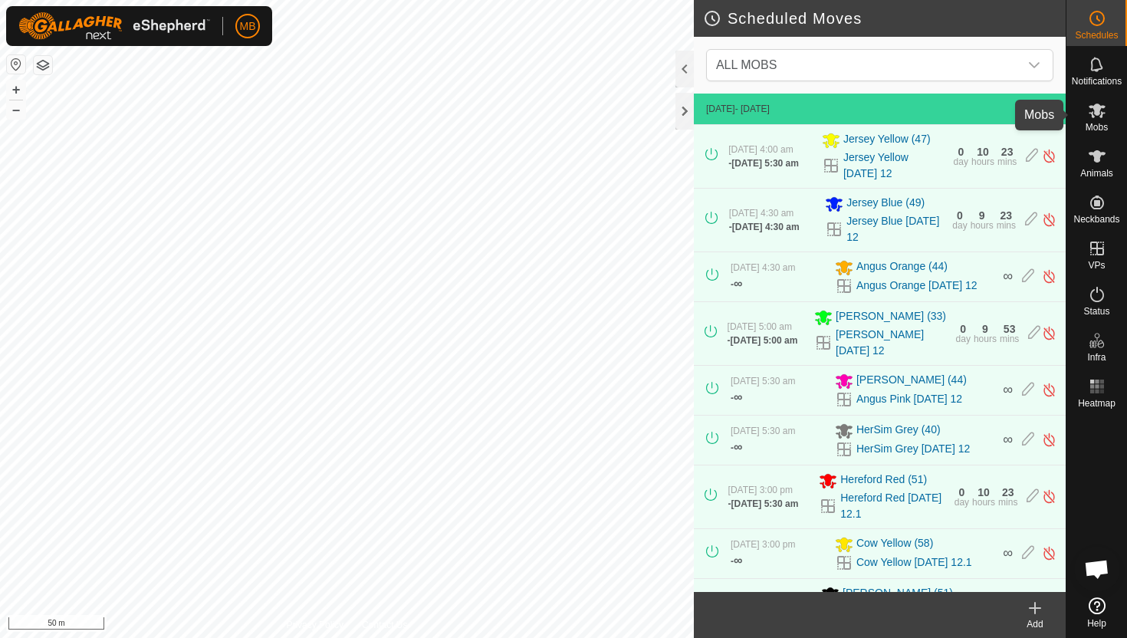
click at [1096, 112] on icon at bounding box center [1097, 111] width 17 height 15
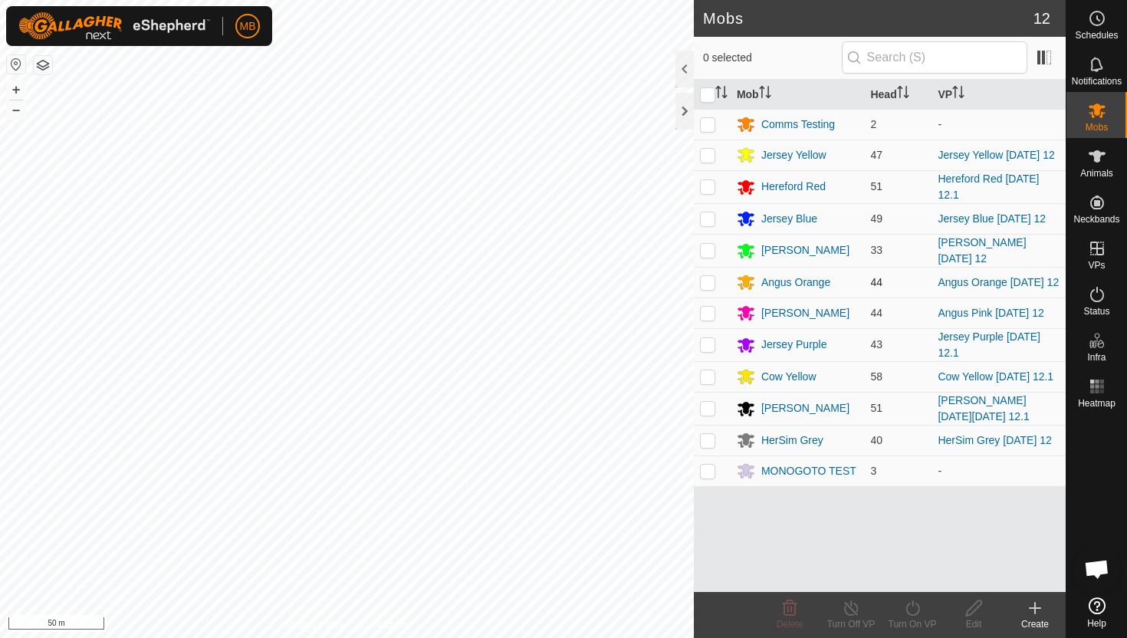
click at [709, 280] on p-checkbox at bounding box center [707, 282] width 15 height 12
checkbox input "true"
click at [915, 603] on icon at bounding box center [912, 608] width 19 height 18
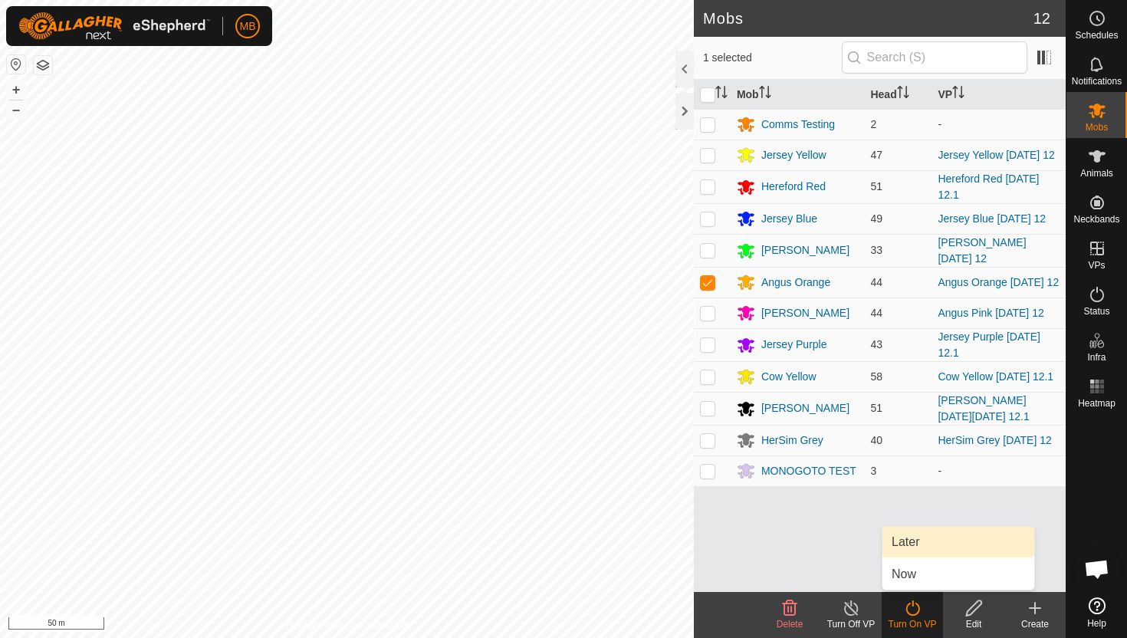
click at [926, 546] on link "Later" at bounding box center [959, 542] width 152 height 31
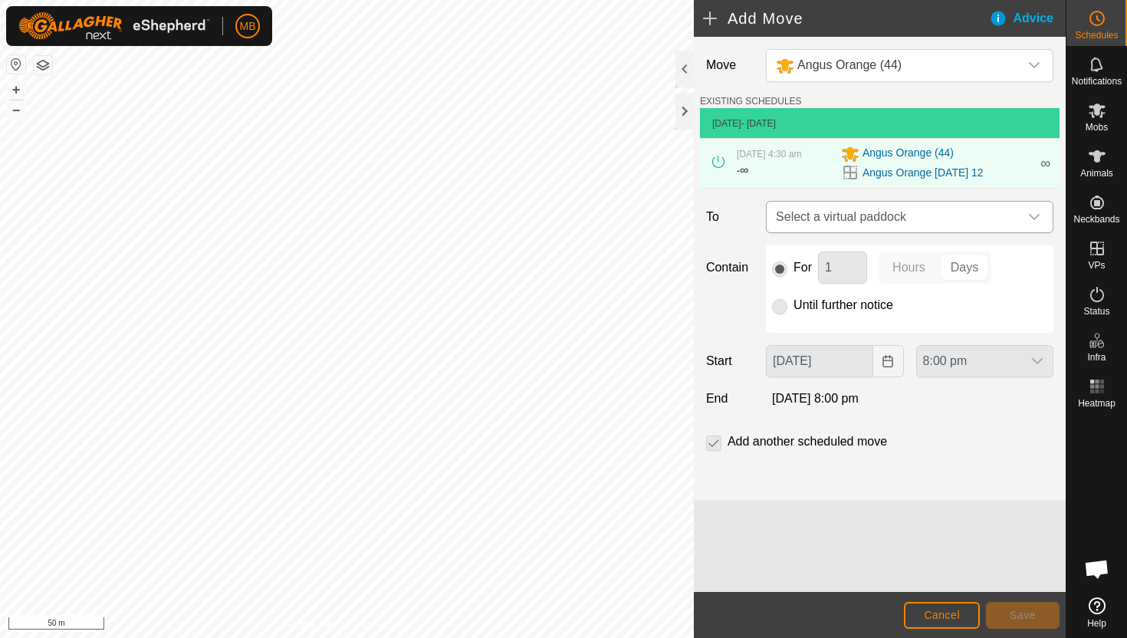
click at [1032, 216] on icon "dropdown trigger" at bounding box center [1035, 217] width 12 height 12
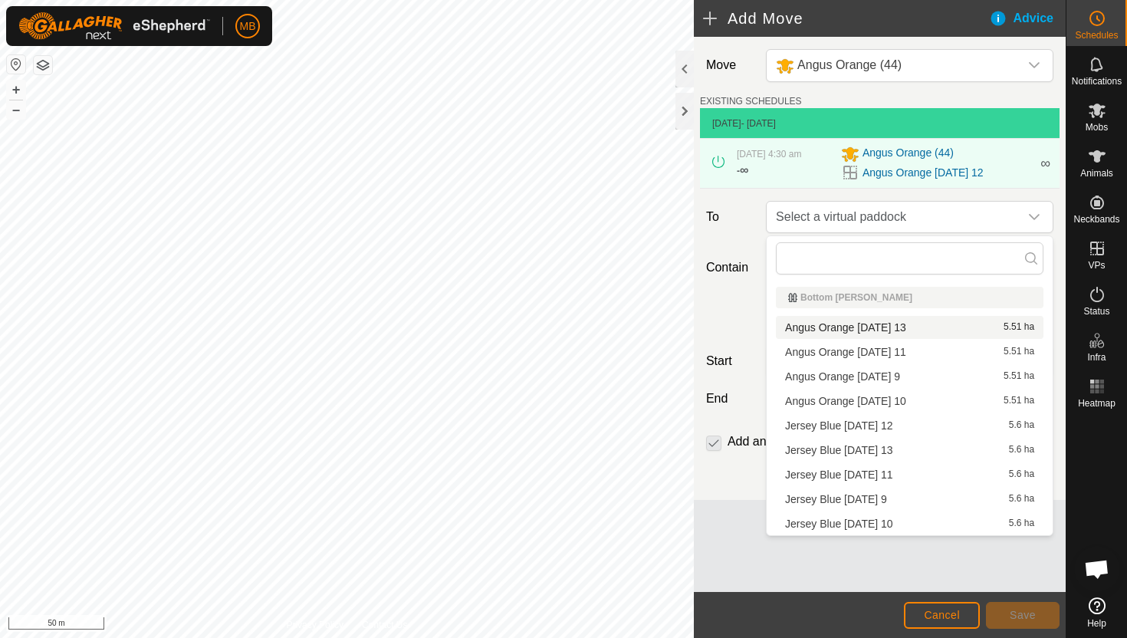
click at [900, 324] on li "Angus Orange [DATE] 13 5.51 ha" at bounding box center [910, 327] width 268 height 23
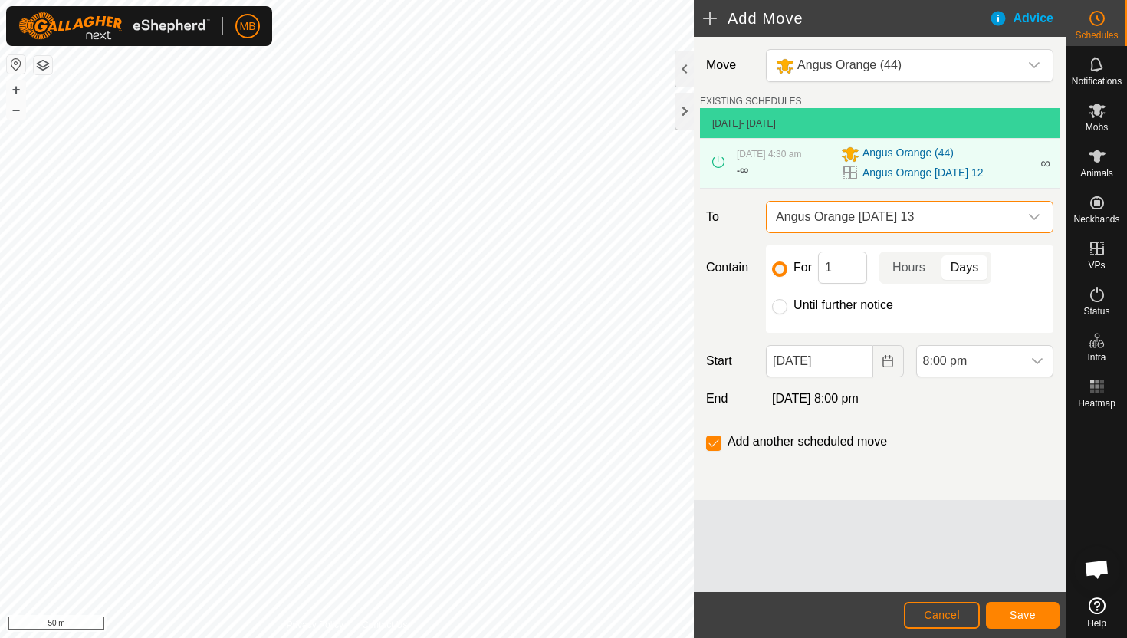
click at [846, 306] on label "Until further notice" at bounding box center [844, 305] width 100 height 12
click at [788, 306] on input "Until further notice" at bounding box center [779, 306] width 15 height 15
radio input "true"
checkbox input "false"
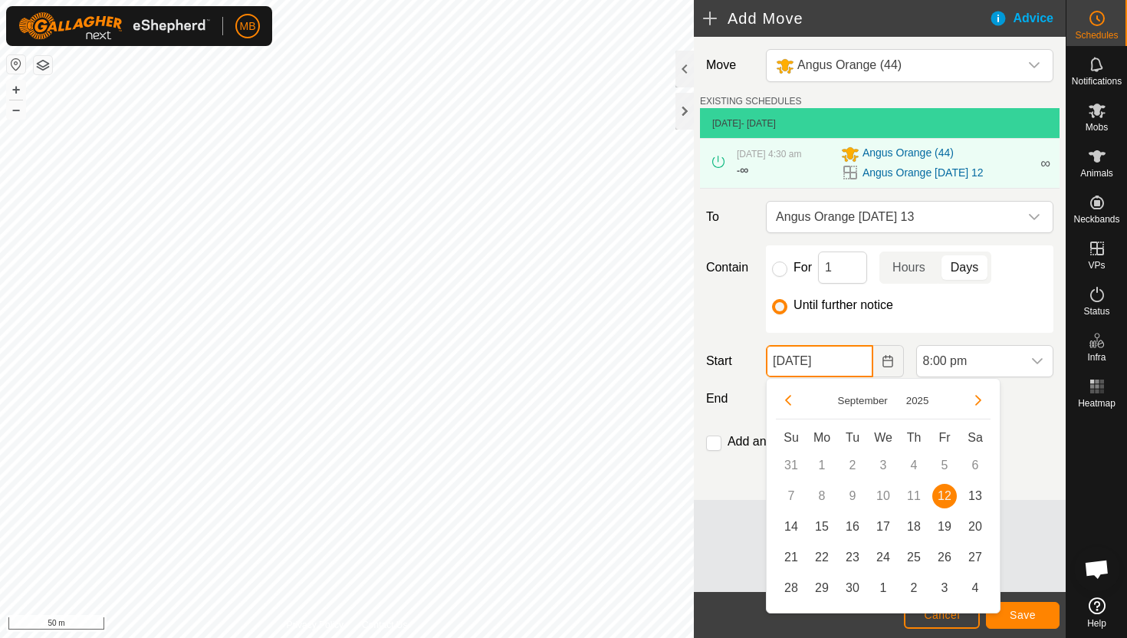
click at [855, 360] on input "[DATE]" at bounding box center [819, 361] width 107 height 32
click at [976, 491] on span "13" at bounding box center [975, 496] width 25 height 25
type input "[DATE]"
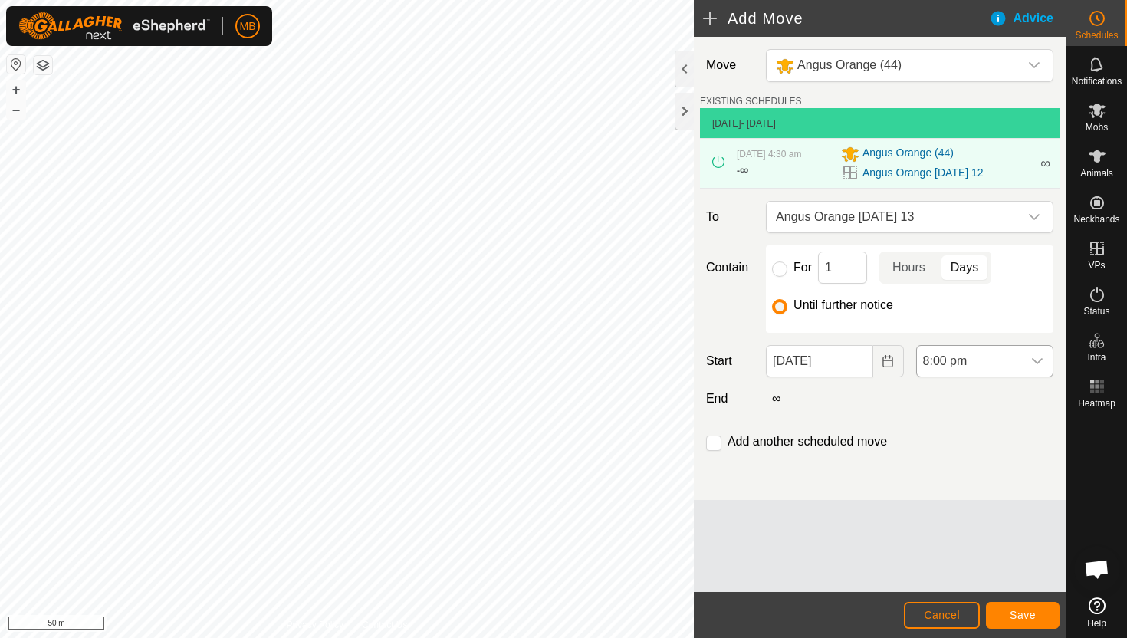
click at [1022, 367] on span "8:00 pm" at bounding box center [969, 361] width 105 height 31
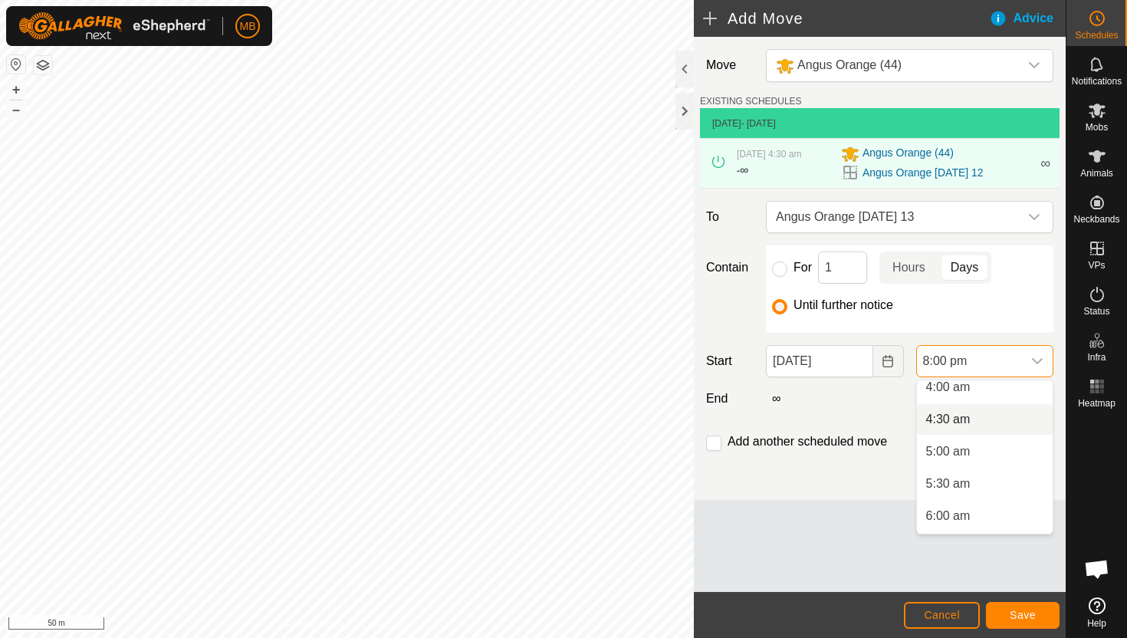
click at [999, 415] on li "4:30 am" at bounding box center [985, 419] width 136 height 31
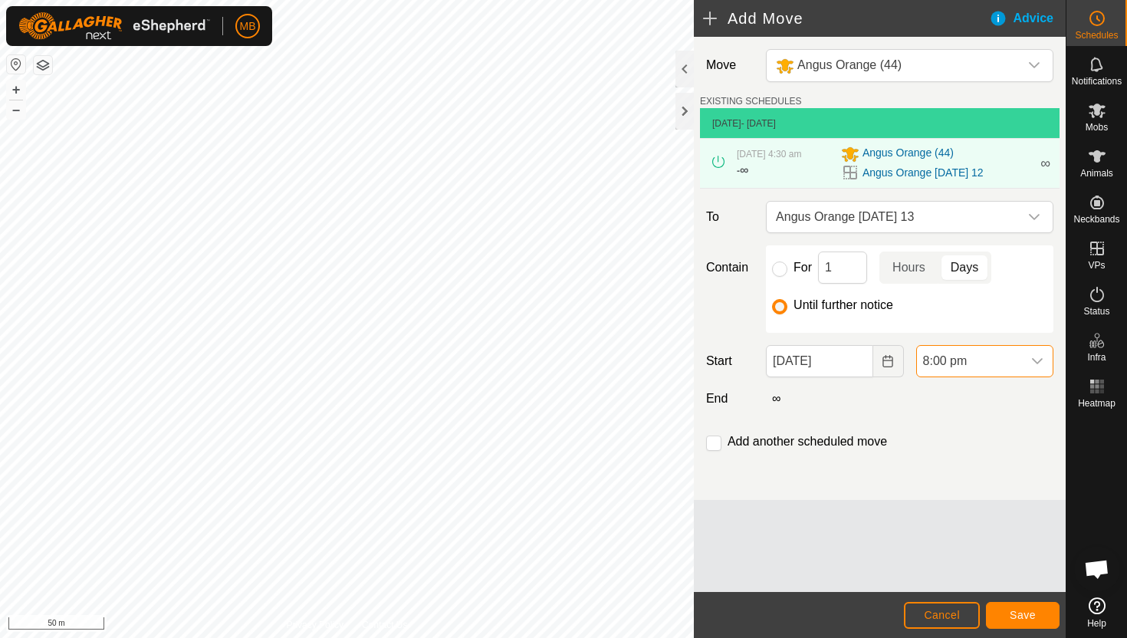
scroll to position [1166, 0]
click at [1019, 614] on span "Save" at bounding box center [1023, 615] width 26 height 12
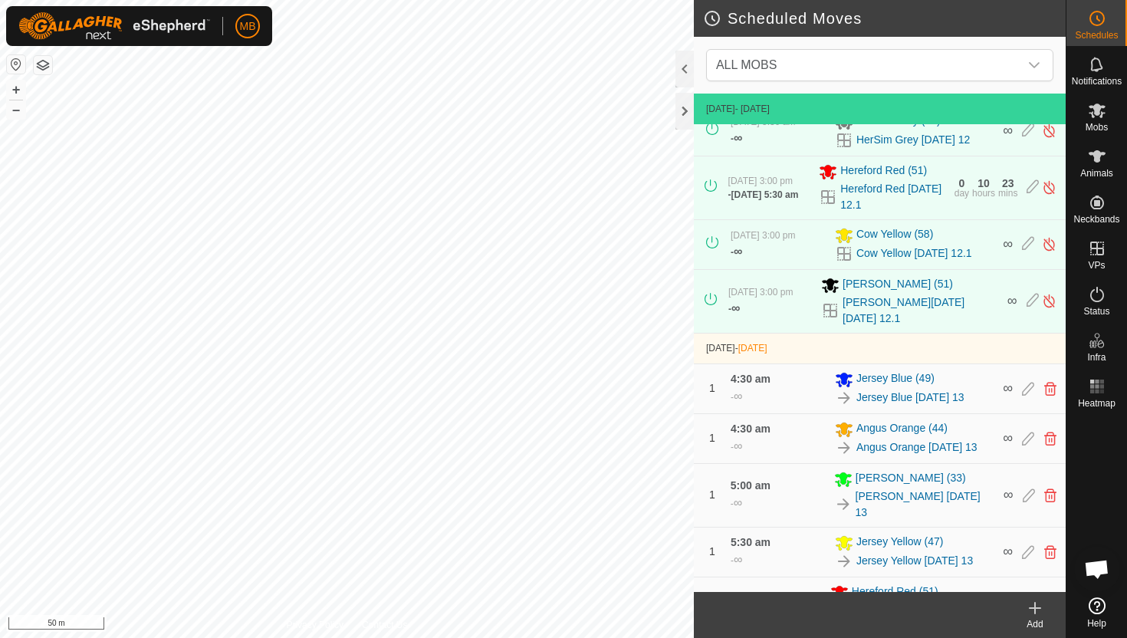
scroll to position [416, 0]
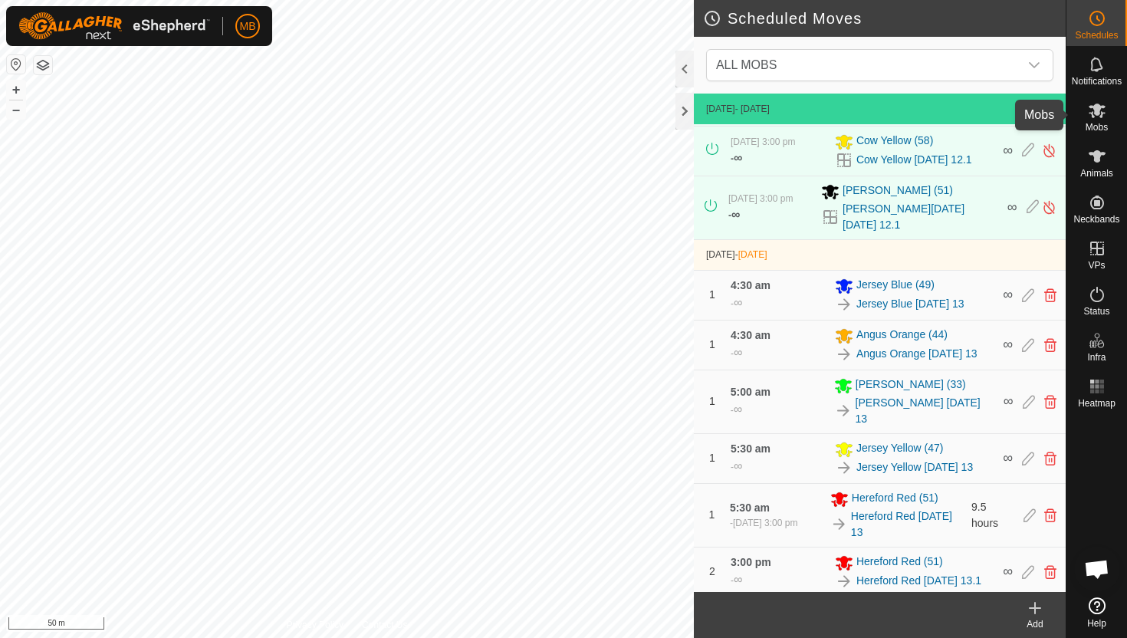
click at [1098, 111] on icon at bounding box center [1097, 111] width 17 height 15
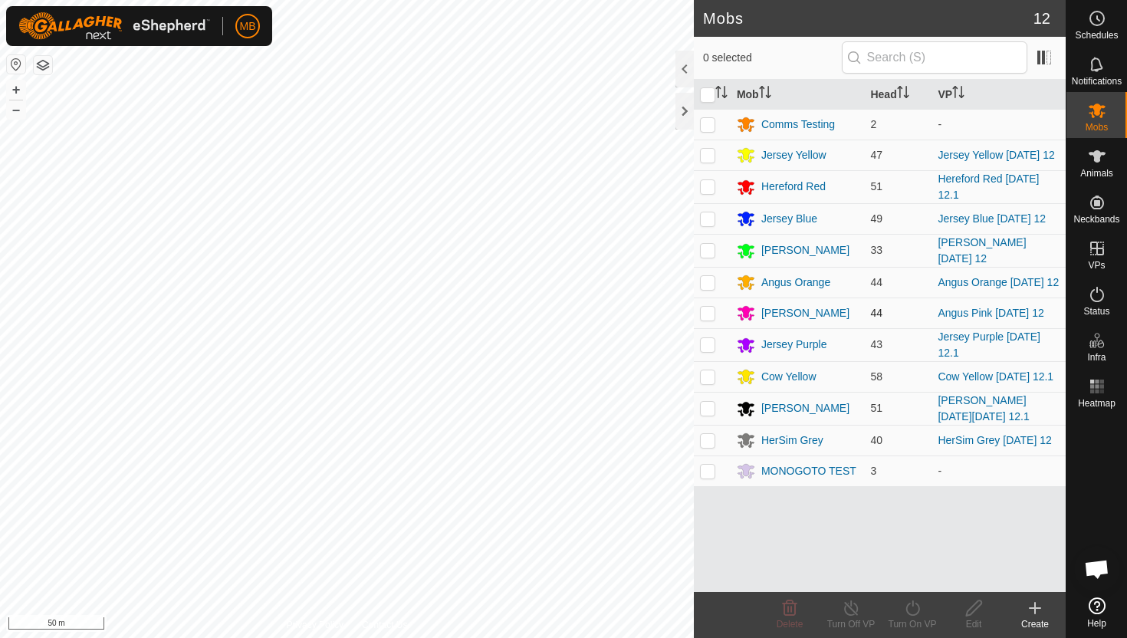
click at [710, 312] on p-checkbox at bounding box center [707, 313] width 15 height 12
checkbox input "true"
click at [912, 608] on icon at bounding box center [912, 608] width 19 height 18
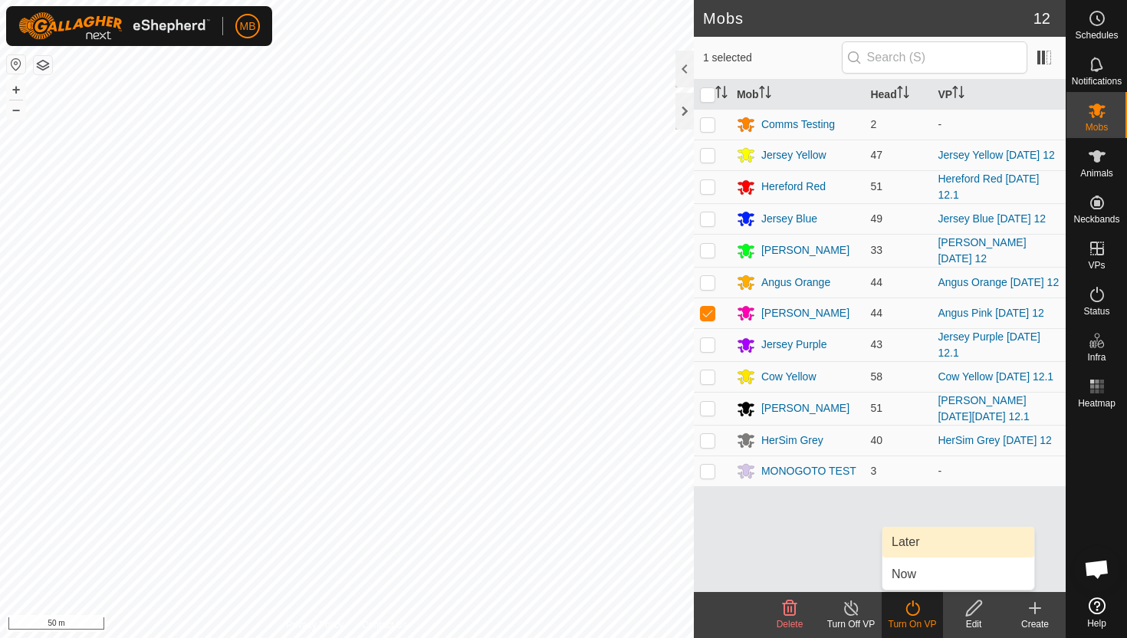
click at [921, 545] on link "Later" at bounding box center [959, 542] width 152 height 31
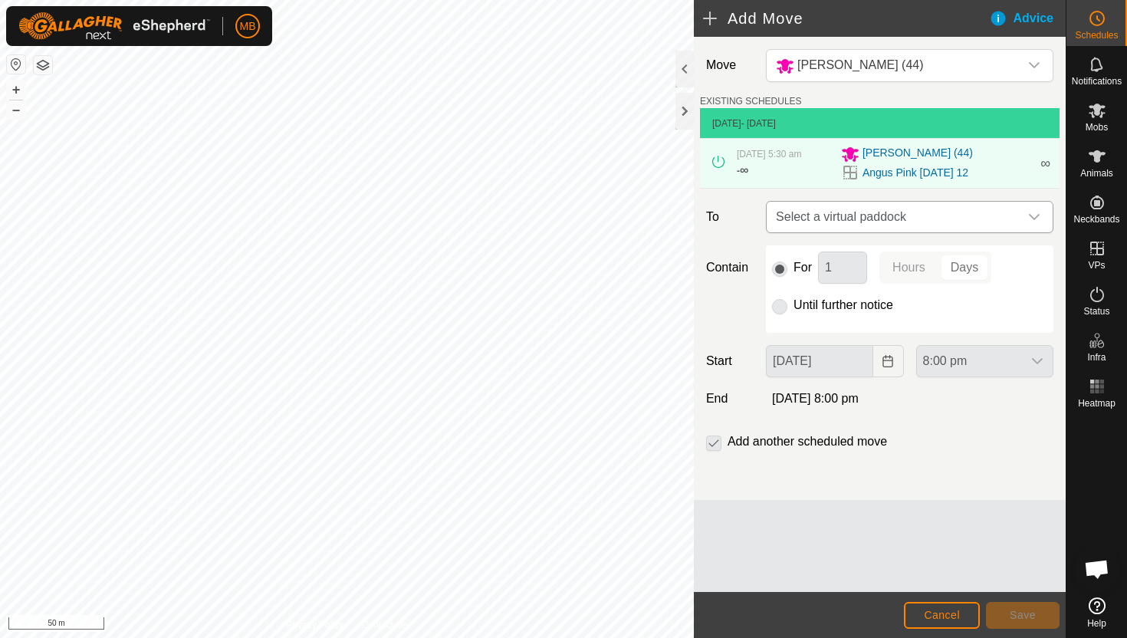
click at [1034, 214] on icon "dropdown trigger" at bounding box center [1035, 217] width 12 height 12
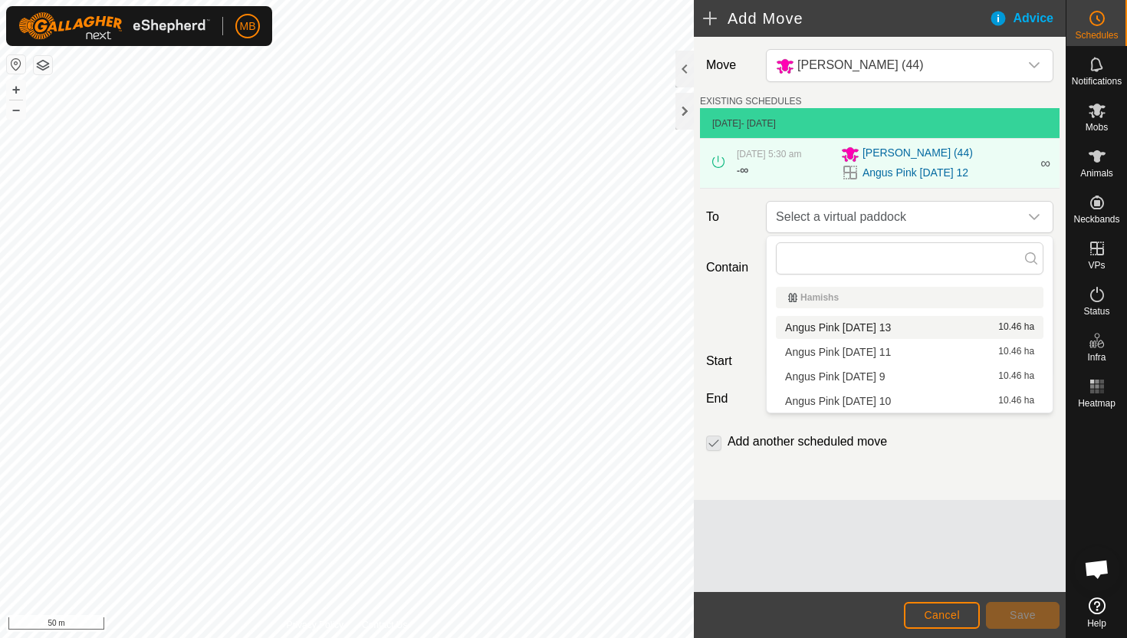
click at [896, 330] on li "Angus Pink [DATE] 13 10.46 ha" at bounding box center [910, 327] width 268 height 23
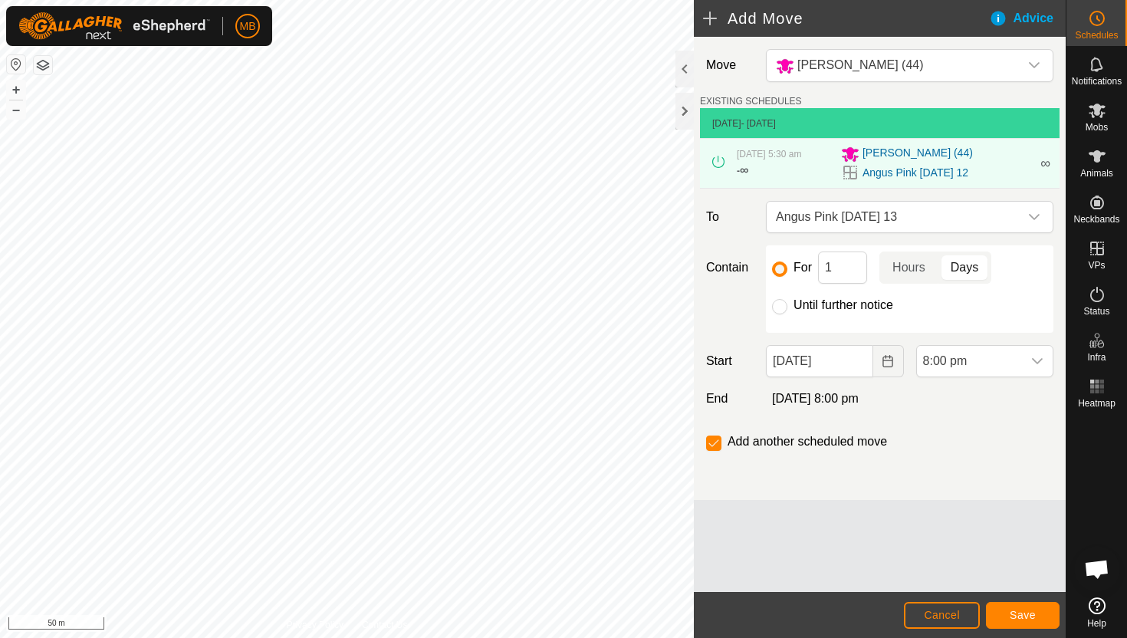
click at [844, 305] on label "Until further notice" at bounding box center [844, 305] width 100 height 12
click at [788, 305] on input "Until further notice" at bounding box center [779, 306] width 15 height 15
radio input "true"
checkbox input "false"
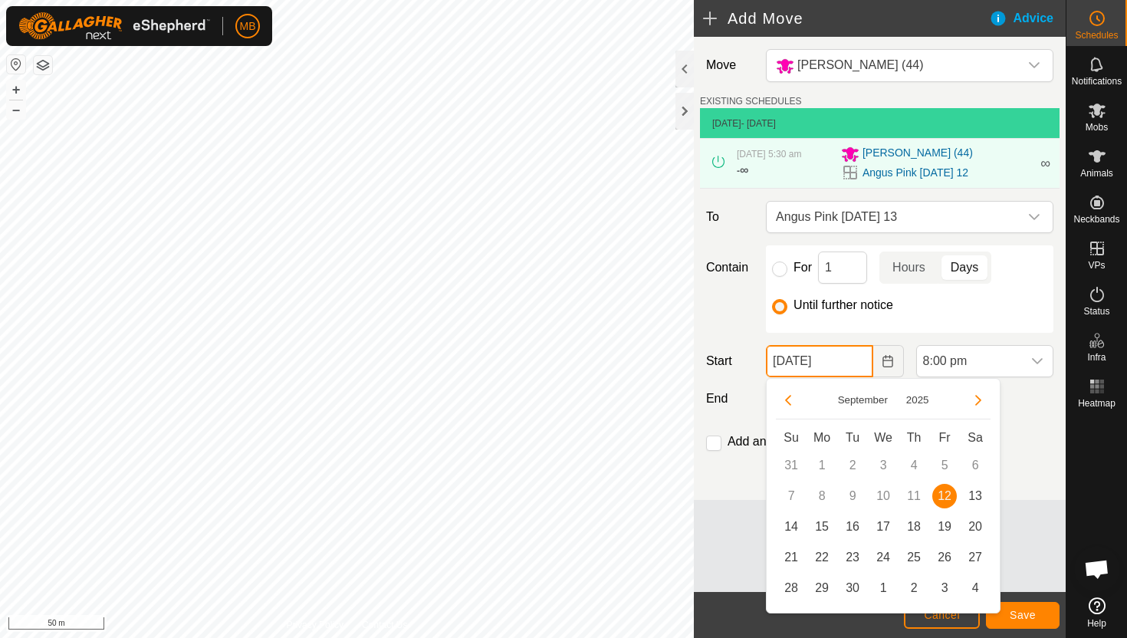
click at [862, 361] on input "[DATE]" at bounding box center [819, 361] width 107 height 32
click at [982, 491] on span "13" at bounding box center [975, 496] width 25 height 25
type input "[DATE]"
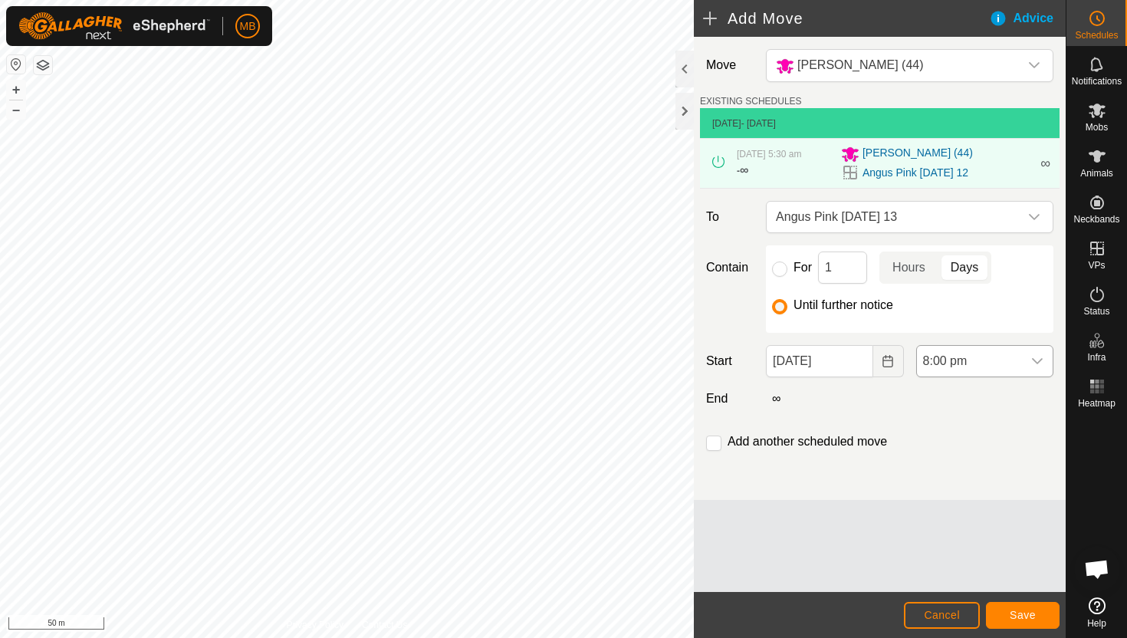
click at [1024, 362] on div "dropdown trigger" at bounding box center [1037, 361] width 31 height 31
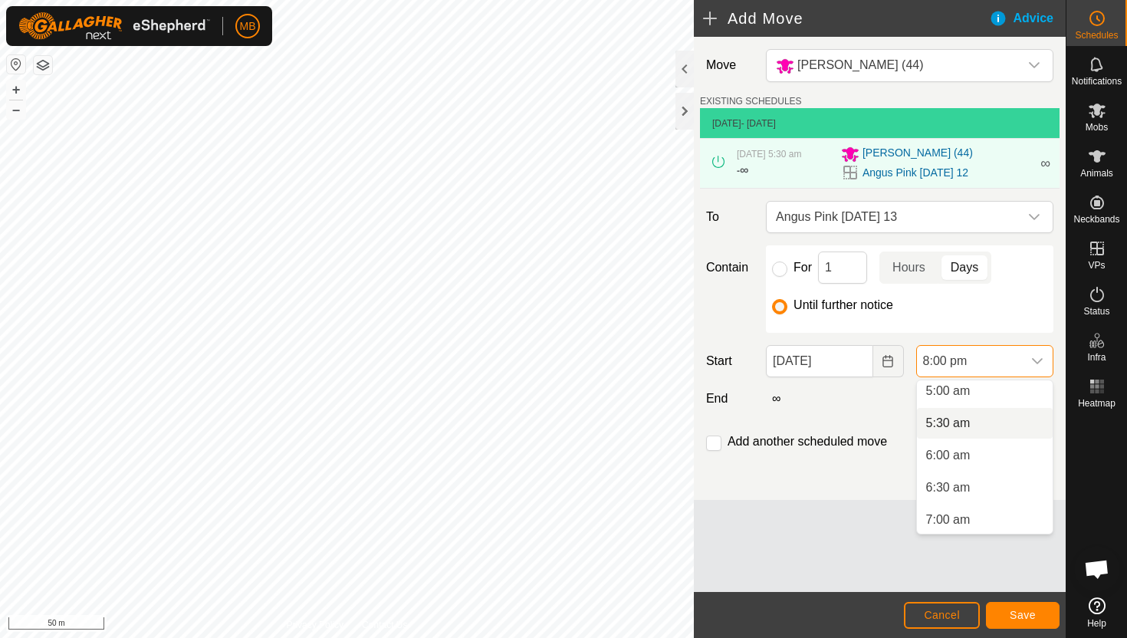
scroll to position [322, 0]
click at [1002, 393] on li "5:00 am" at bounding box center [985, 395] width 136 height 31
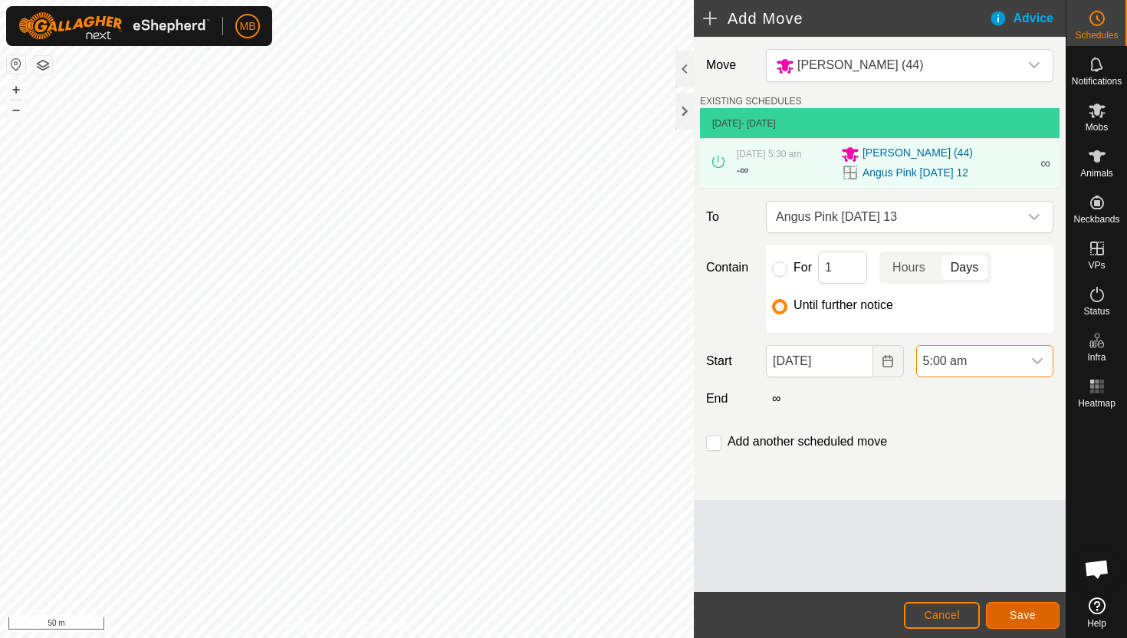
click at [1022, 610] on span "Save" at bounding box center [1023, 615] width 26 height 12
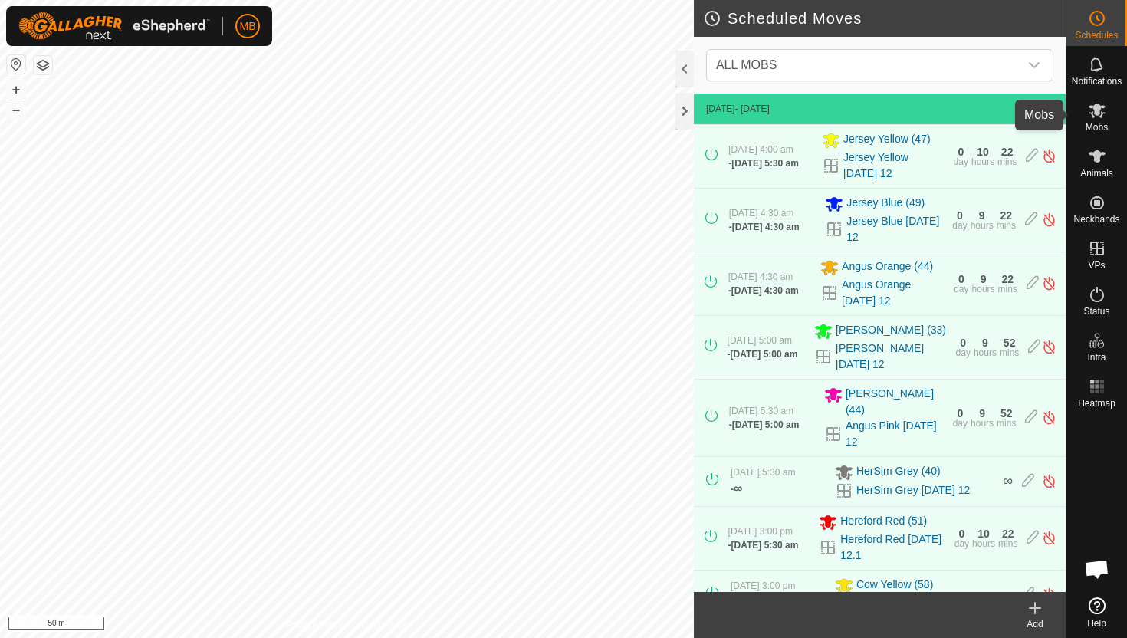
click at [1098, 110] on icon at bounding box center [1097, 111] width 17 height 15
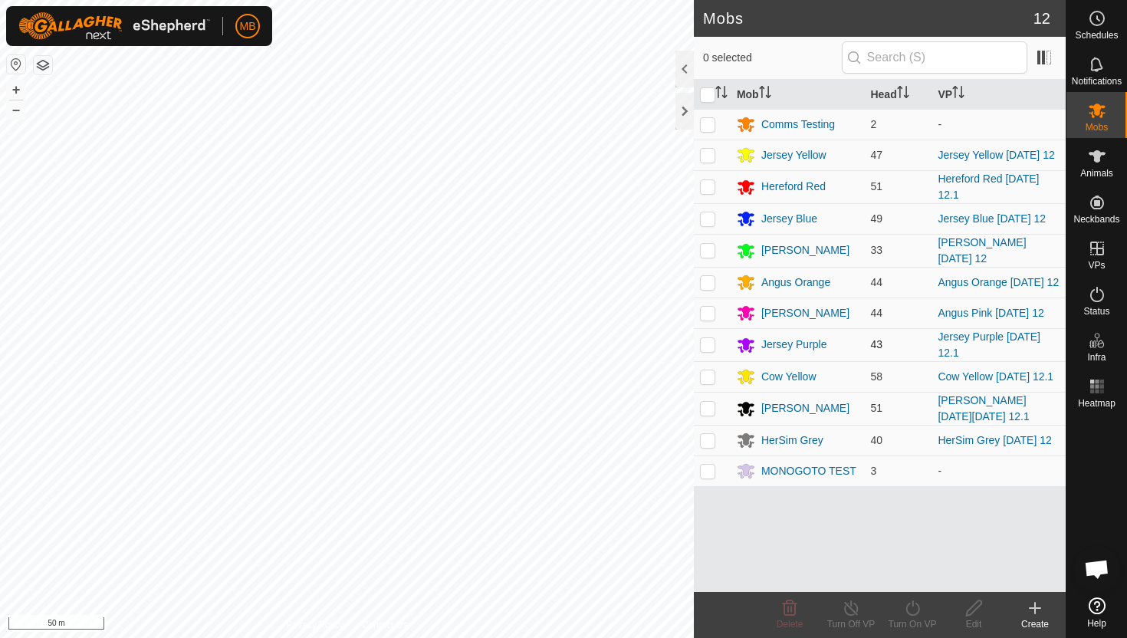
click at [710, 339] on p-checkbox at bounding box center [707, 344] width 15 height 12
checkbox input "true"
click at [910, 608] on icon at bounding box center [912, 608] width 19 height 18
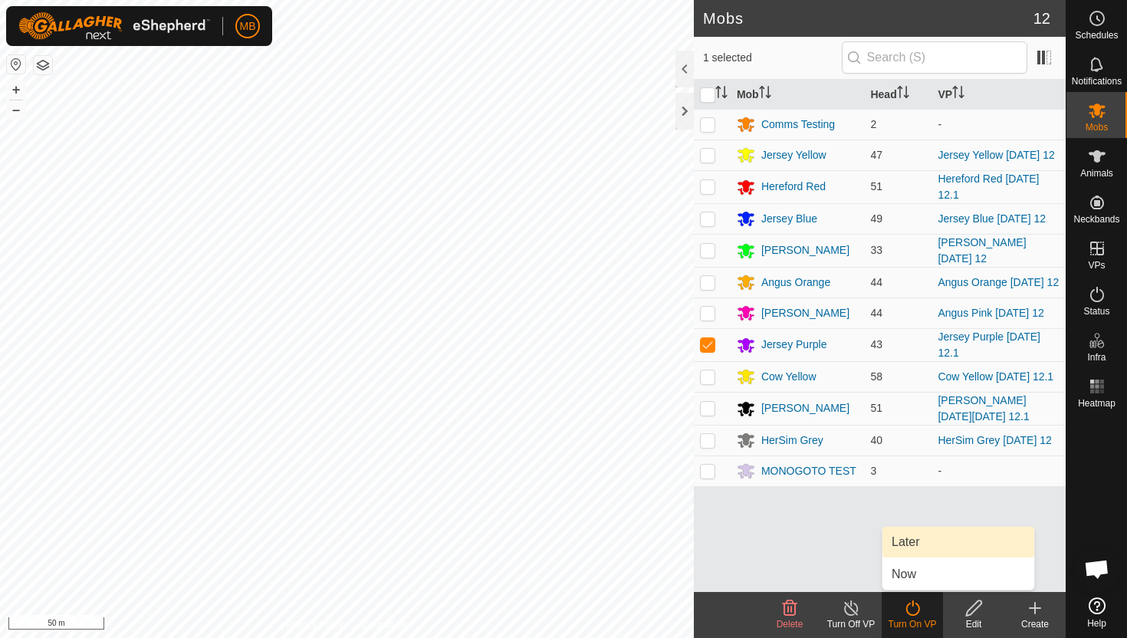
click at [921, 541] on link "Later" at bounding box center [959, 542] width 152 height 31
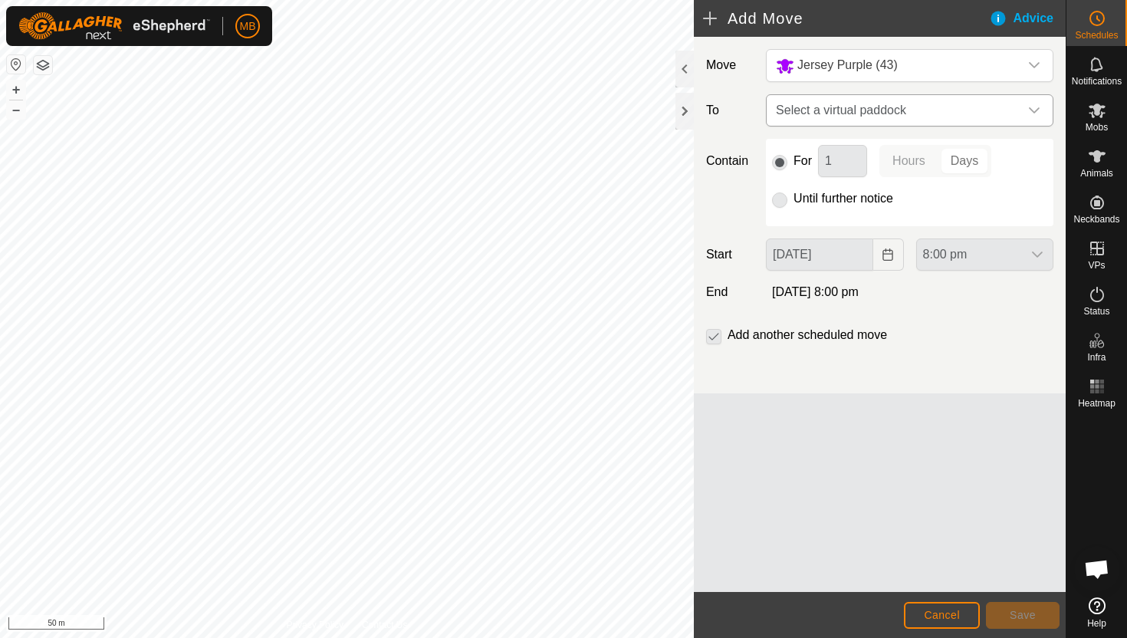
click at [1024, 108] on div "dropdown trigger" at bounding box center [1034, 110] width 31 height 31
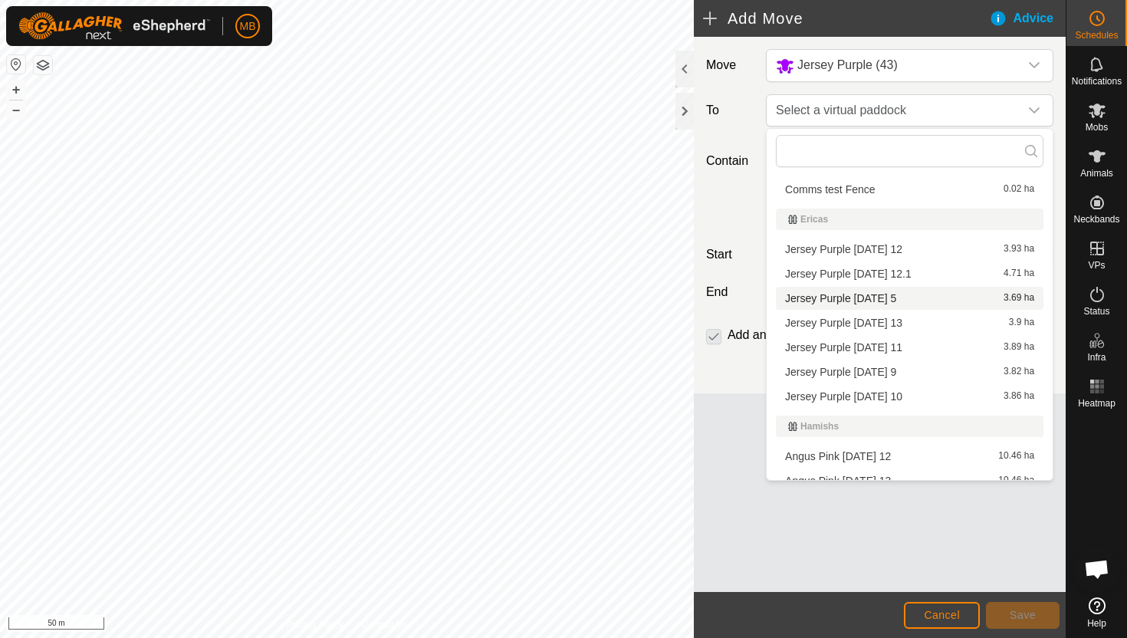
scroll to position [312, 0]
click at [935, 321] on li "Jersey Purple [DATE] 13 3.9 ha" at bounding box center [910, 322] width 268 height 23
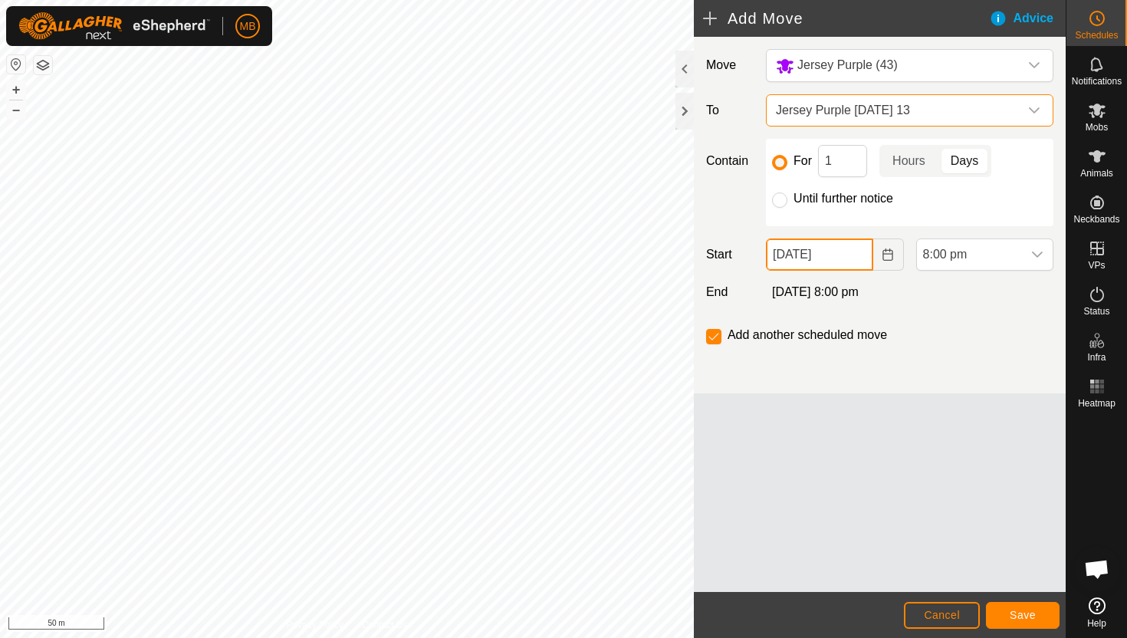
click at [852, 254] on input "[DATE]" at bounding box center [819, 255] width 107 height 32
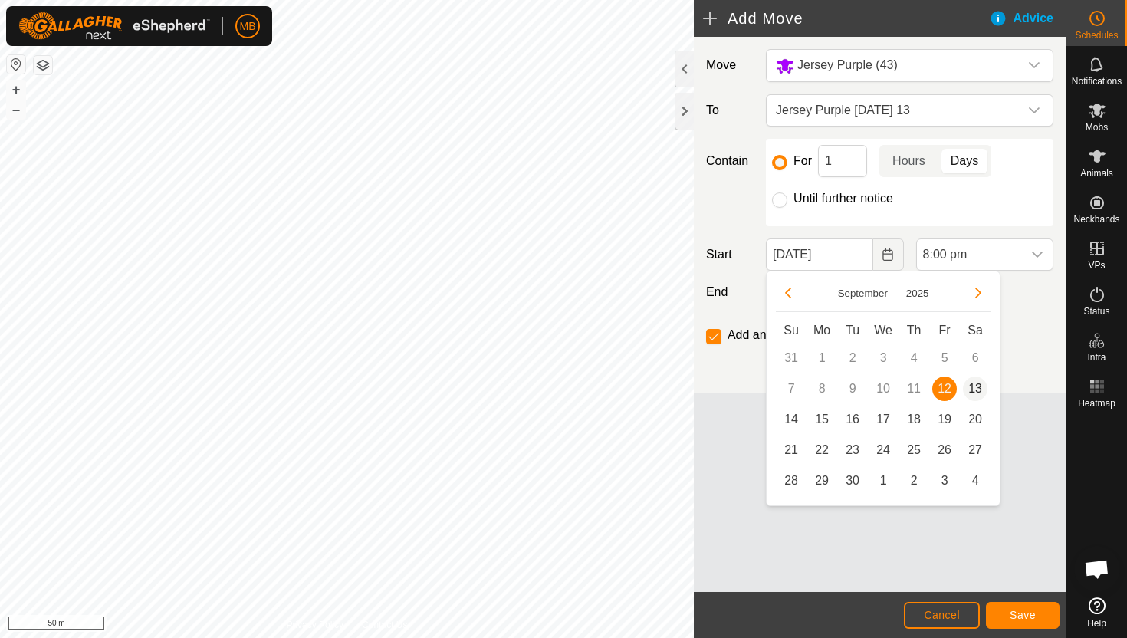
click at [975, 385] on span "13" at bounding box center [975, 389] width 25 height 25
type input "[DATE]"
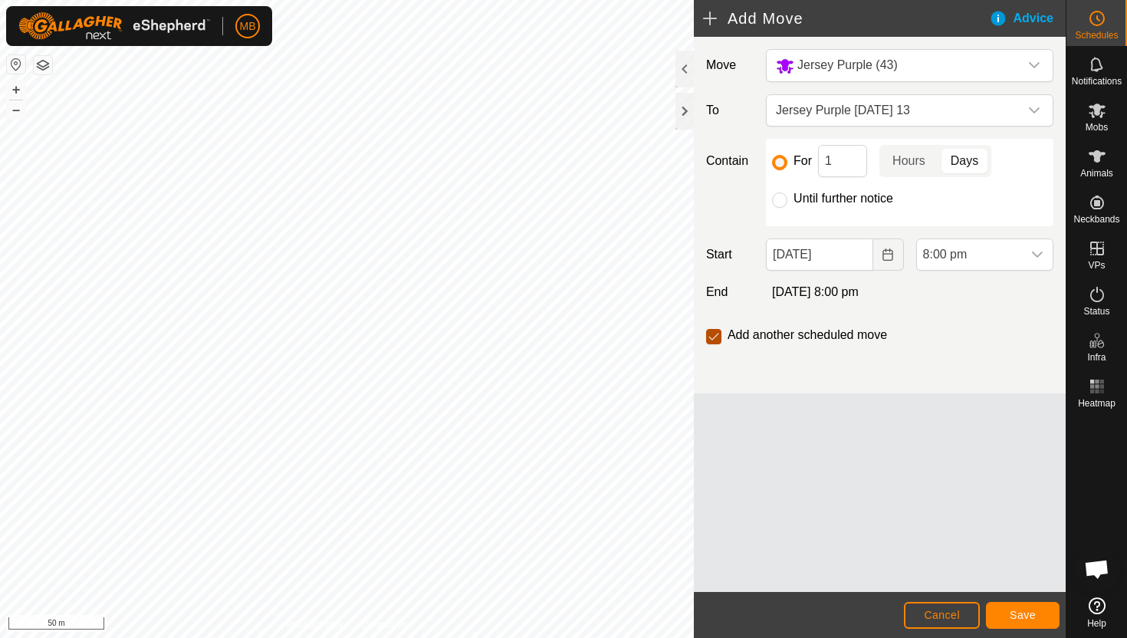
click at [712, 339] on input "checkbox" at bounding box center [713, 336] width 15 height 15
checkbox input "false"
click at [986, 254] on span "8:00 pm" at bounding box center [969, 254] width 105 height 31
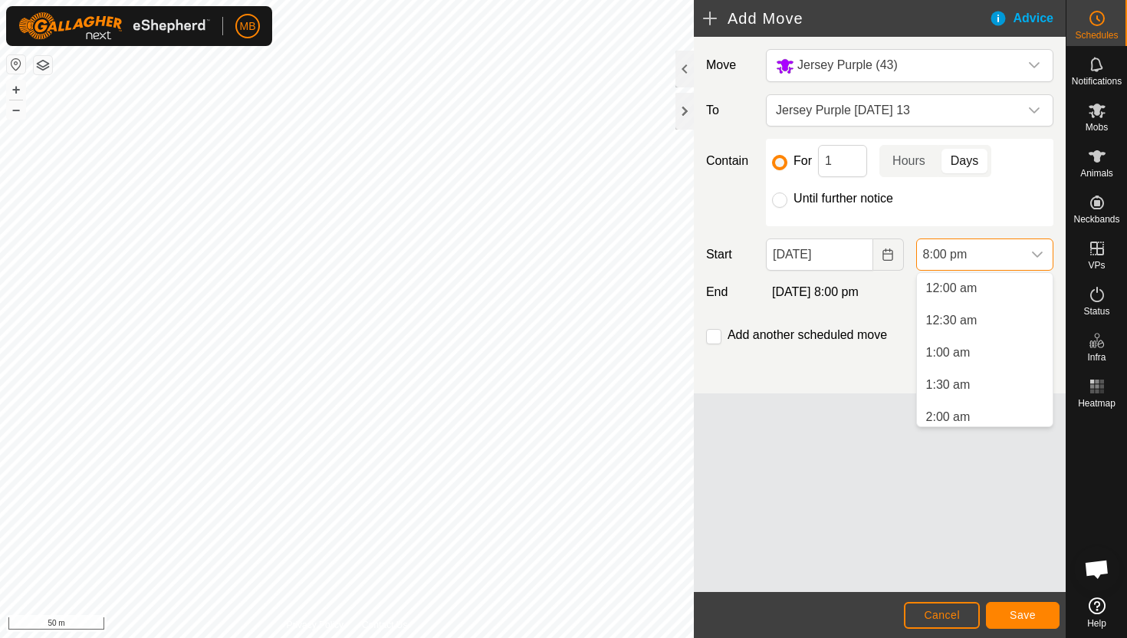
scroll to position [1166, 0]
click at [782, 202] on input "Until further notice" at bounding box center [779, 200] width 15 height 15
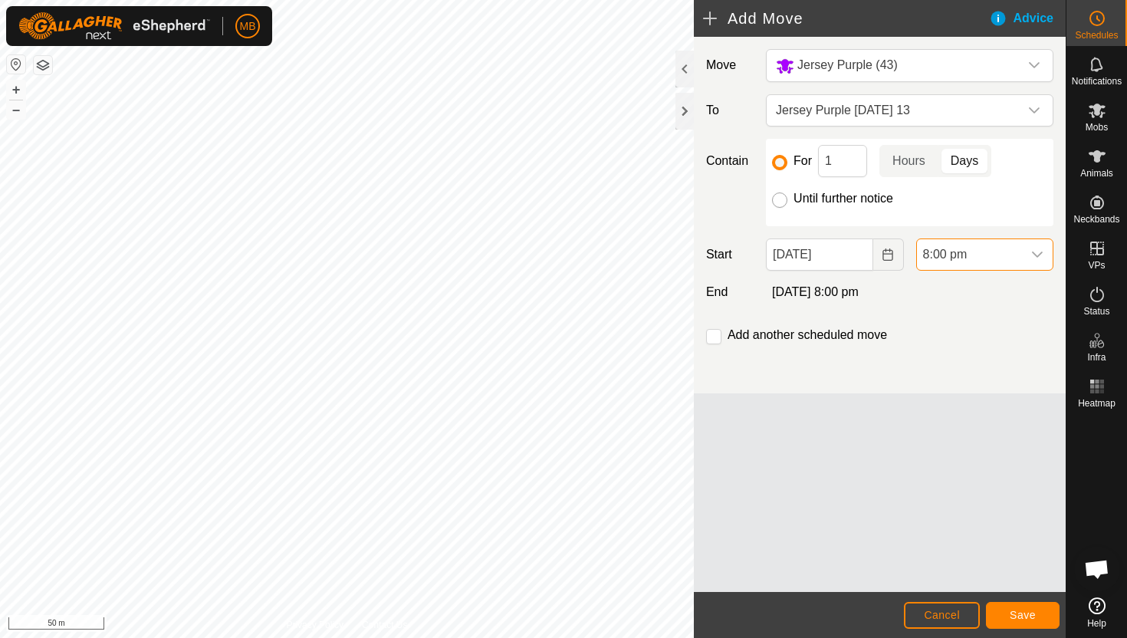
radio input "true"
click at [977, 258] on span "8:00 pm" at bounding box center [969, 254] width 105 height 31
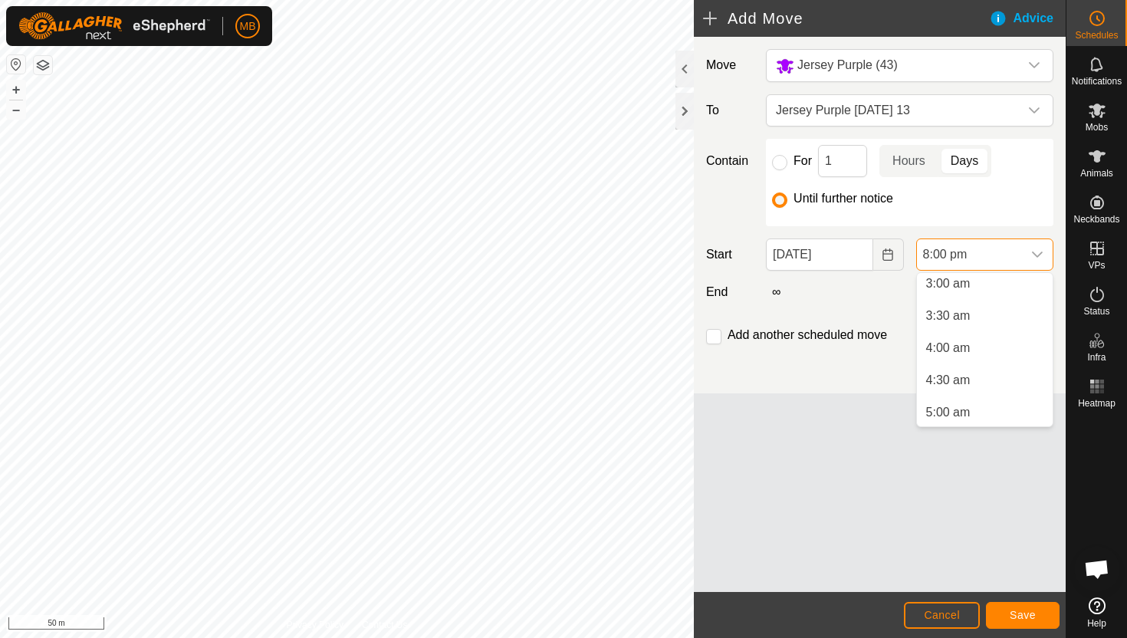
scroll to position [209, 0]
click at [982, 370] on li "4:30 am" at bounding box center [985, 369] width 136 height 31
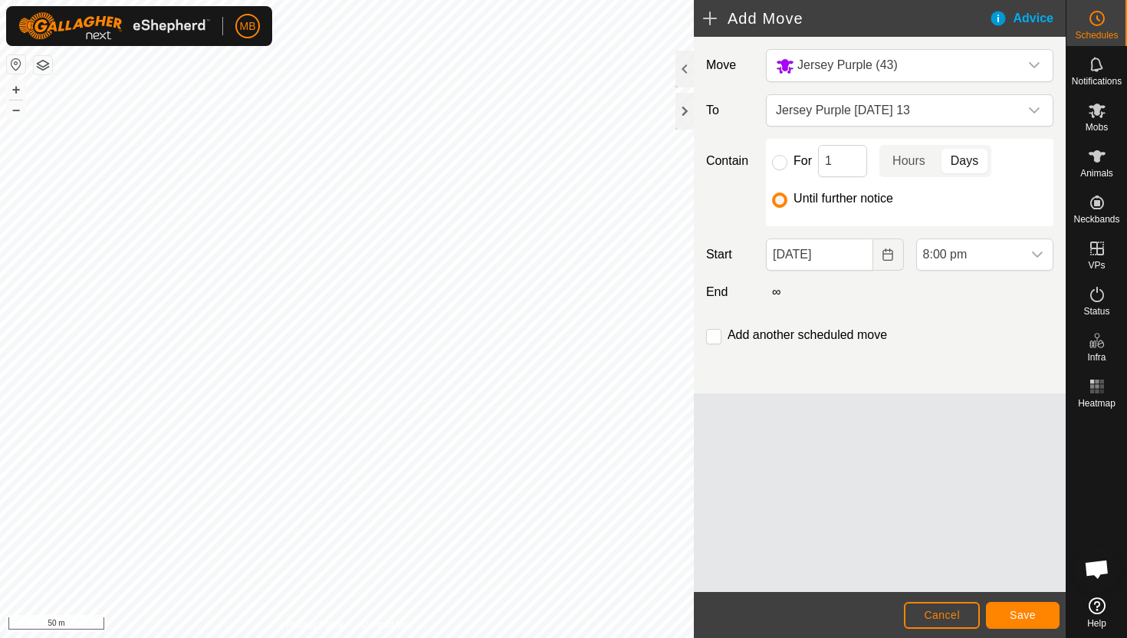
scroll to position [1166, 0]
click at [1019, 616] on span "Save" at bounding box center [1023, 615] width 26 height 12
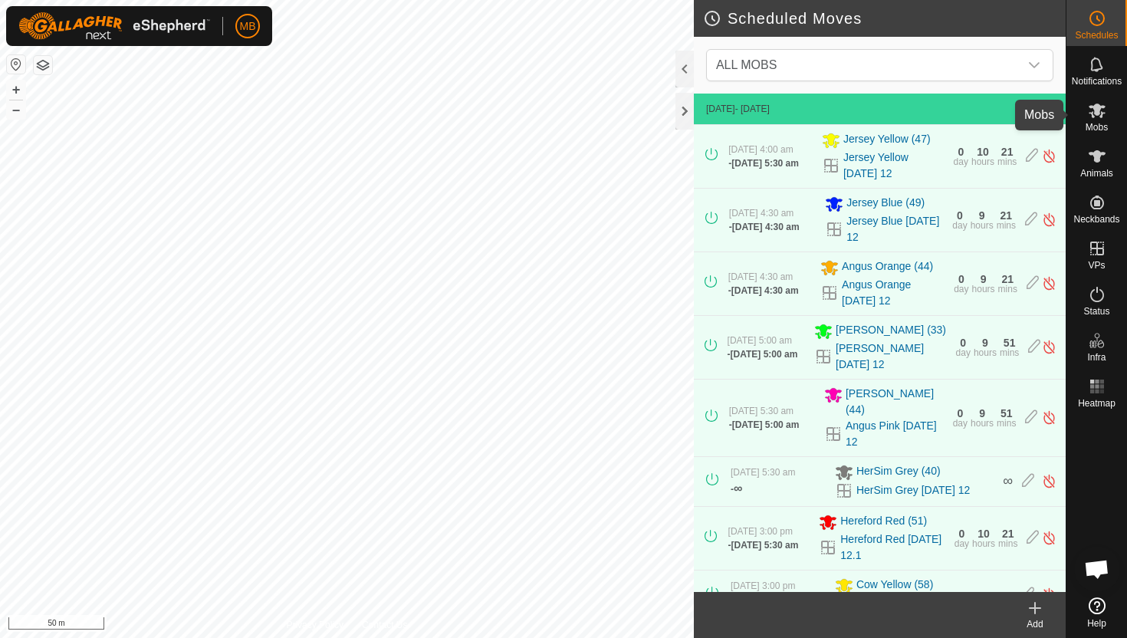
click at [1098, 113] on icon at bounding box center [1097, 111] width 17 height 15
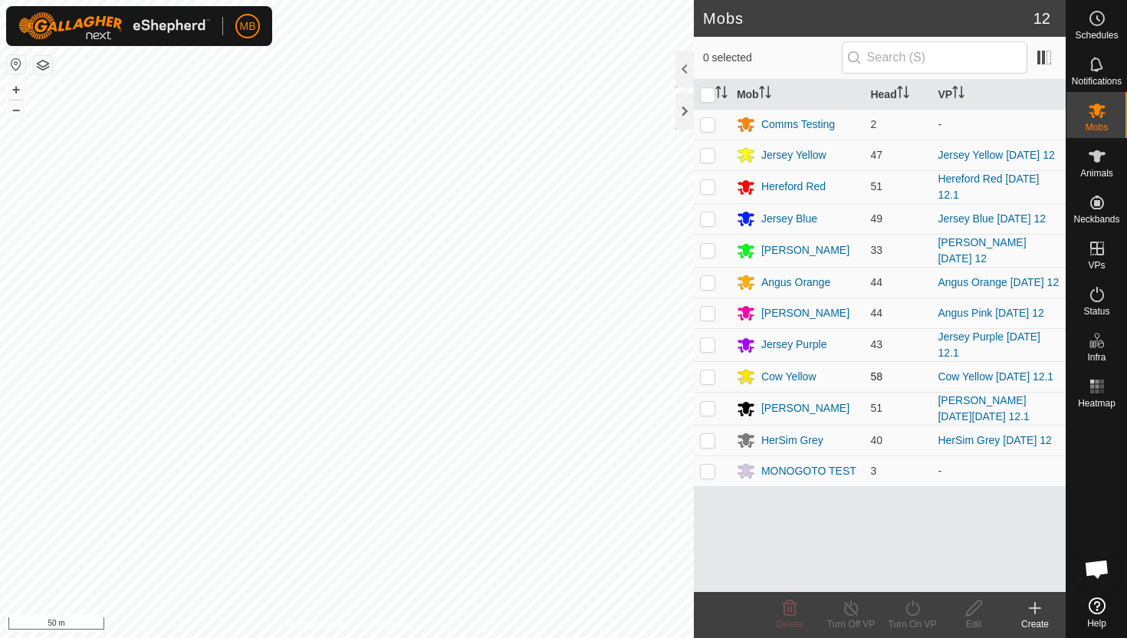
click at [713, 373] on p-checkbox at bounding box center [707, 376] width 15 height 12
checkbox input "true"
click at [917, 607] on icon at bounding box center [912, 608] width 19 height 18
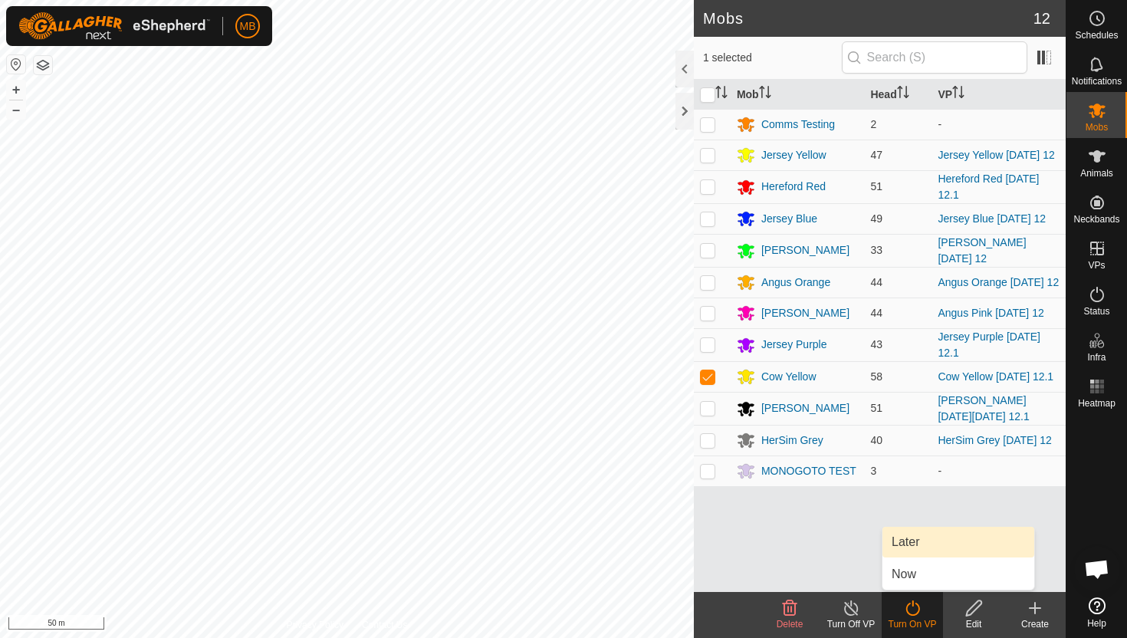
click at [919, 545] on link "Later" at bounding box center [959, 542] width 152 height 31
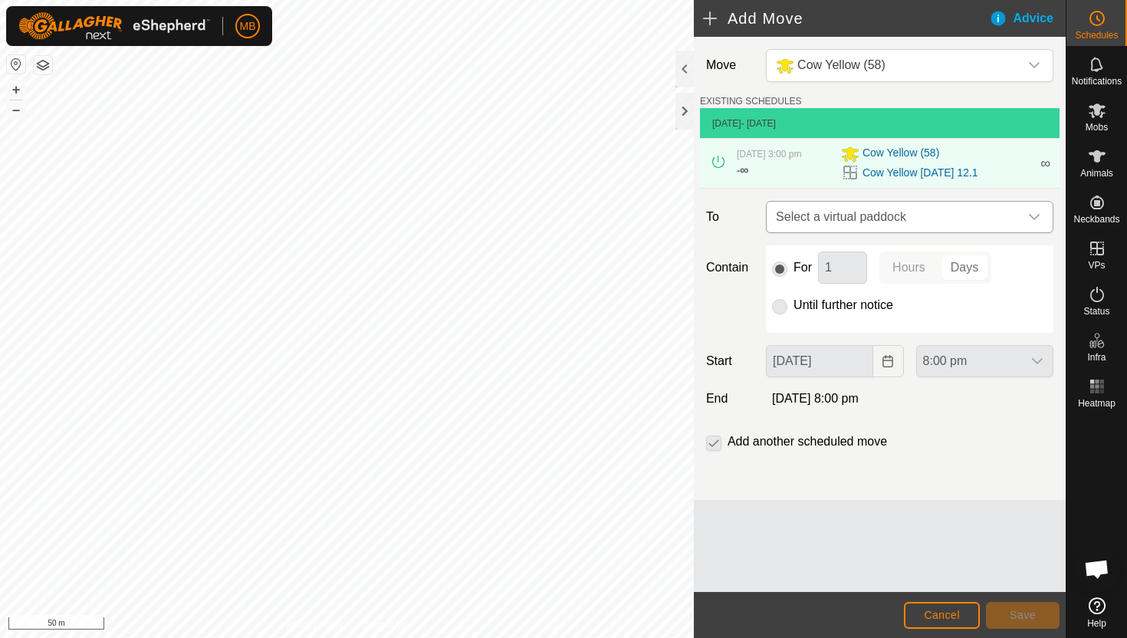
click at [1039, 216] on icon "dropdown trigger" at bounding box center [1034, 217] width 11 height 6
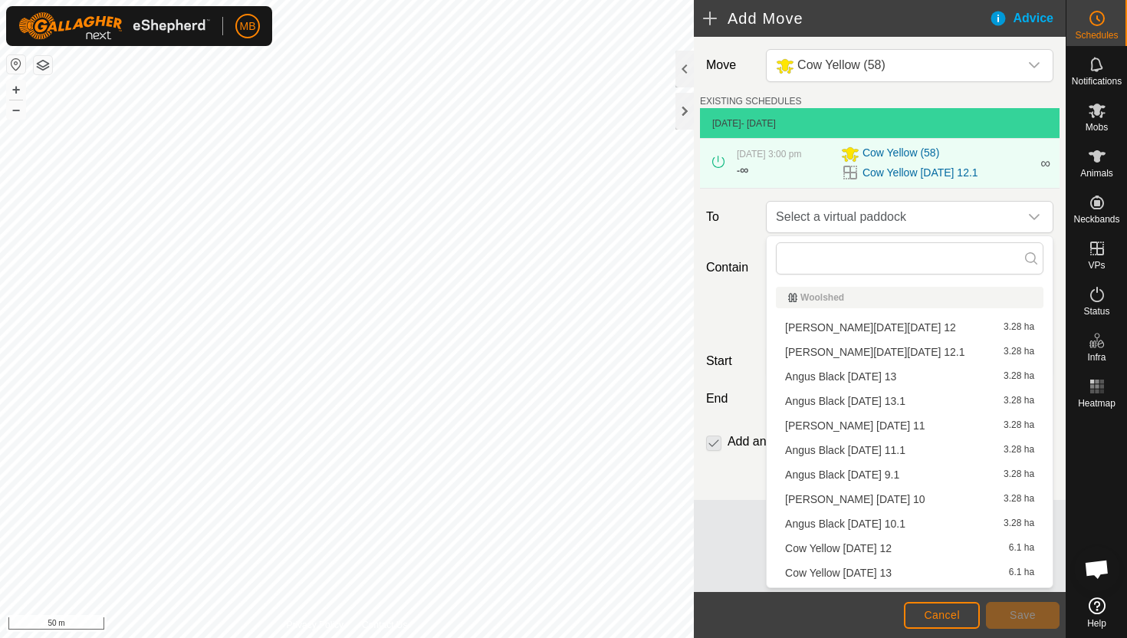
click at [894, 571] on li "Cow Yellow [DATE] 13 6.1 ha" at bounding box center [910, 572] width 268 height 23
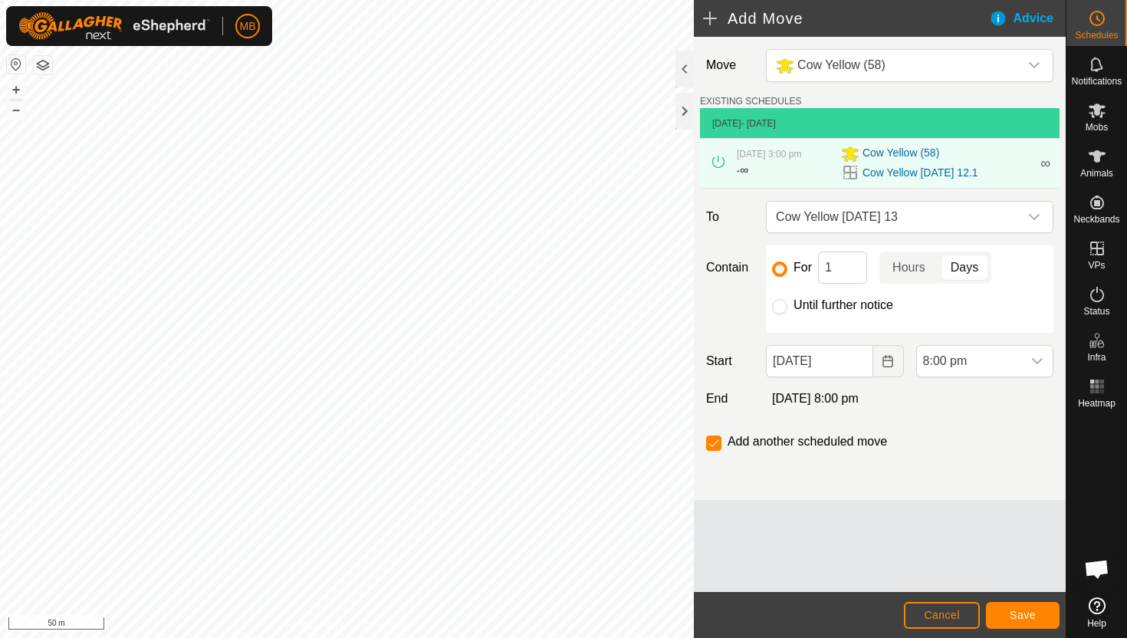
click at [877, 303] on label "Until further notice" at bounding box center [844, 305] width 100 height 12
click at [788, 303] on input "Until further notice" at bounding box center [779, 306] width 15 height 15
radio input "true"
checkbox input "false"
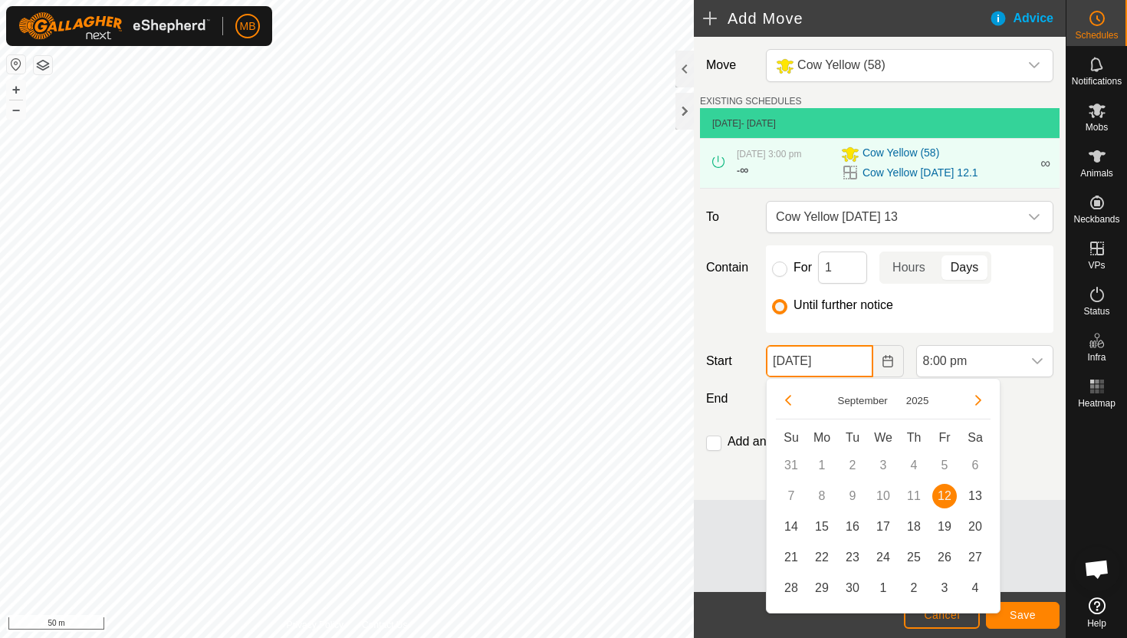
click at [857, 372] on input "[DATE]" at bounding box center [819, 361] width 107 height 32
click at [973, 499] on span "13" at bounding box center [975, 496] width 25 height 25
type input "[DATE]"
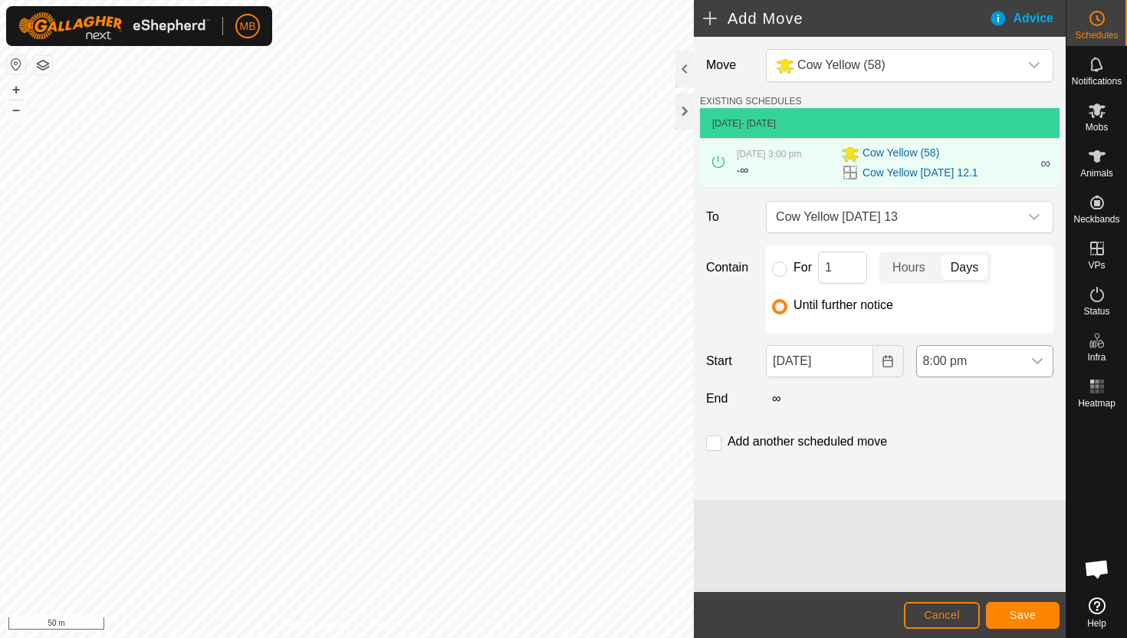
click at [1005, 365] on span "8:00 pm" at bounding box center [969, 361] width 105 height 31
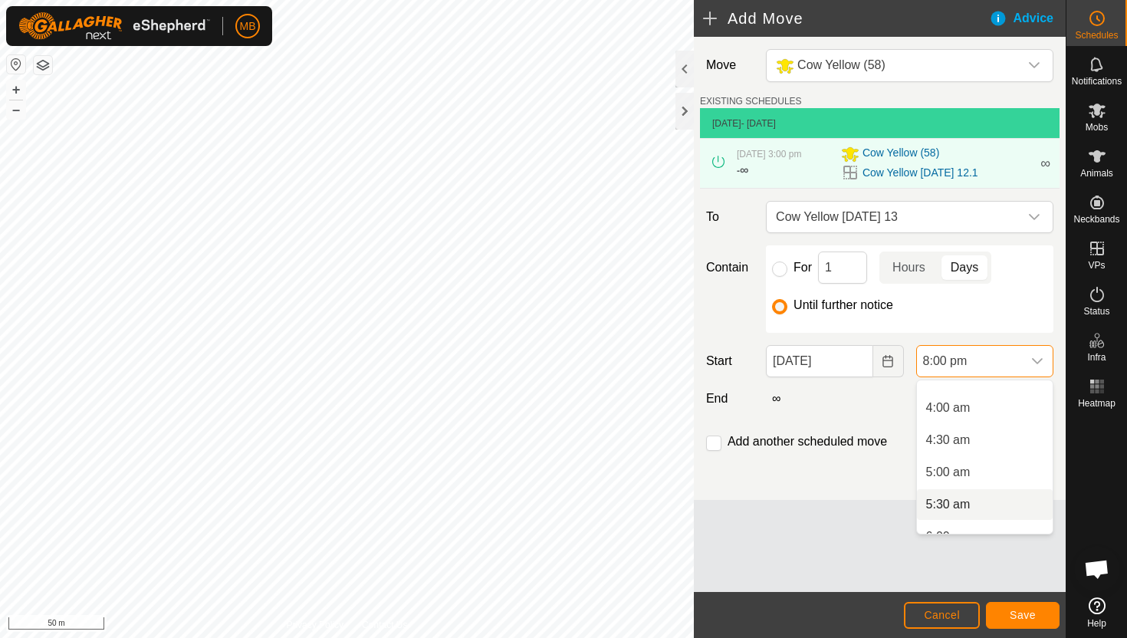
click at [978, 506] on li "5:30 am" at bounding box center [985, 504] width 136 height 31
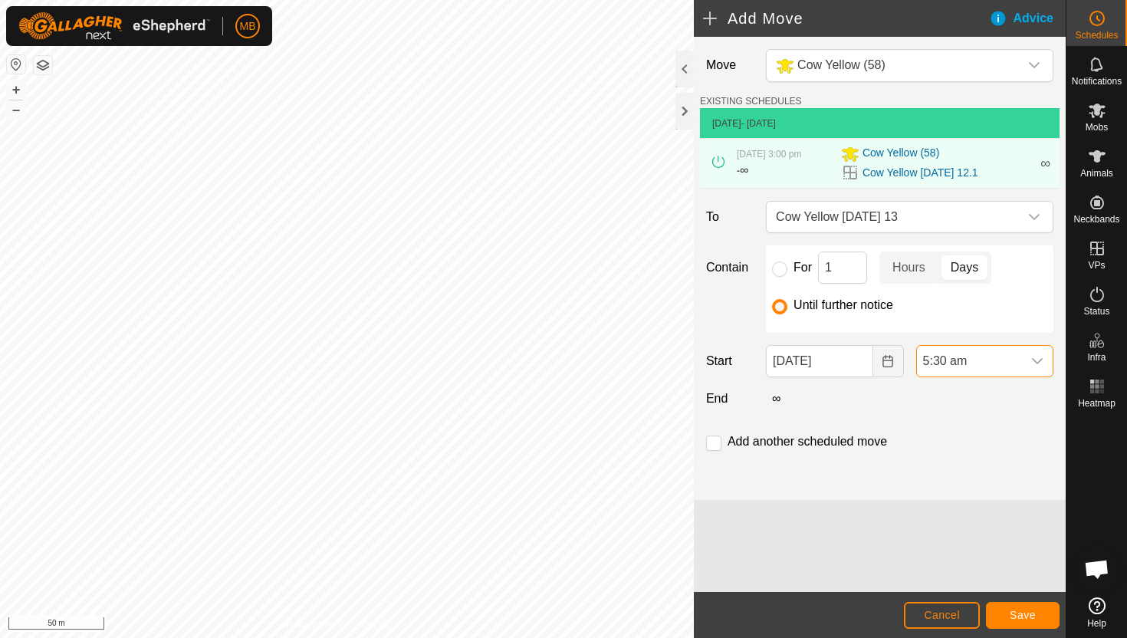
scroll to position [1166, 0]
click at [716, 444] on input "checkbox" at bounding box center [713, 443] width 15 height 15
checkbox input "true"
click at [1032, 611] on span "Save" at bounding box center [1023, 615] width 26 height 12
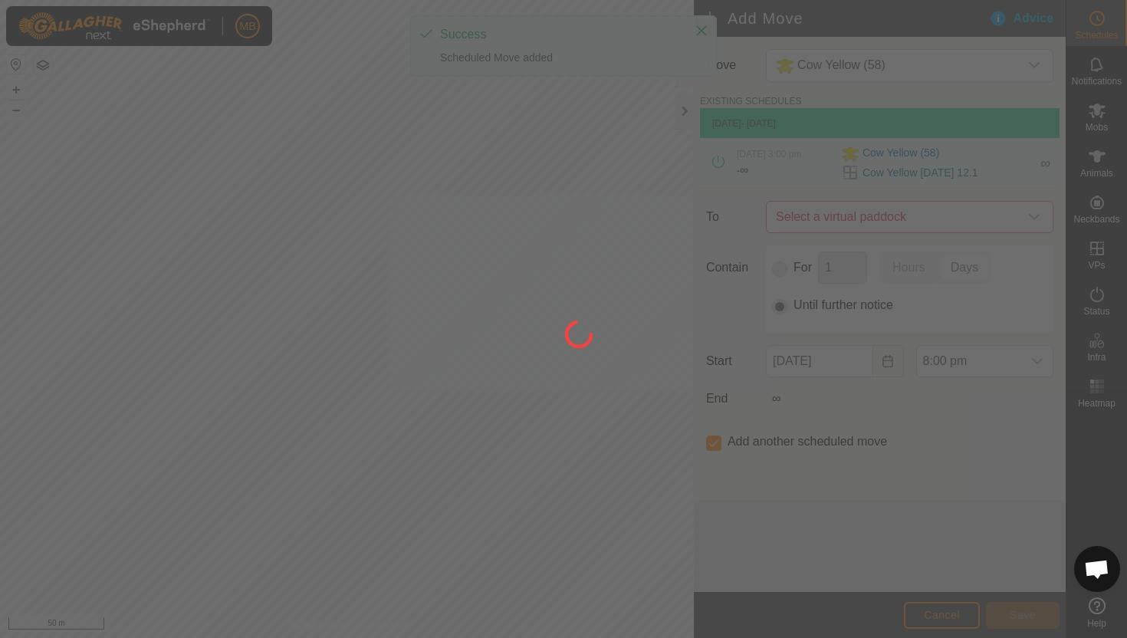
type input "[DATE]"
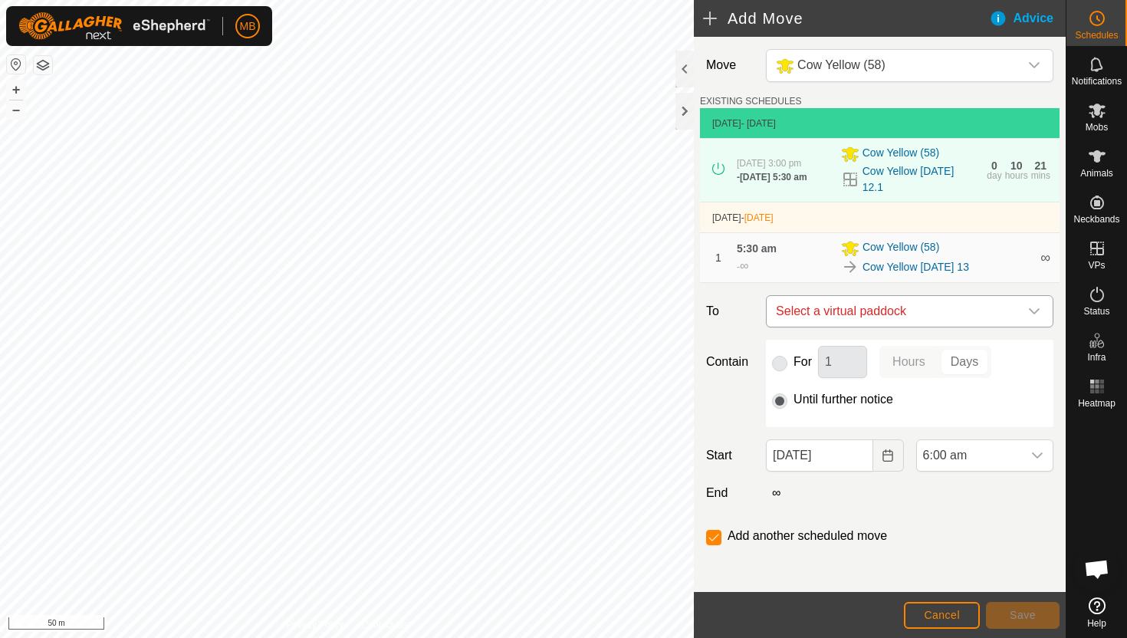
click at [1032, 305] on icon "dropdown trigger" at bounding box center [1035, 311] width 12 height 12
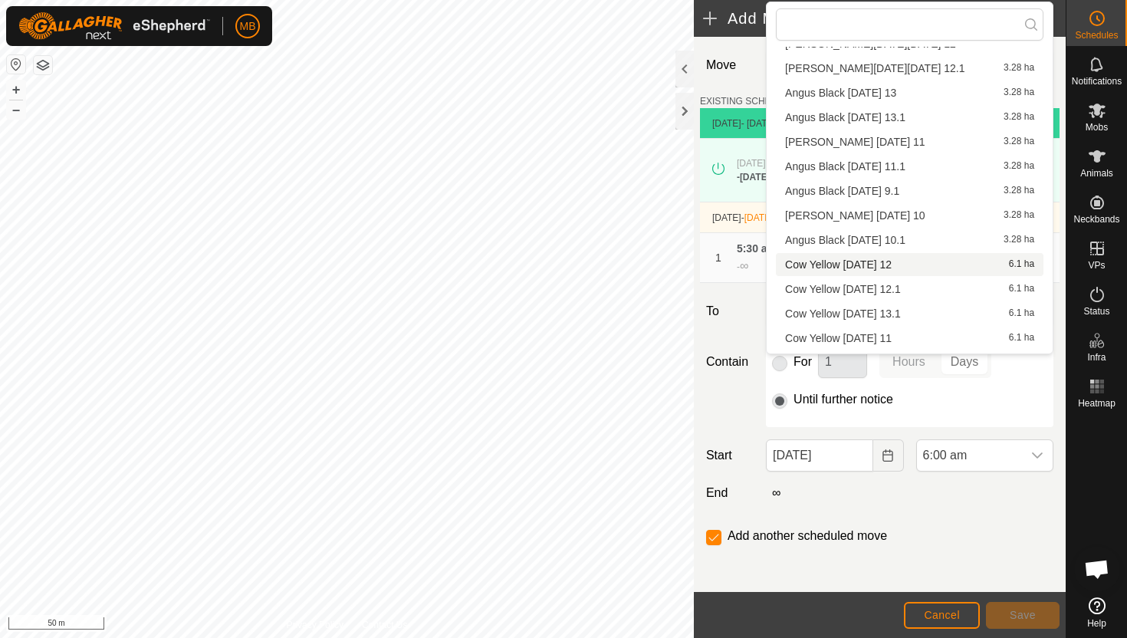
scroll to position [55, 0]
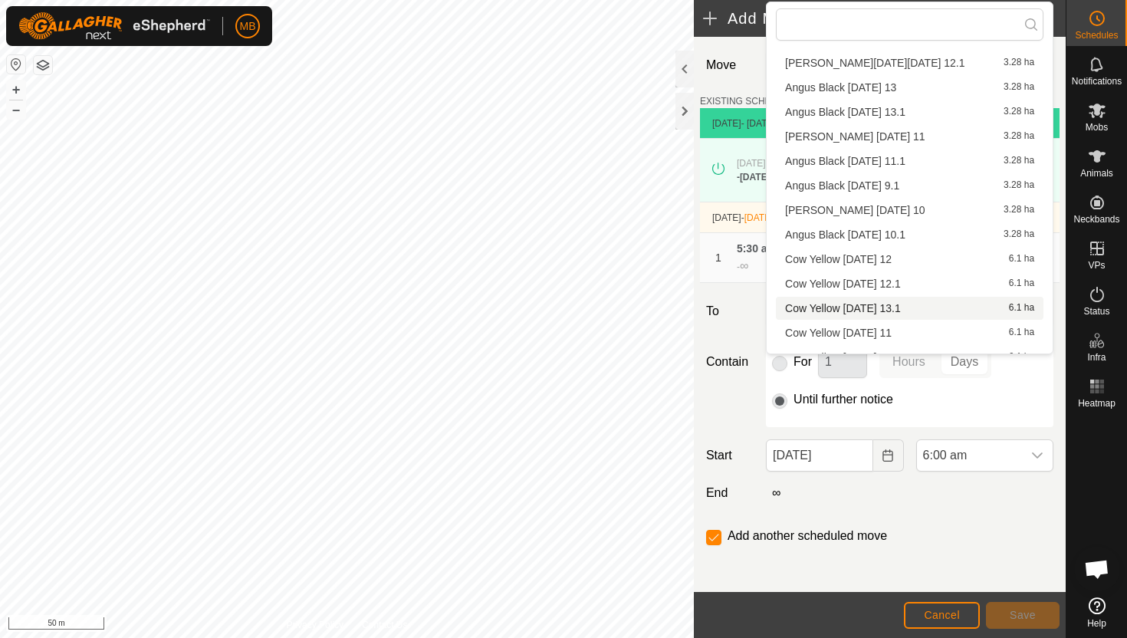
click at [914, 309] on li "Cow Yellow [DATE] 13.1 6.1 ha" at bounding box center [910, 308] width 268 height 23
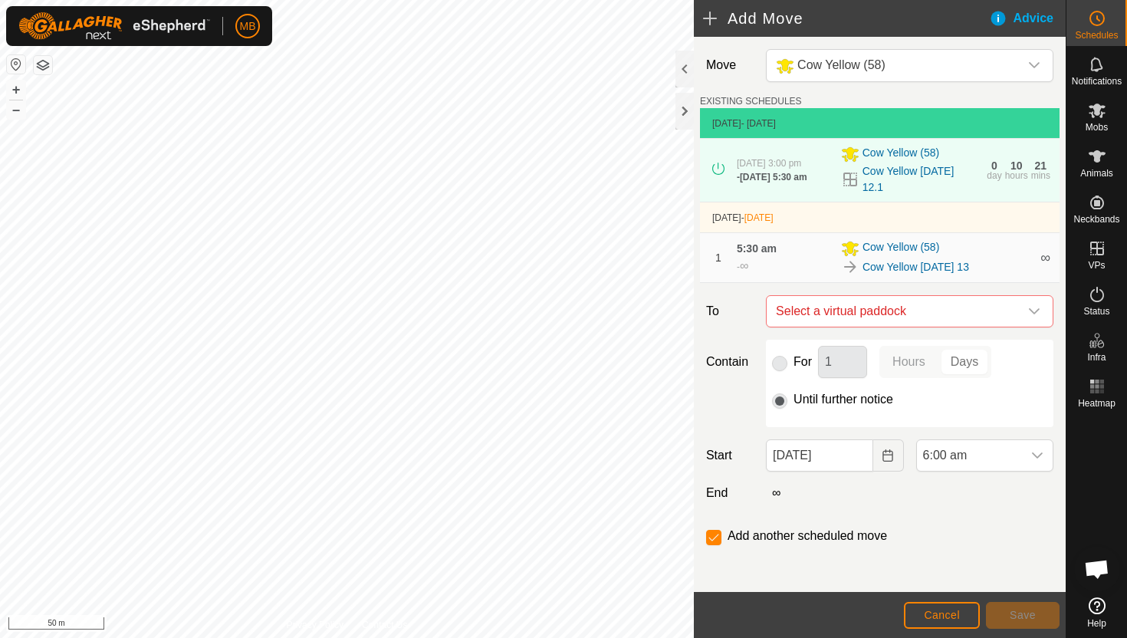
checkbox input "false"
click at [983, 445] on span "6:00 am" at bounding box center [969, 455] width 105 height 31
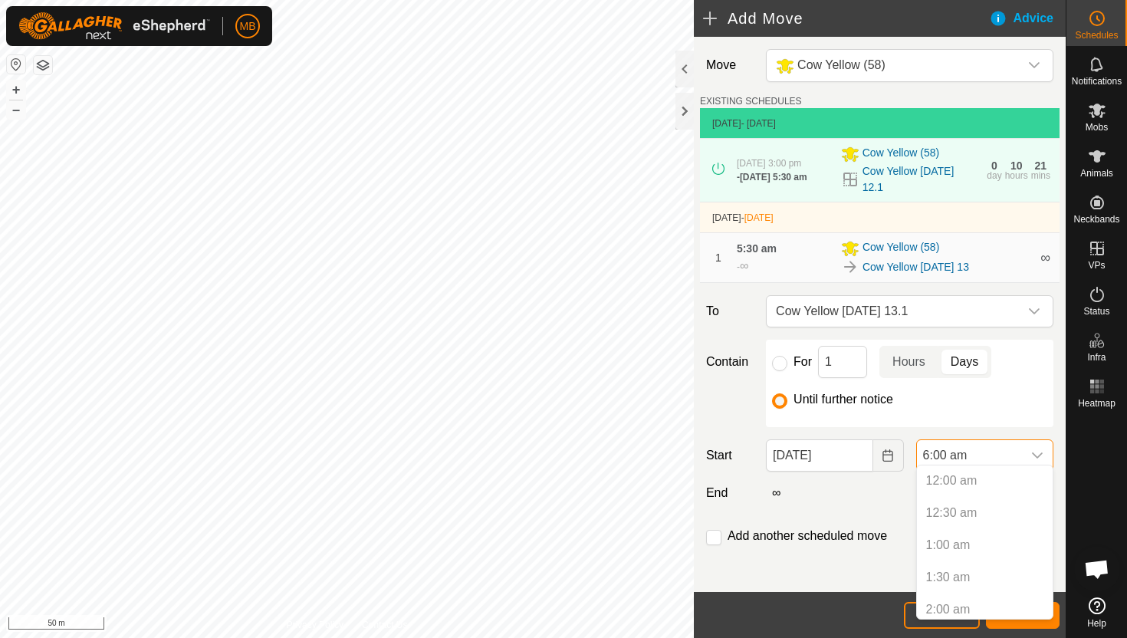
scroll to position [264, 0]
click at [969, 550] on li "3:00 pm" at bounding box center [985, 552] width 136 height 31
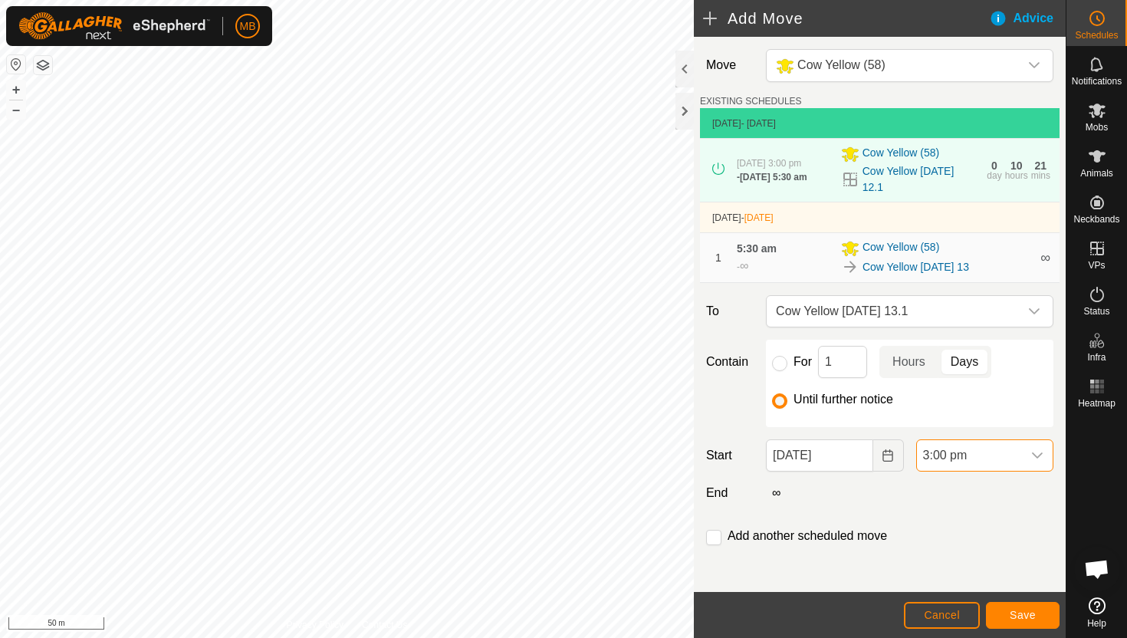
scroll to position [387, 0]
click at [1027, 614] on span "Save" at bounding box center [1023, 615] width 26 height 12
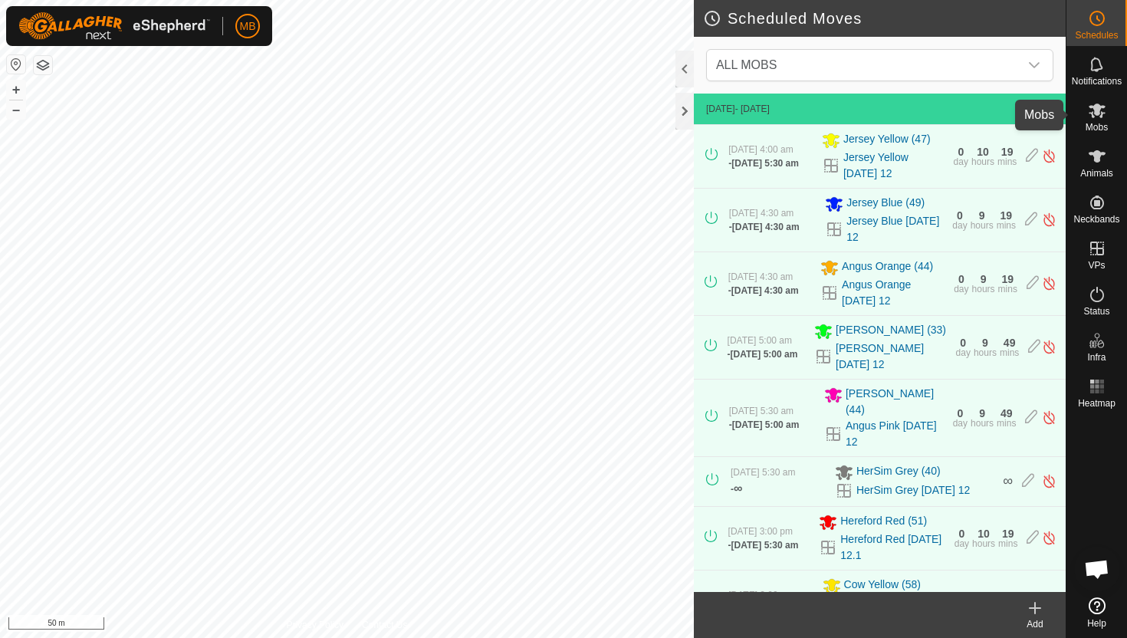
click at [1097, 120] on es-mob-svg-icon at bounding box center [1098, 110] width 28 height 25
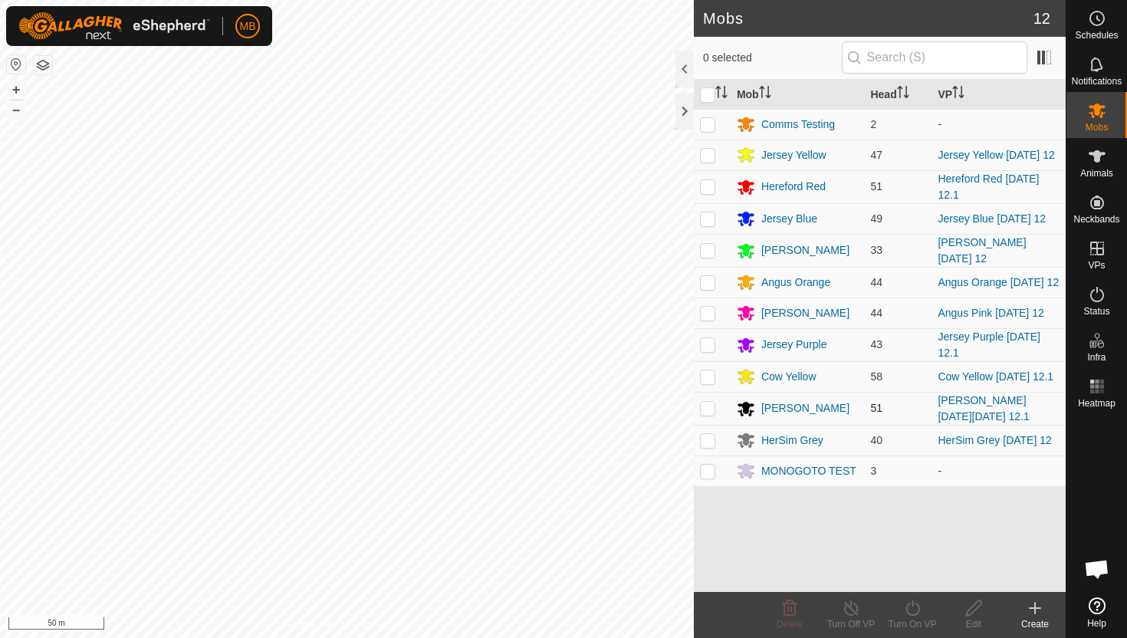
click at [710, 402] on p-checkbox at bounding box center [707, 408] width 15 height 12
checkbox input "true"
click at [913, 606] on icon at bounding box center [912, 608] width 19 height 18
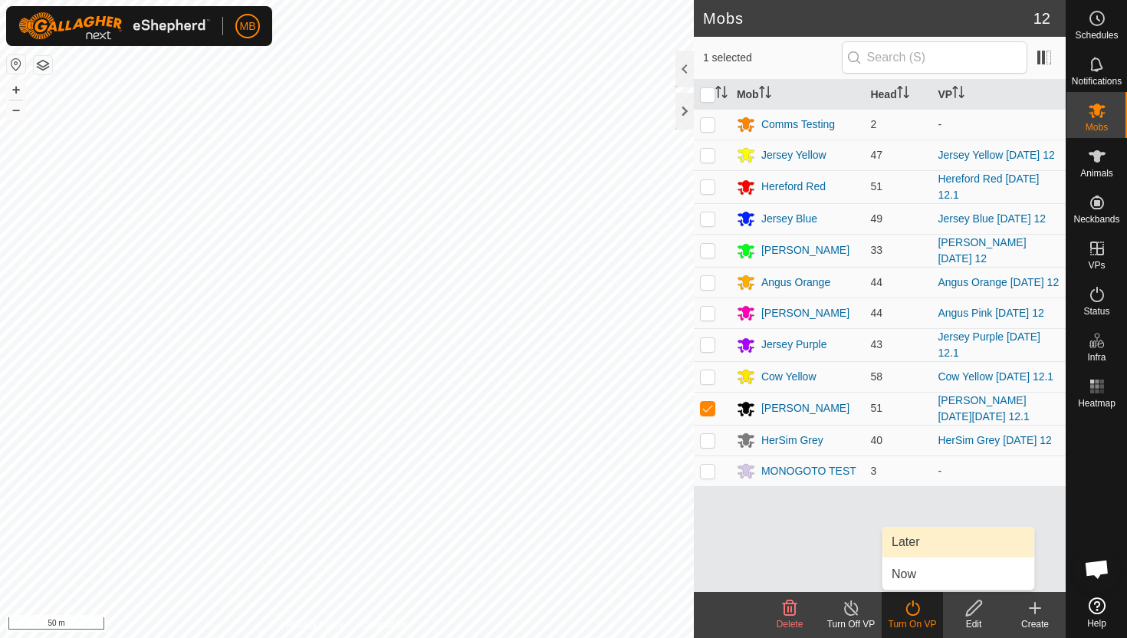
click at [928, 538] on link "Later" at bounding box center [959, 542] width 152 height 31
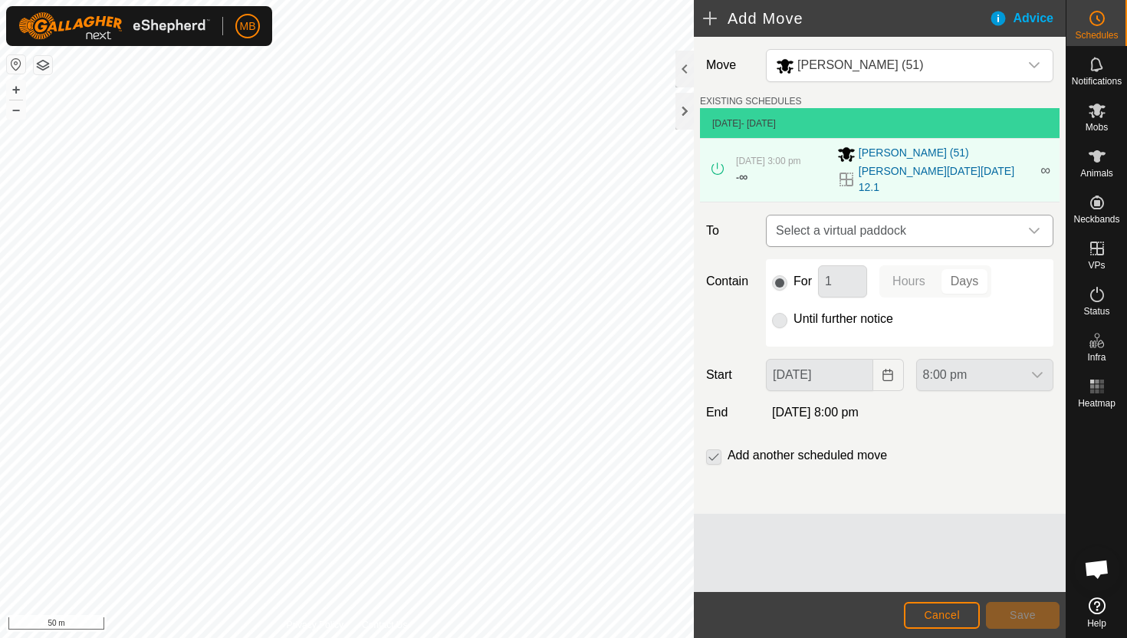
click at [1032, 225] on icon "dropdown trigger" at bounding box center [1035, 231] width 12 height 12
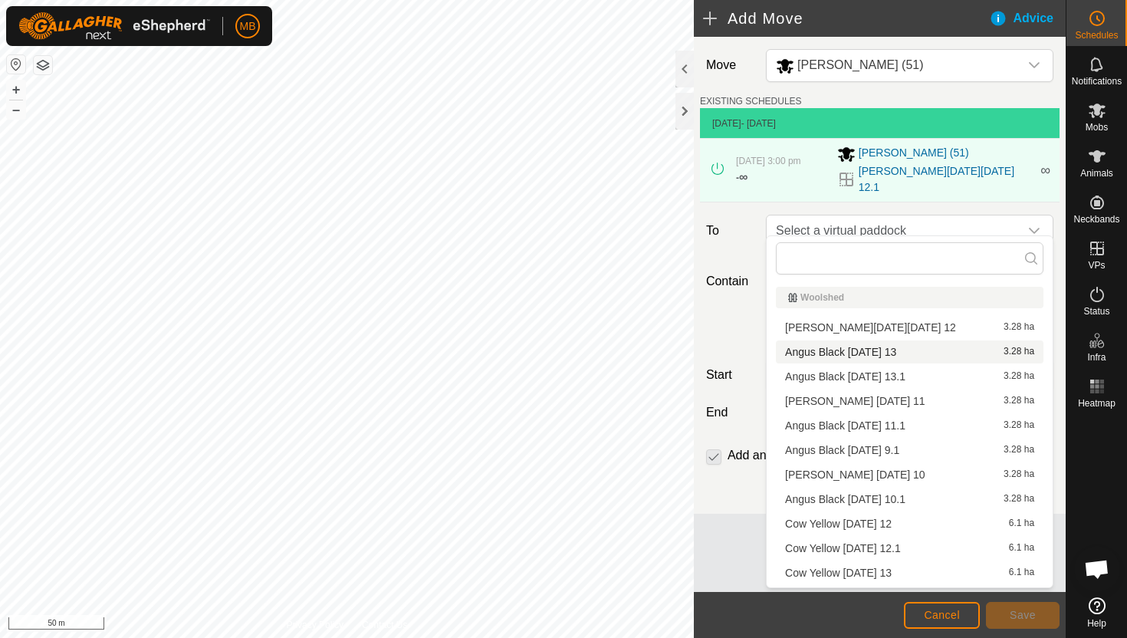
click at [890, 347] on li "[PERSON_NAME] [DATE] 13 3.28 ha" at bounding box center [910, 352] width 268 height 23
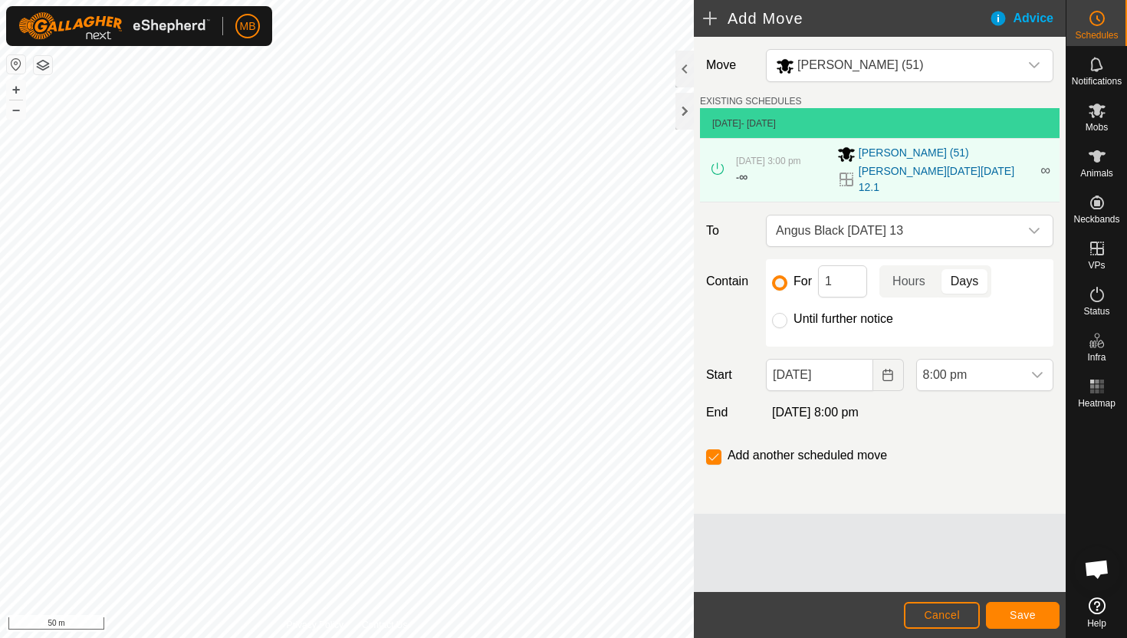
click at [851, 313] on label "Until further notice" at bounding box center [844, 319] width 100 height 12
click at [788, 313] on input "Until further notice" at bounding box center [779, 320] width 15 height 15
radio input "true"
checkbox input "false"
click at [857, 359] on input "[DATE]" at bounding box center [819, 375] width 107 height 32
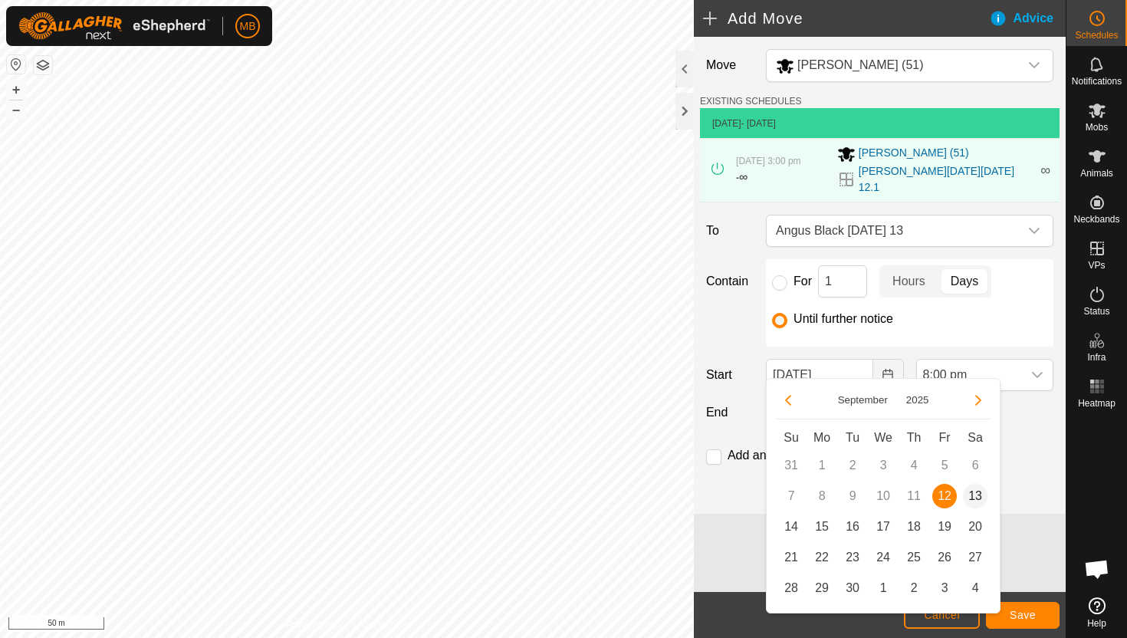
click at [973, 489] on span "13" at bounding box center [975, 496] width 25 height 25
type input "[DATE]"
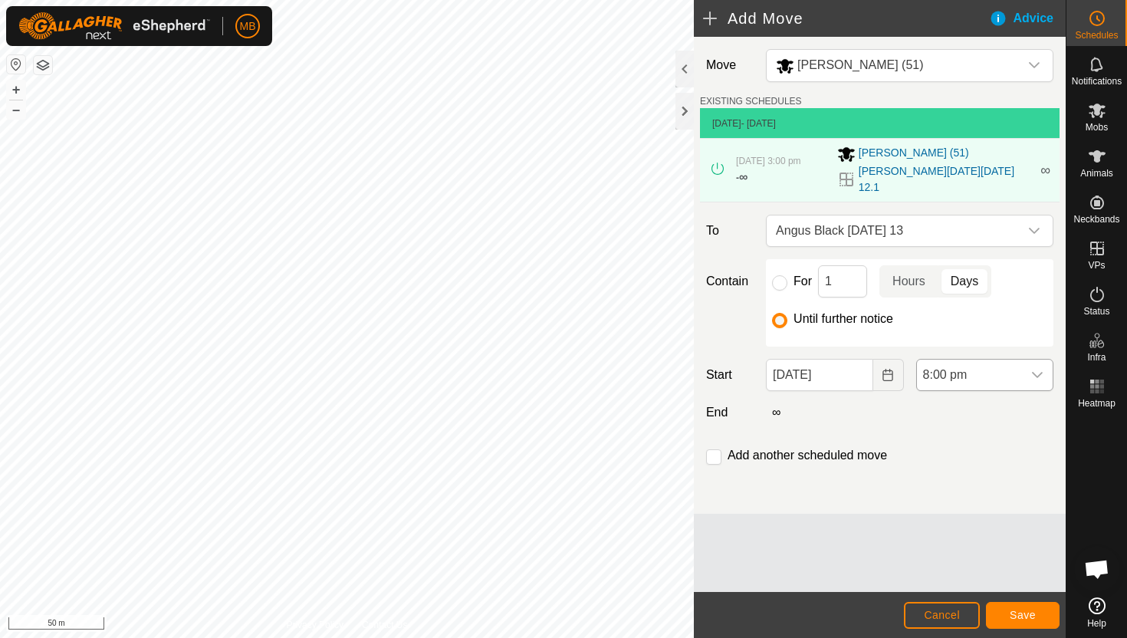
click at [1002, 366] on span "8:00 pm" at bounding box center [969, 375] width 105 height 31
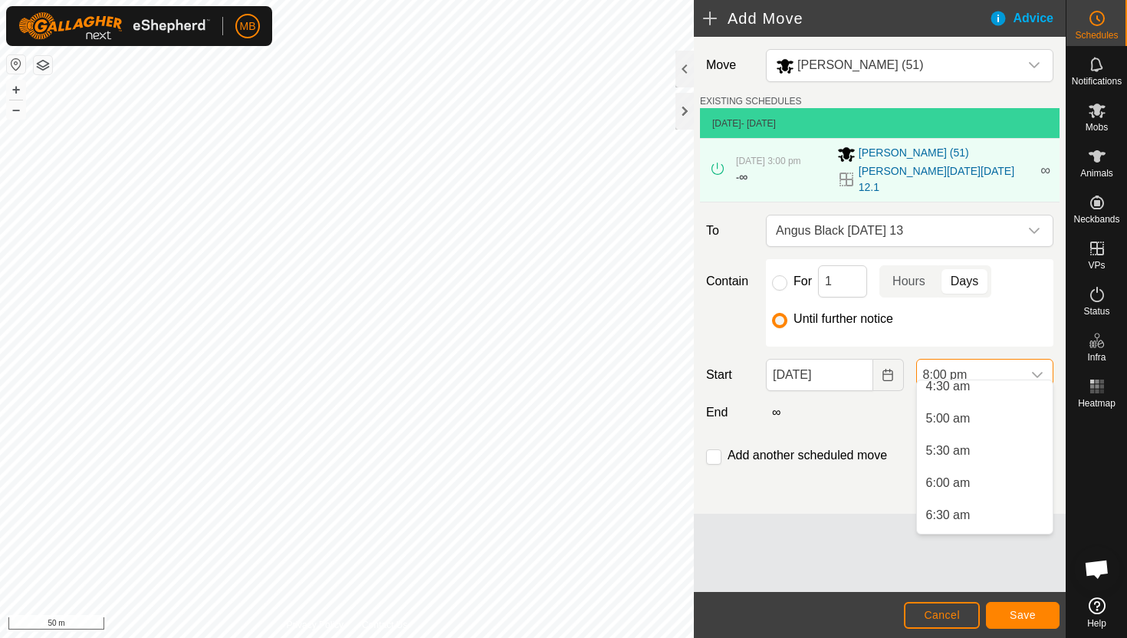
scroll to position [302, 0]
click at [973, 448] on li "5:30 am" at bounding box center [985, 448] width 136 height 31
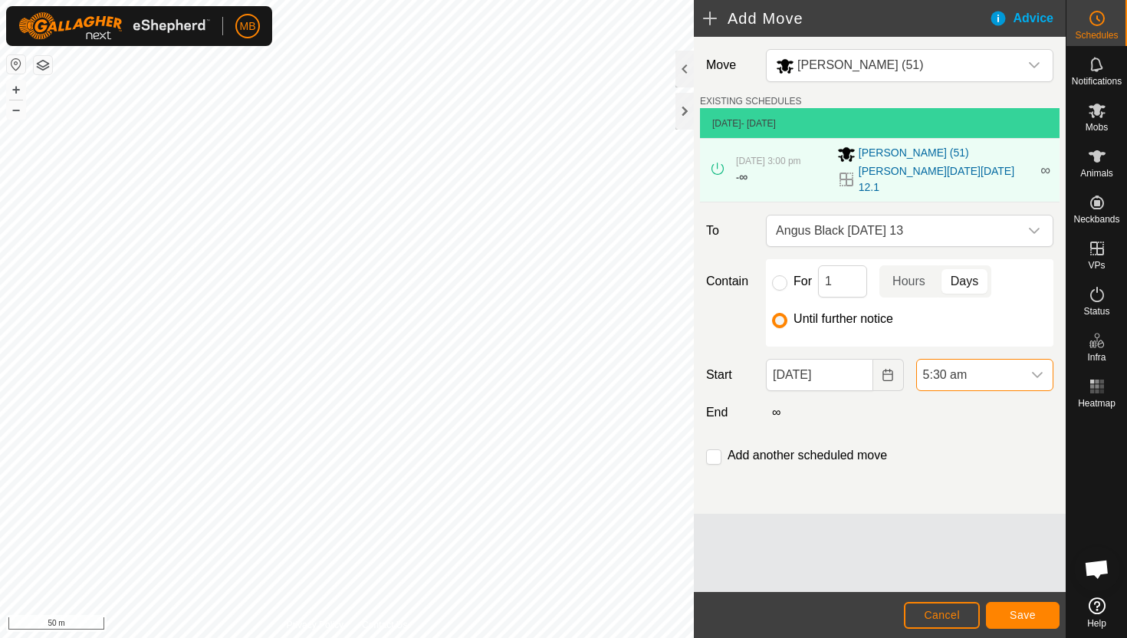
scroll to position [1166, 0]
click at [721, 449] on input "checkbox" at bounding box center [713, 456] width 15 height 15
checkbox input "true"
click at [1008, 609] on button "Save" at bounding box center [1023, 615] width 74 height 27
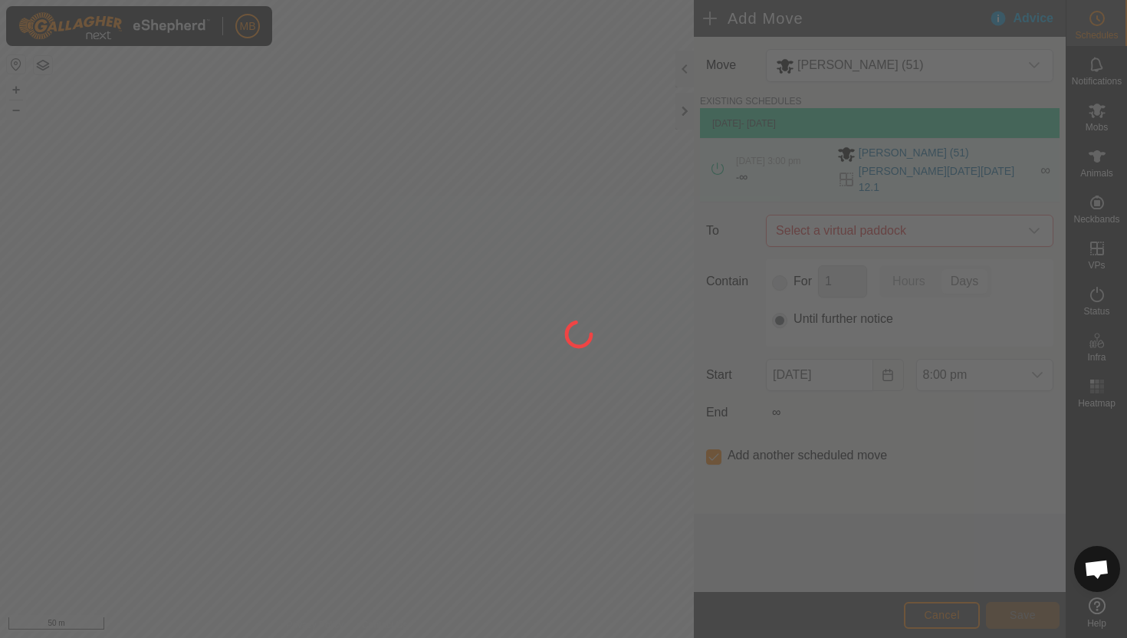
type input "[DATE]"
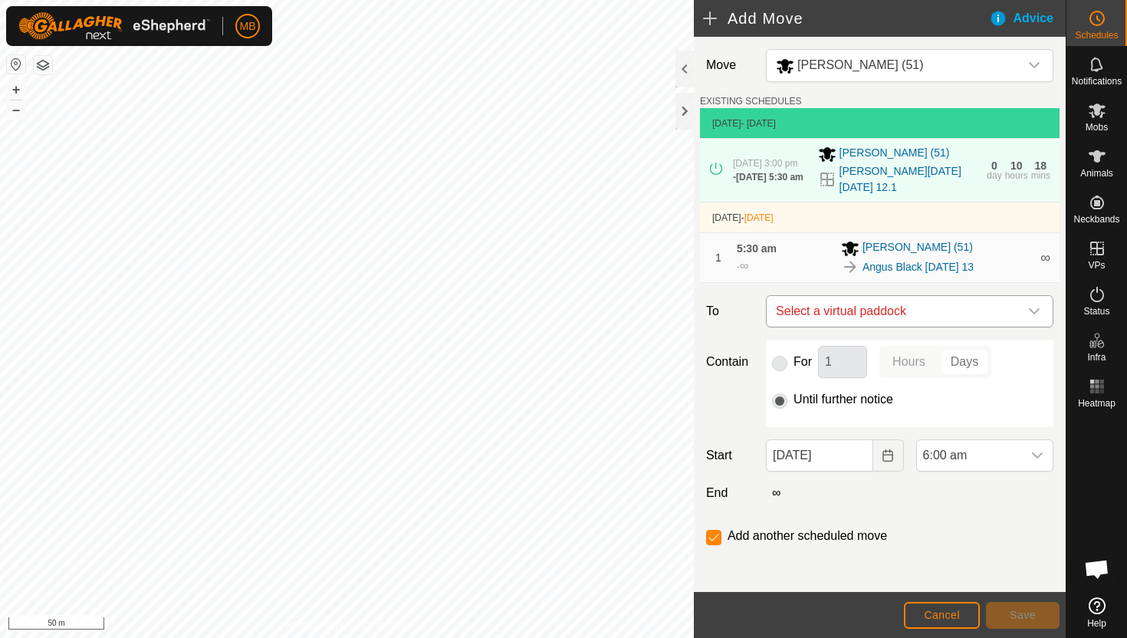
click at [1026, 311] on div "dropdown trigger" at bounding box center [1034, 311] width 31 height 31
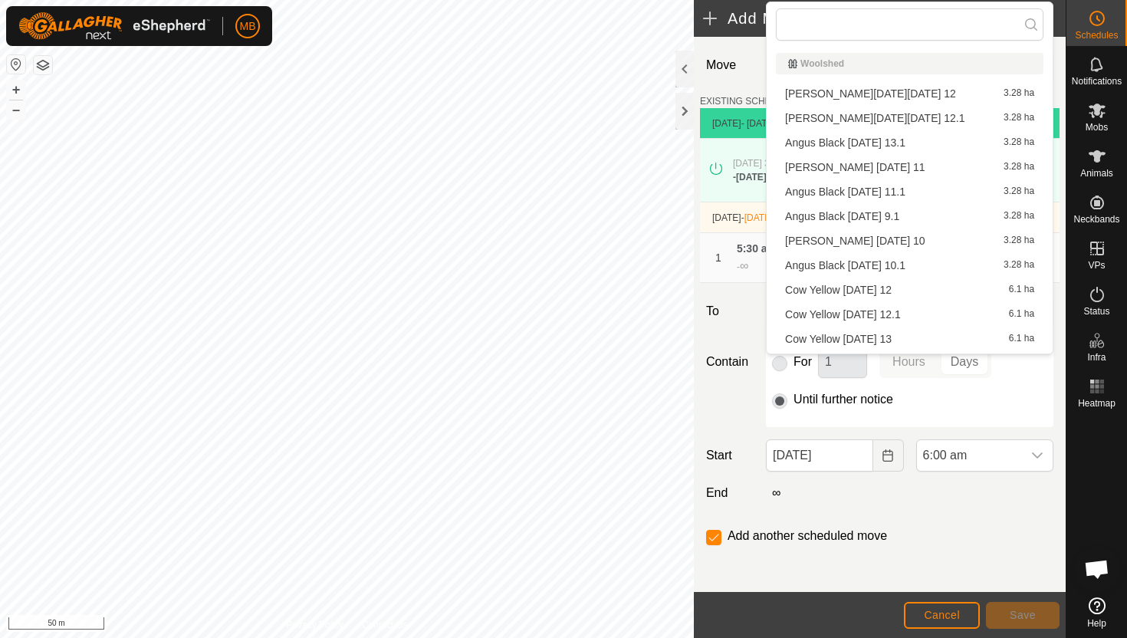
click at [890, 138] on li "[PERSON_NAME] [DATE] 13.1 3.28 ha" at bounding box center [910, 142] width 268 height 23
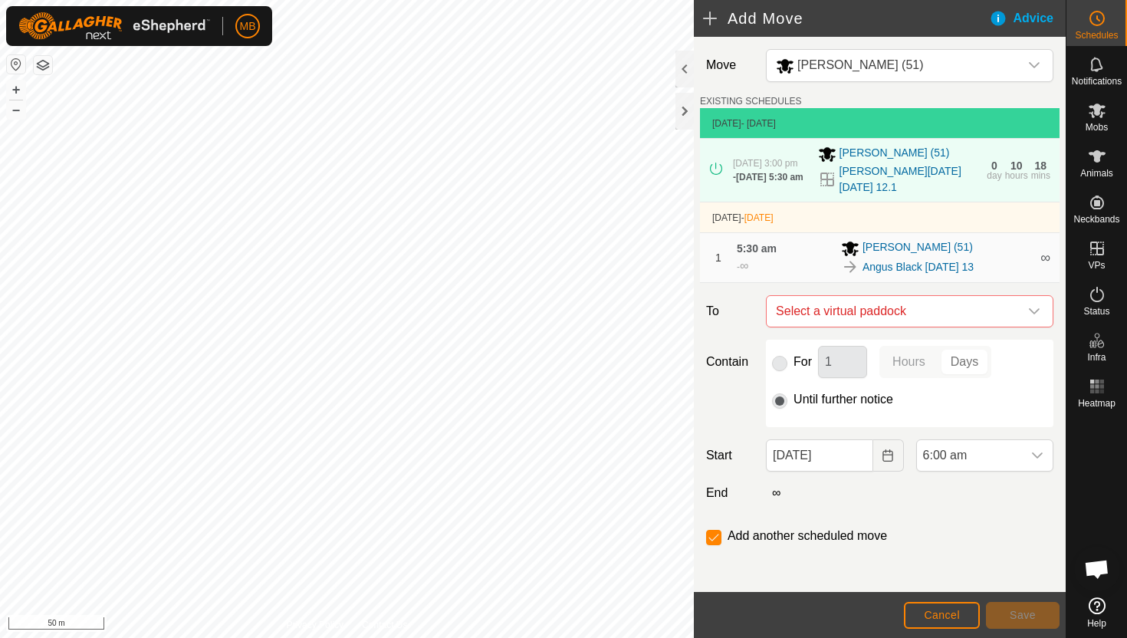
checkbox input "false"
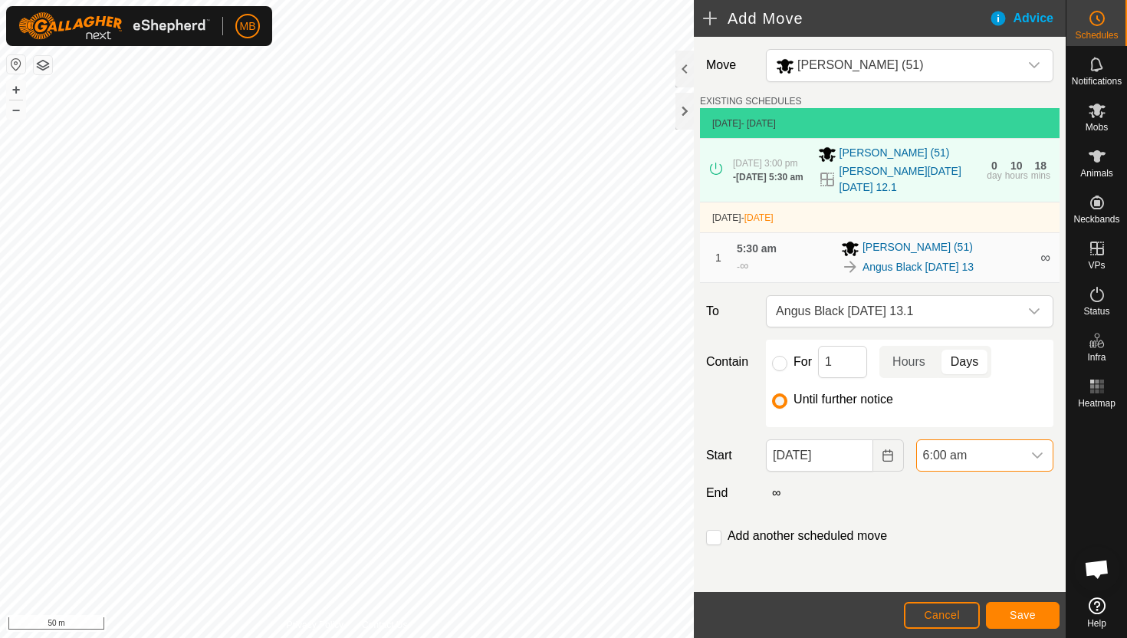
click at [1000, 460] on span "6:00 am" at bounding box center [969, 455] width 105 height 31
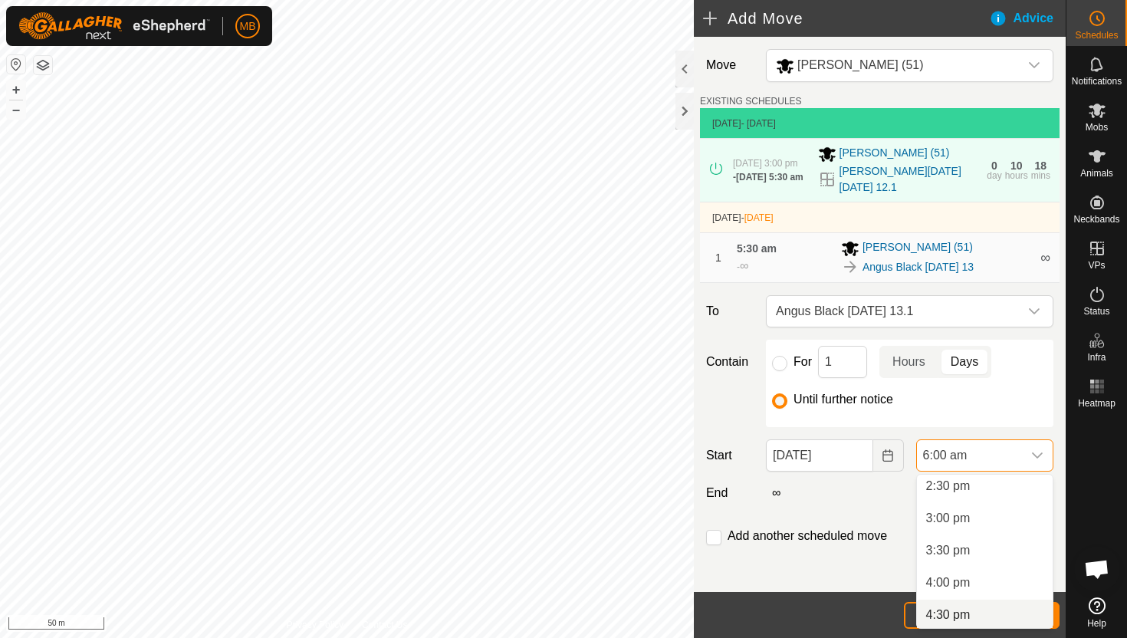
scroll to position [920, 0]
click at [998, 542] on li "3:00 pm" at bounding box center [985, 536] width 136 height 31
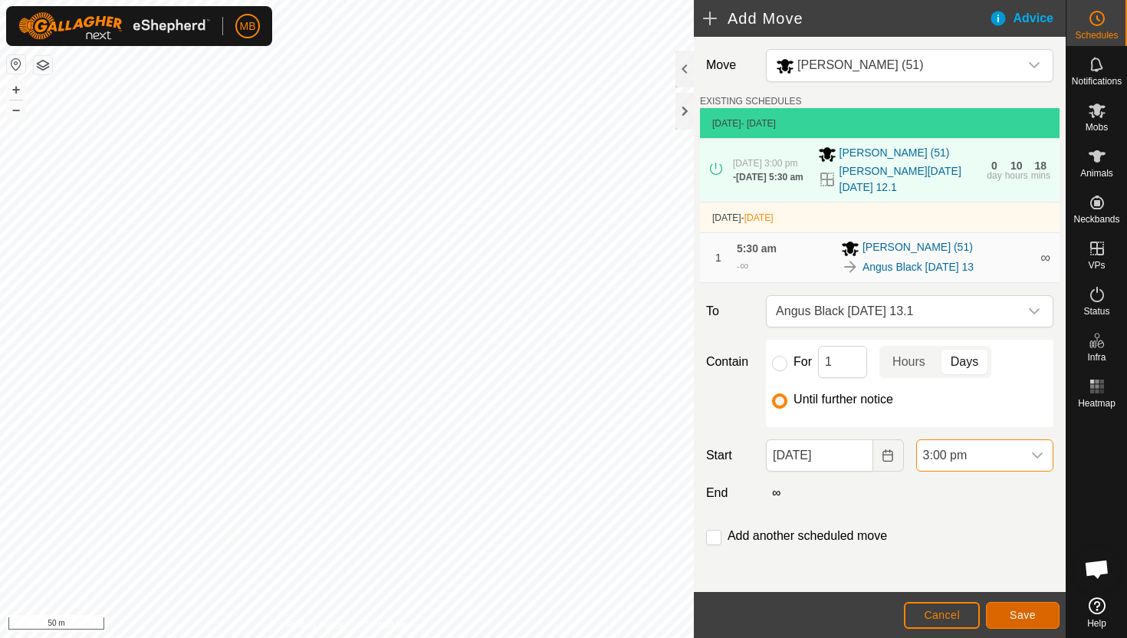
click at [1034, 613] on span "Save" at bounding box center [1023, 615] width 26 height 12
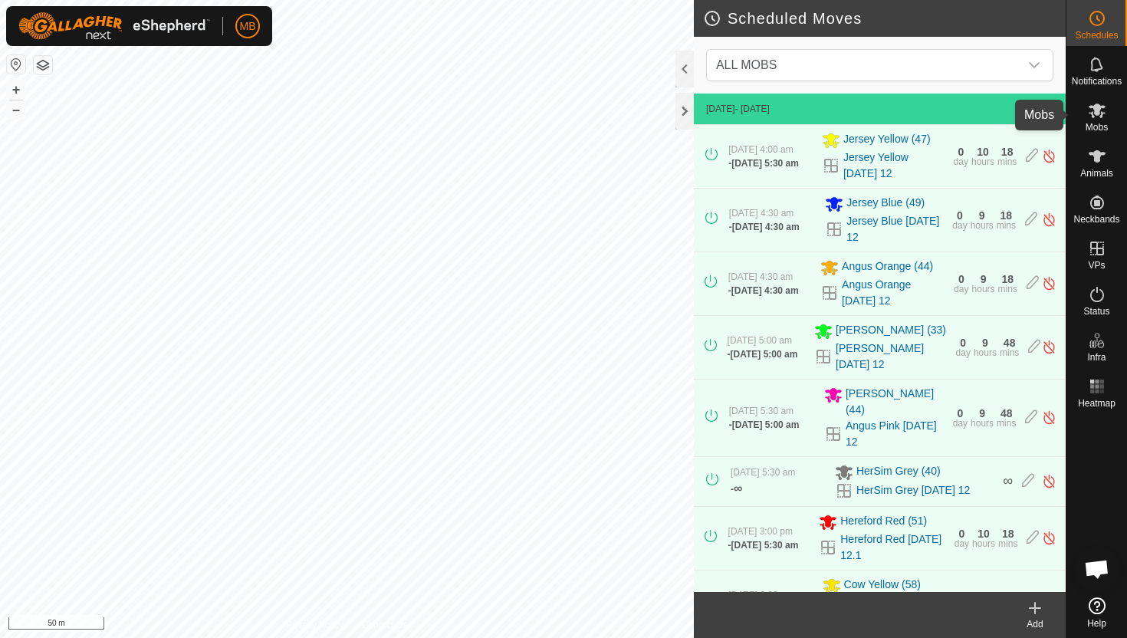
click at [1097, 109] on icon at bounding box center [1097, 111] width 17 height 15
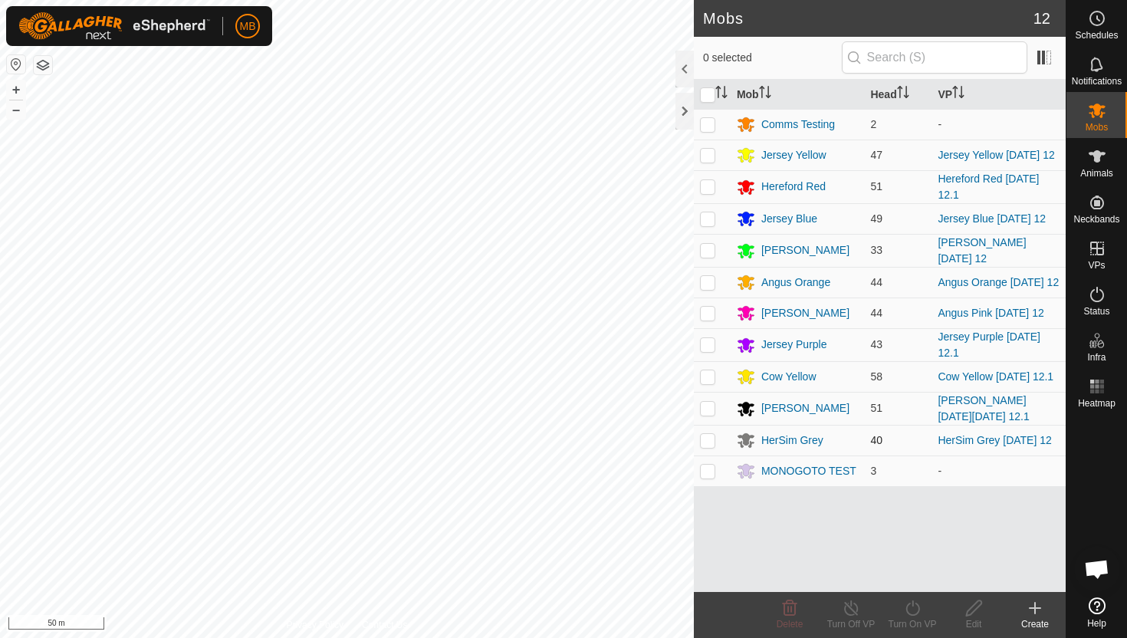
click at [706, 434] on p-checkbox at bounding box center [707, 440] width 15 height 12
checkbox input "true"
click at [913, 611] on icon at bounding box center [912, 608] width 19 height 18
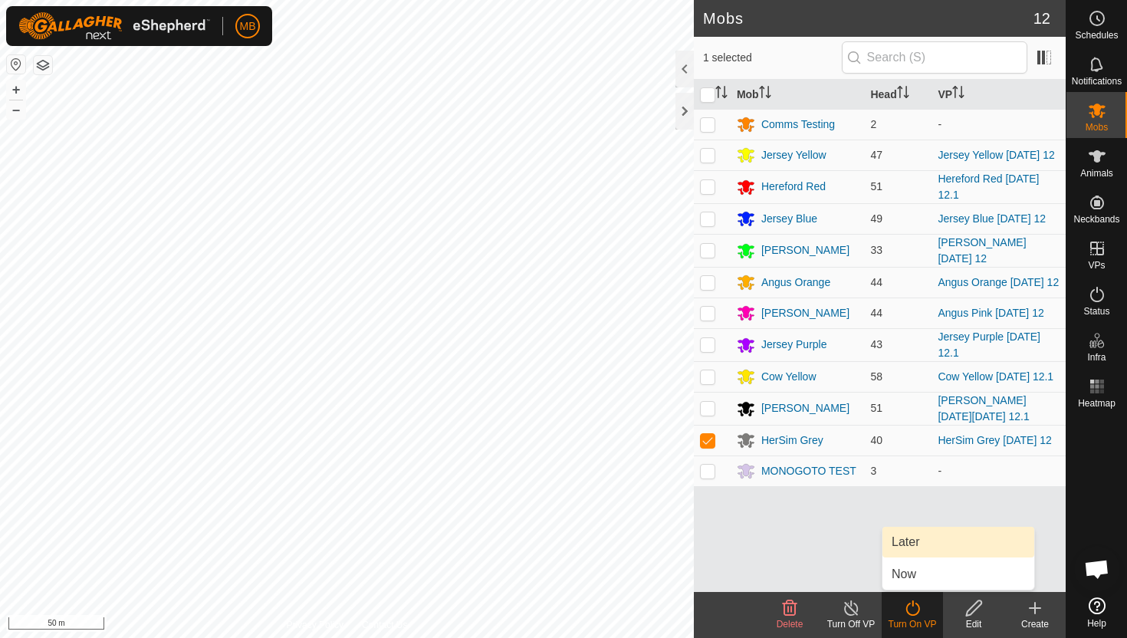
click at [919, 547] on link "Later" at bounding box center [959, 542] width 152 height 31
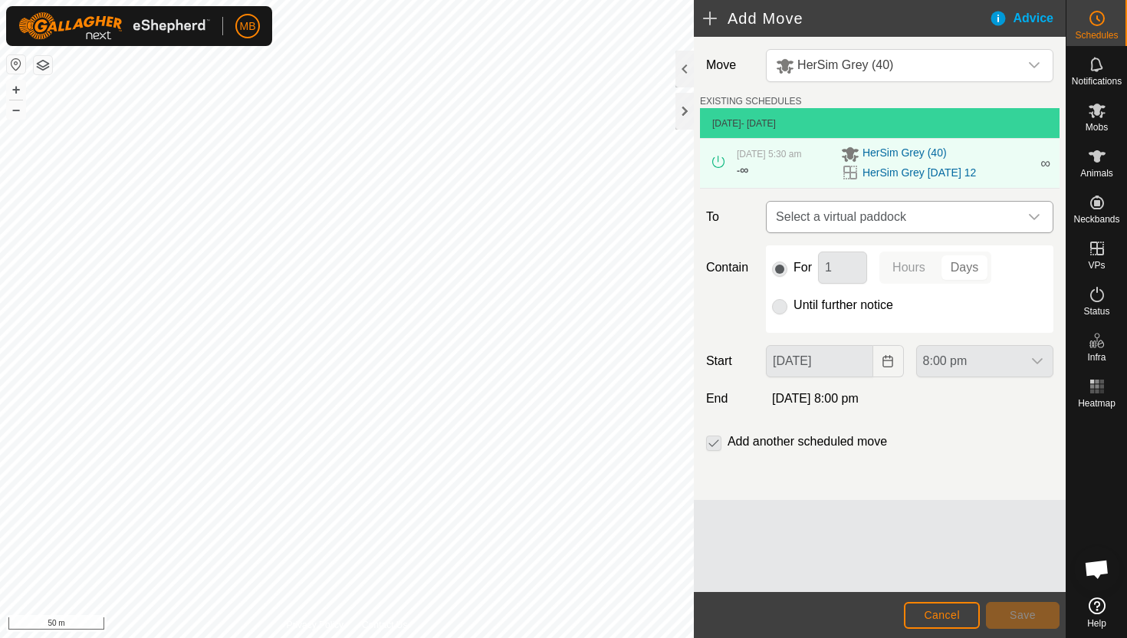
click at [1020, 223] on div "dropdown trigger" at bounding box center [1034, 217] width 31 height 31
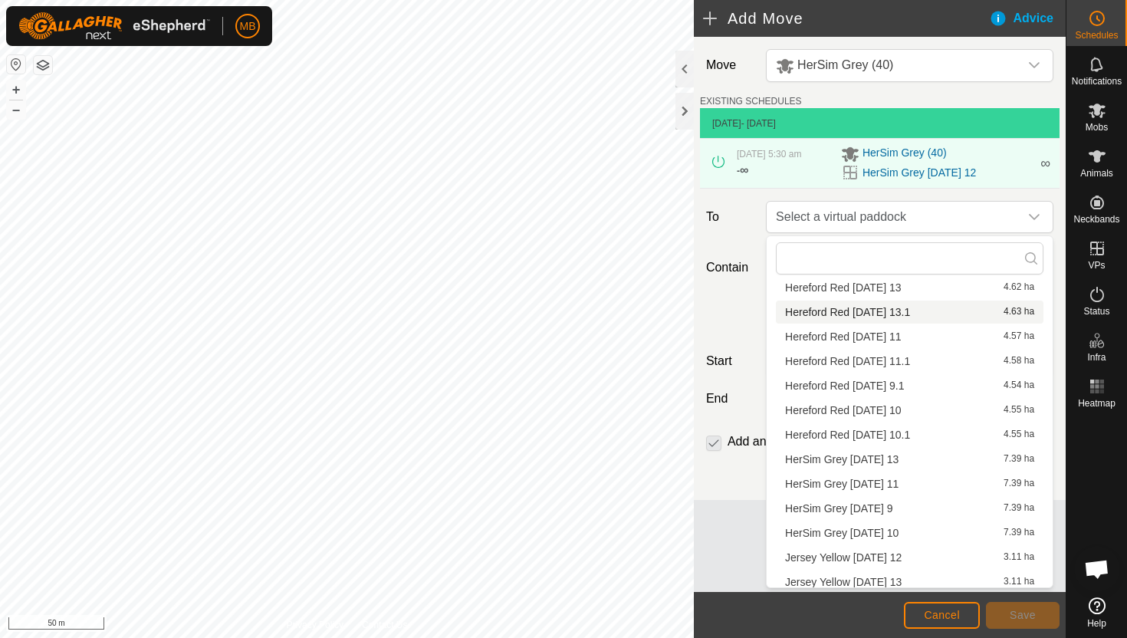
scroll to position [660, 0]
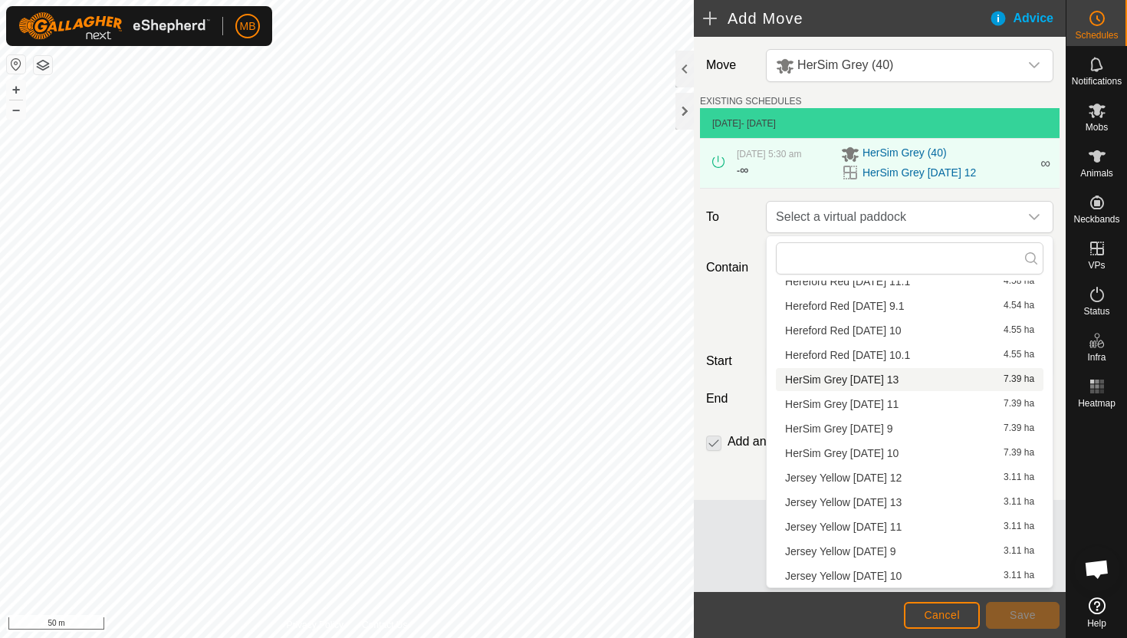
click at [947, 378] on li "HerSim Grey [DATE] 13 7.39 ha" at bounding box center [910, 379] width 268 height 23
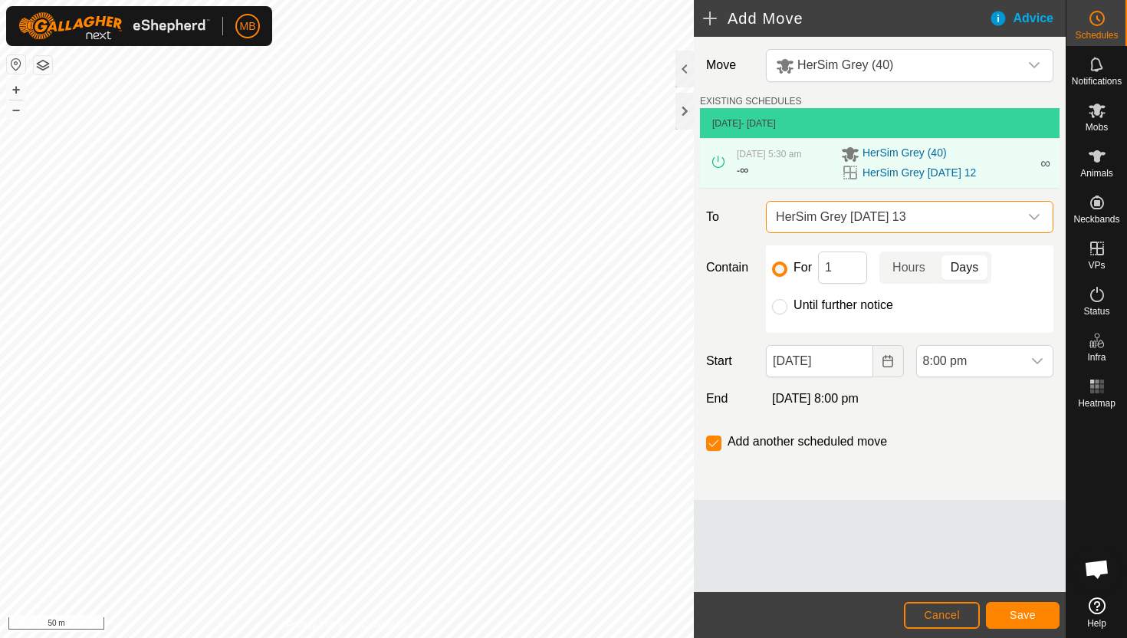
click at [823, 307] on label "Until further notice" at bounding box center [844, 305] width 100 height 12
click at [788, 307] on input "Until further notice" at bounding box center [779, 306] width 15 height 15
radio input "true"
checkbox input "false"
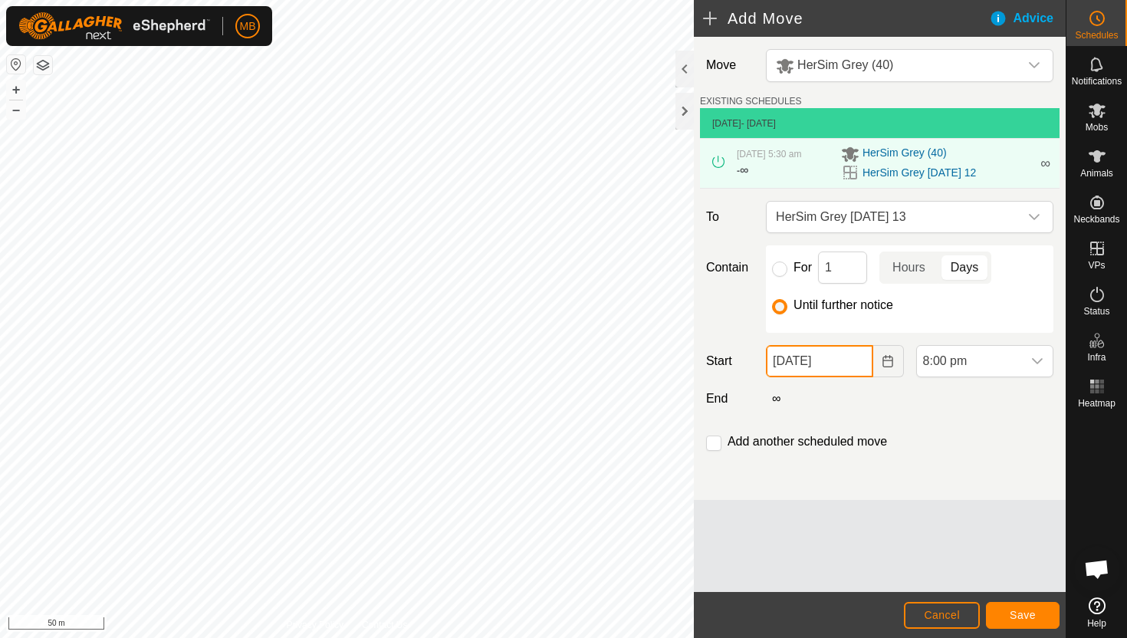
click at [860, 363] on input "[DATE]" at bounding box center [819, 361] width 107 height 32
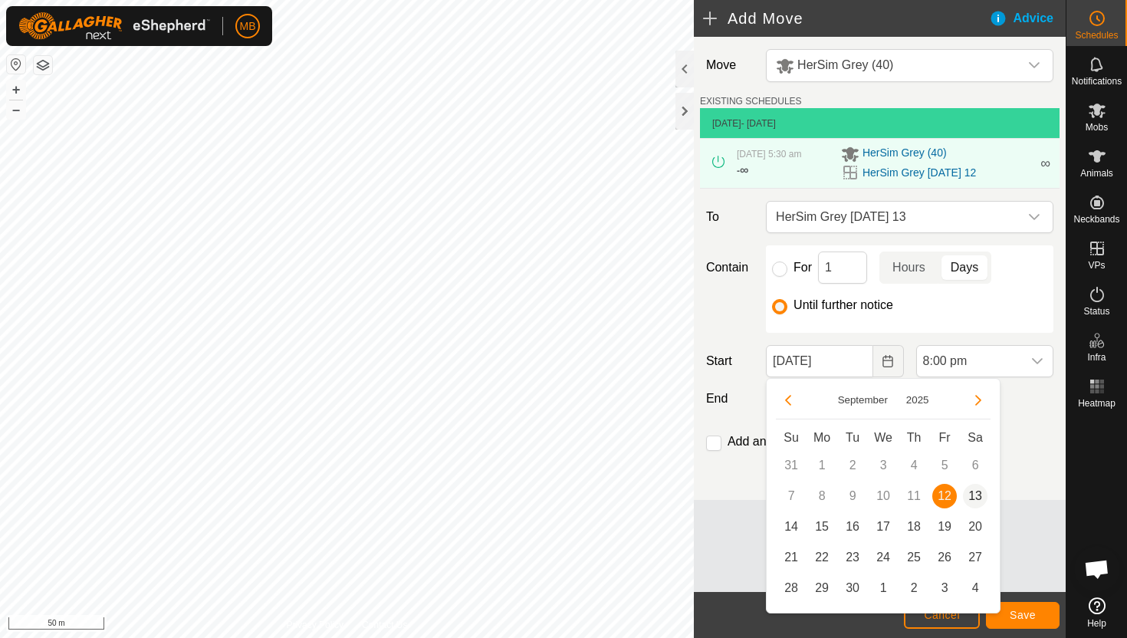
click at [980, 495] on span "13" at bounding box center [975, 496] width 25 height 25
type input "[DATE]"
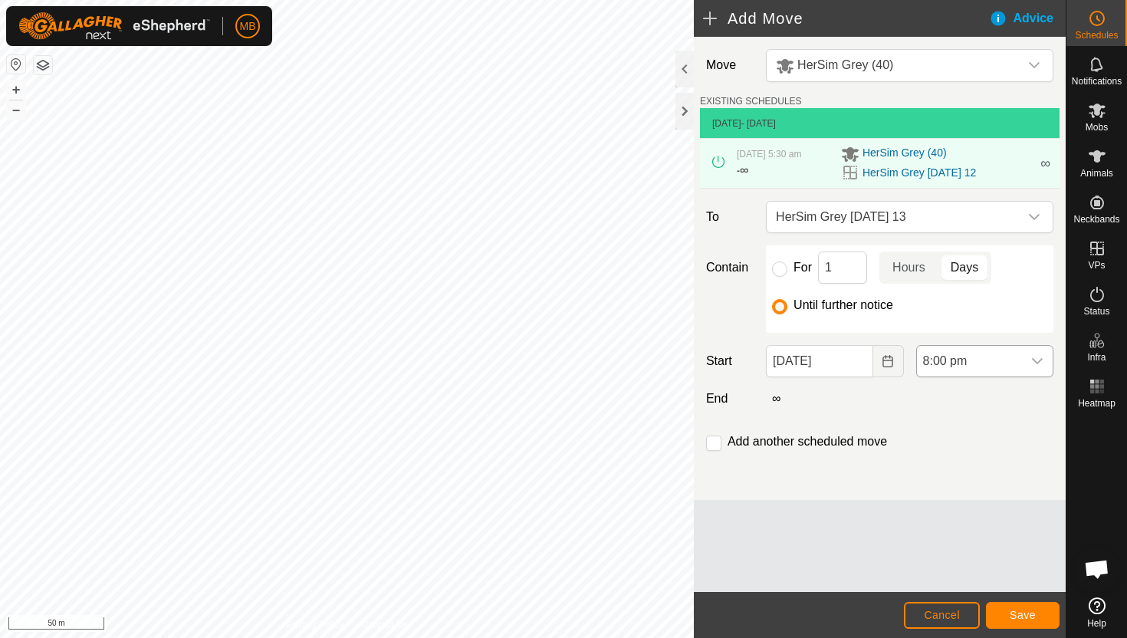
click at [1012, 368] on span "8:00 pm" at bounding box center [969, 361] width 105 height 31
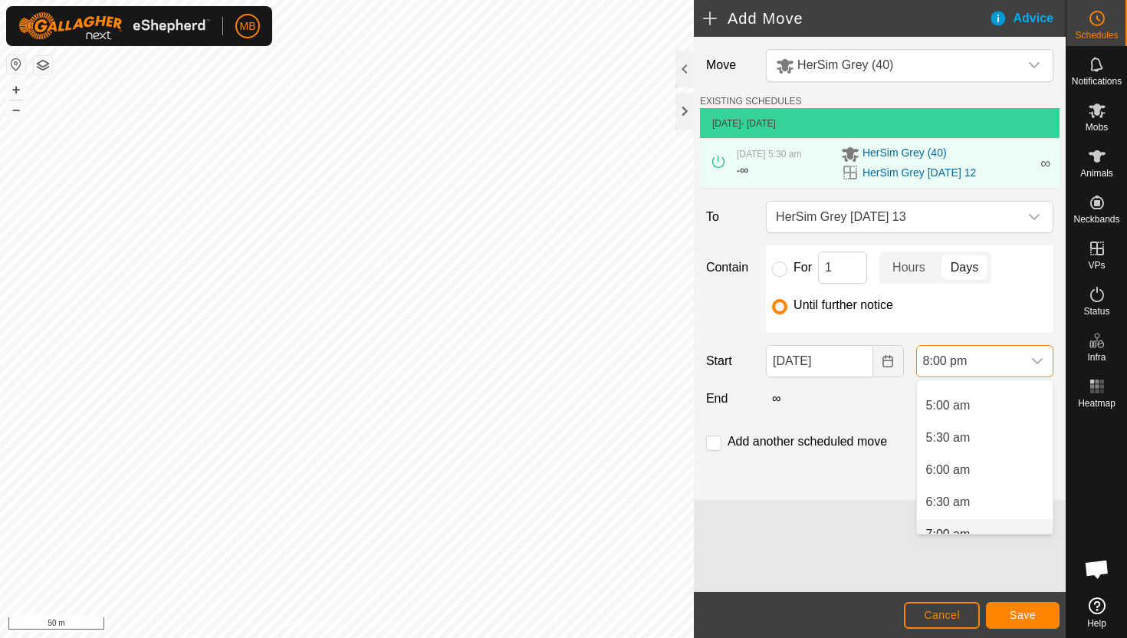
scroll to position [311, 0]
click at [1005, 406] on li "5:00 am" at bounding box center [985, 407] width 136 height 31
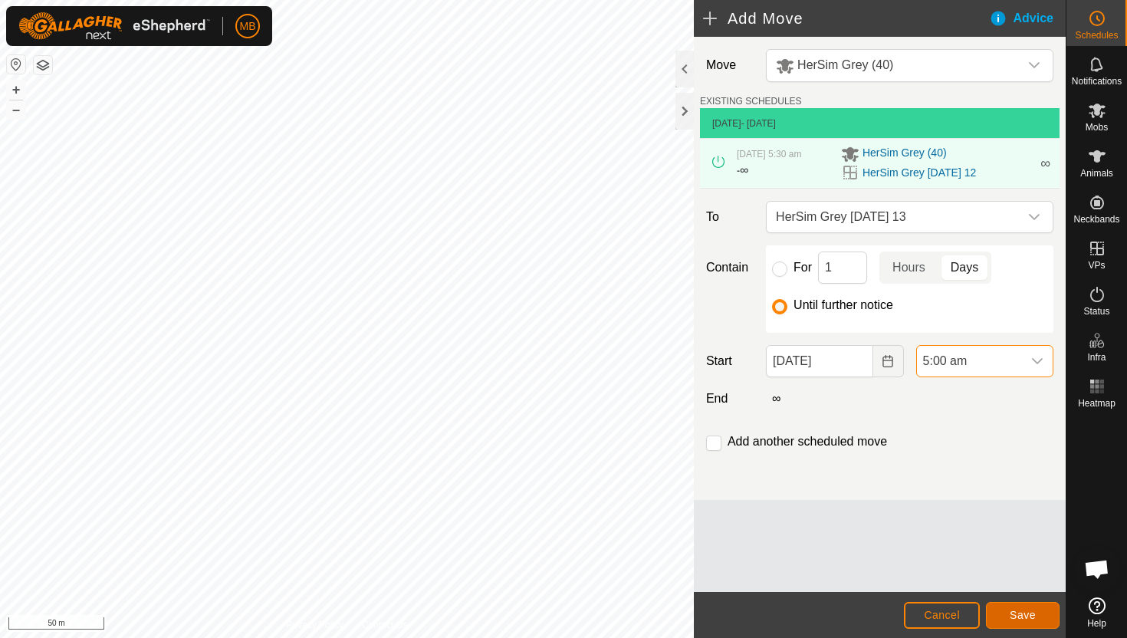
click at [1028, 611] on span "Save" at bounding box center [1023, 615] width 26 height 12
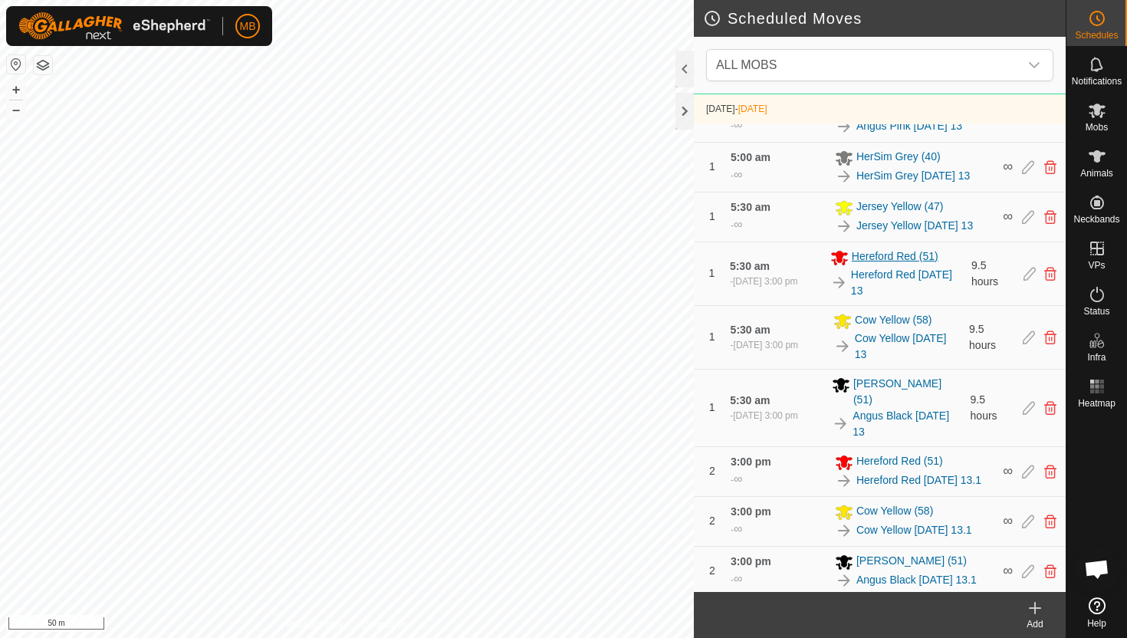
scroll to position [867, 0]
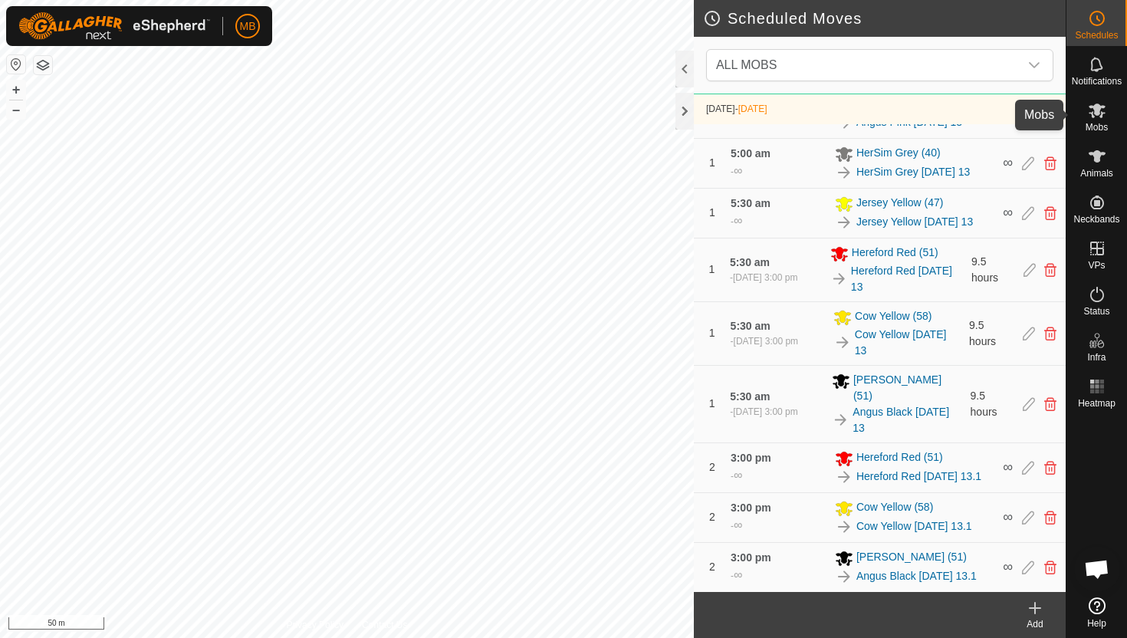
click at [1101, 110] on icon at bounding box center [1097, 110] width 18 height 18
